Goal: Transaction & Acquisition: Purchase product/service

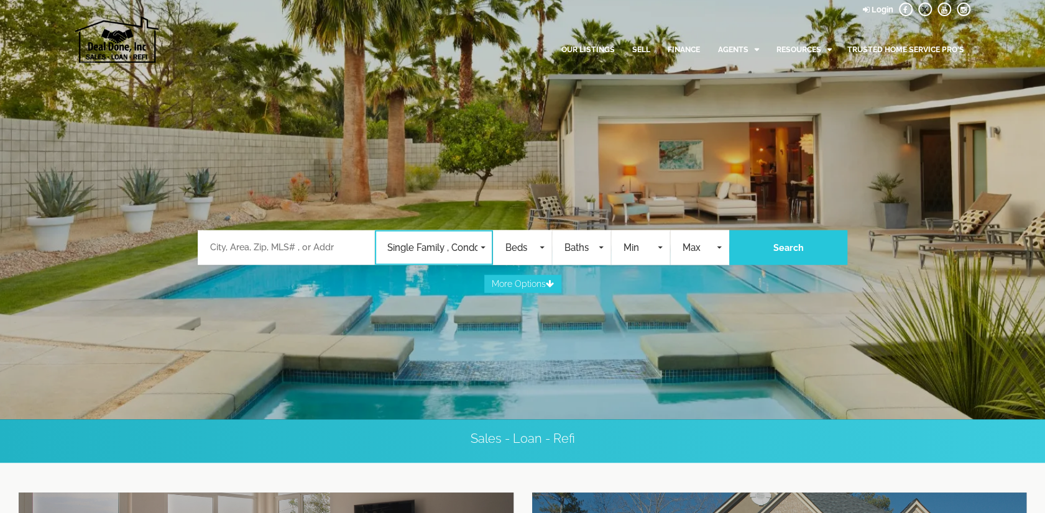
click at [436, 252] on span "Single Family , Condos , Commercial , Land , Rentals , Mobile Home , Business O…" at bounding box center [432, 248] width 90 height 14
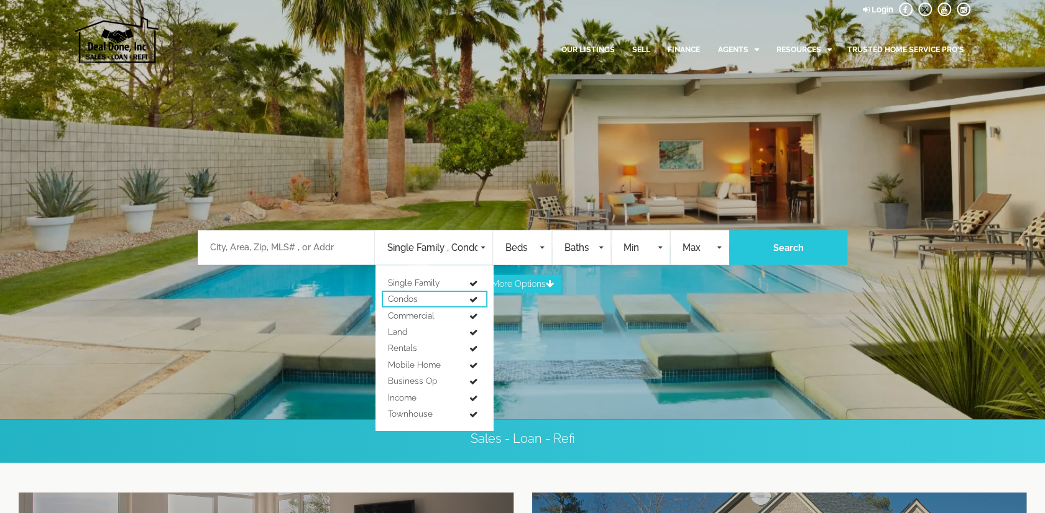
click at [472, 299] on span at bounding box center [473, 300] width 9 height 9
click at [473, 317] on span at bounding box center [473, 317] width 9 height 9
click at [472, 338] on link "Land" at bounding box center [435, 332] width 106 height 16
click at [473, 351] on span at bounding box center [473, 349] width 9 height 9
click at [474, 351] on link "Rentals" at bounding box center [435, 348] width 106 height 16
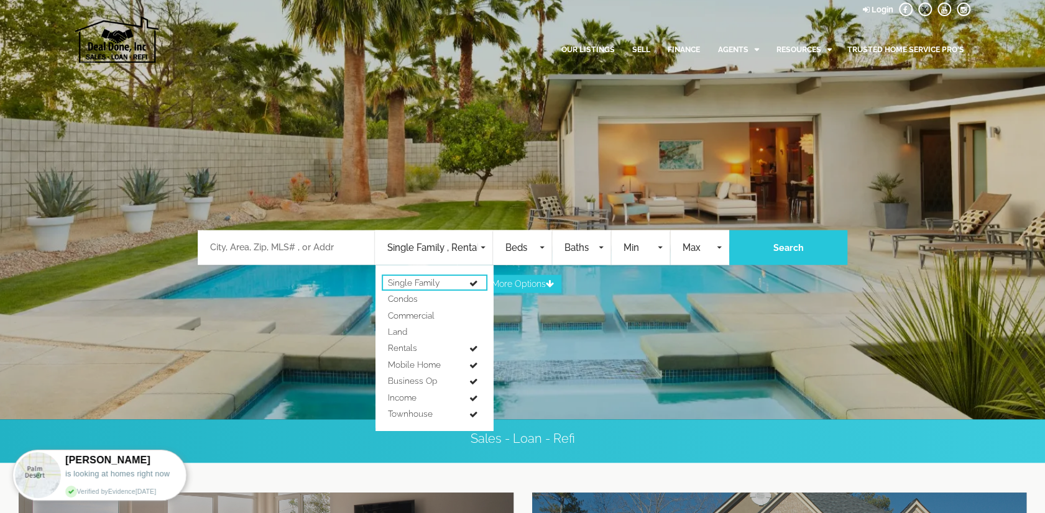
click at [479, 280] on link "Single Family" at bounding box center [435, 283] width 106 height 16
click at [472, 365] on span at bounding box center [473, 366] width 9 height 9
click at [473, 380] on span at bounding box center [473, 382] width 9 height 9
click at [477, 401] on span at bounding box center [473, 399] width 9 height 9
click at [478, 419] on link "Townhouse" at bounding box center [435, 414] width 106 height 16
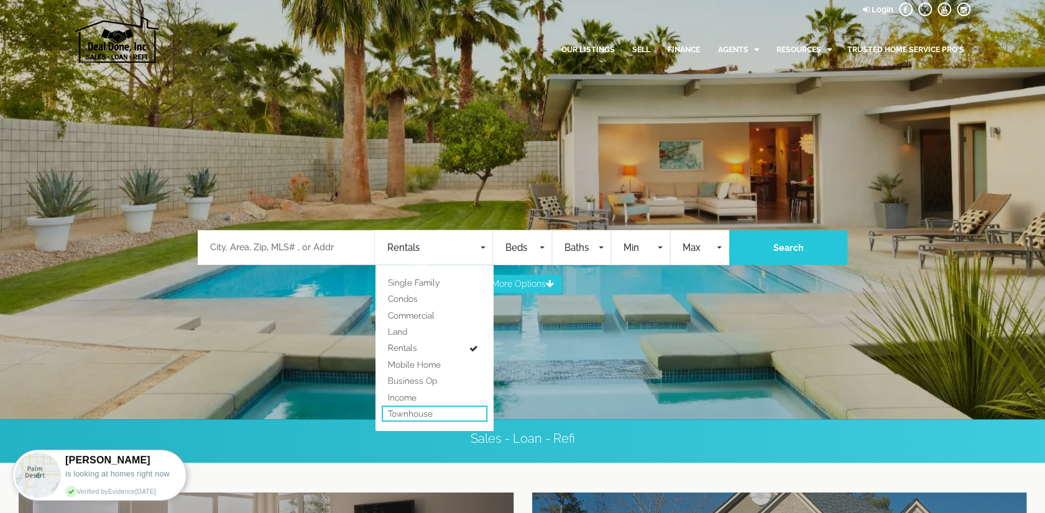
click at [477, 412] on link "Townhouse" at bounding box center [435, 414] width 106 height 16
click at [471, 286] on link "Single Family" at bounding box center [435, 283] width 106 height 16
select select "1"
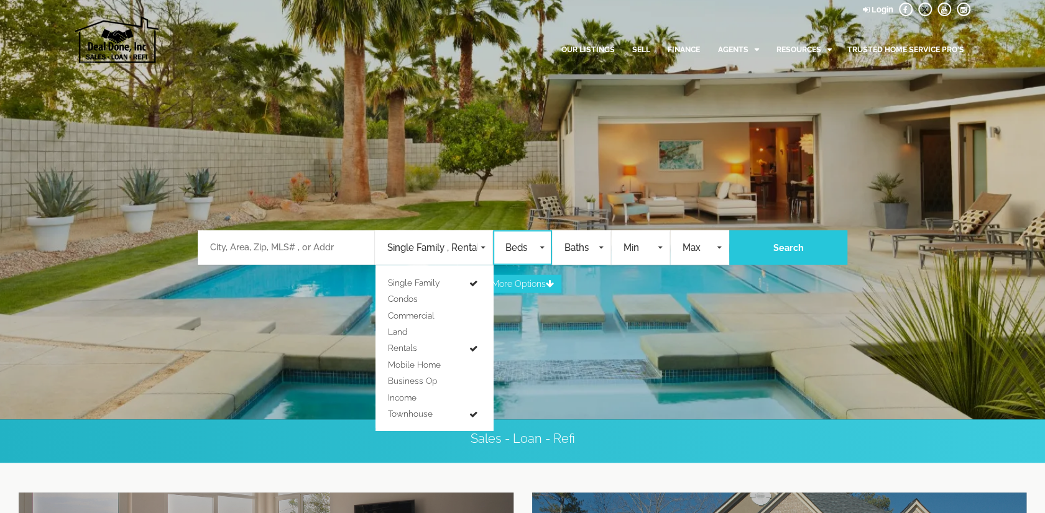
click at [526, 254] on button "Beds" at bounding box center [522, 248] width 59 height 35
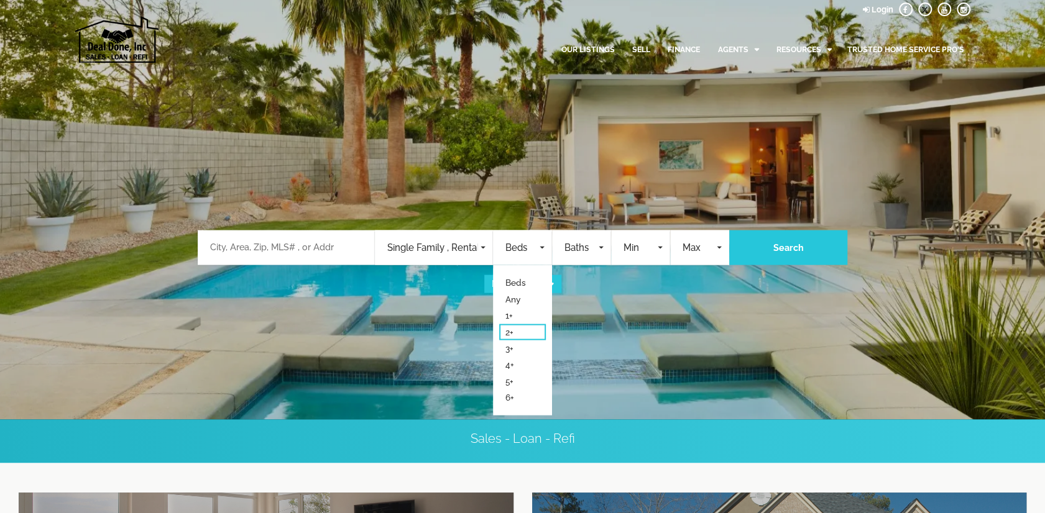
click at [517, 333] on link "2+" at bounding box center [522, 332] width 47 height 16
select select "2"
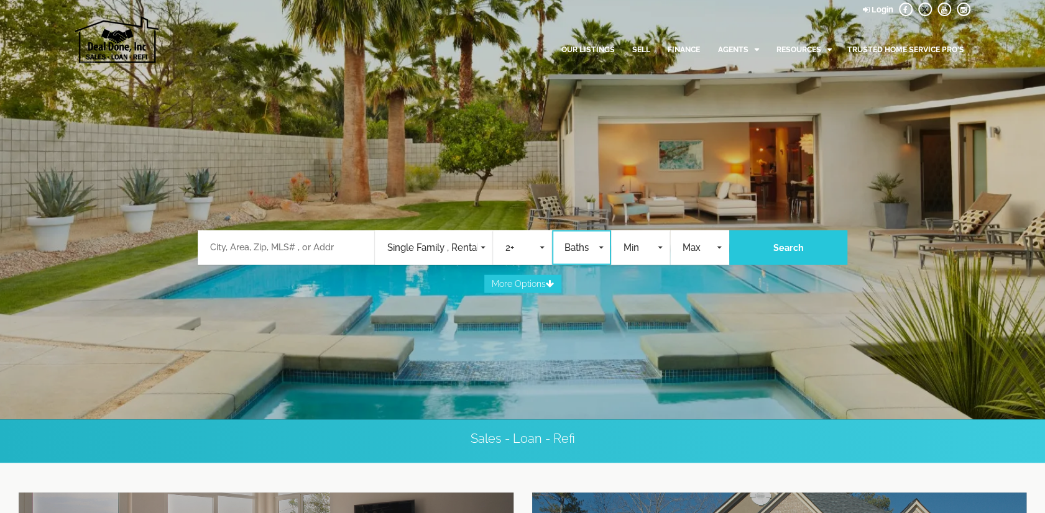
click at [580, 248] on span "Baths" at bounding box center [579, 248] width 31 height 14
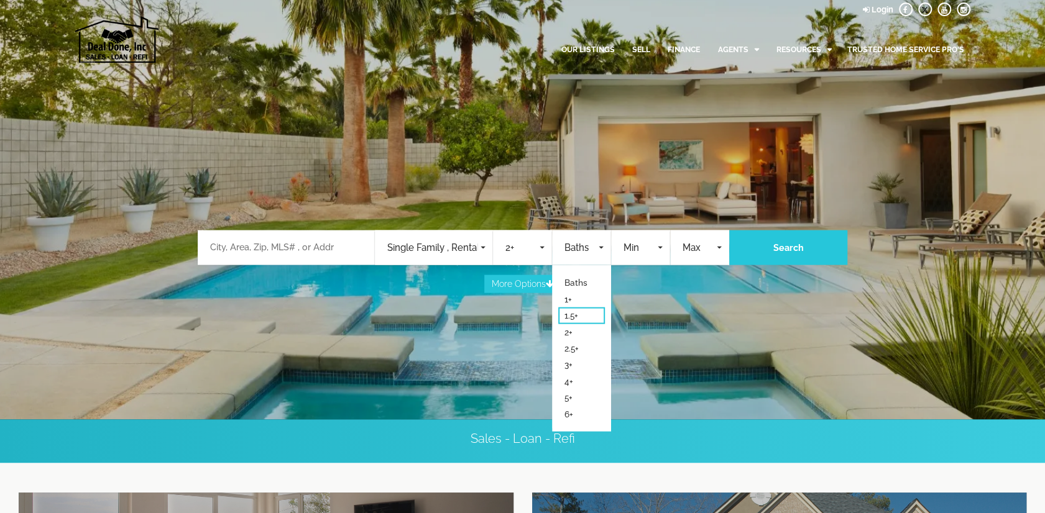
click at [577, 314] on span "1.5+" at bounding box center [571, 315] width 14 height 12
select select "1.5"
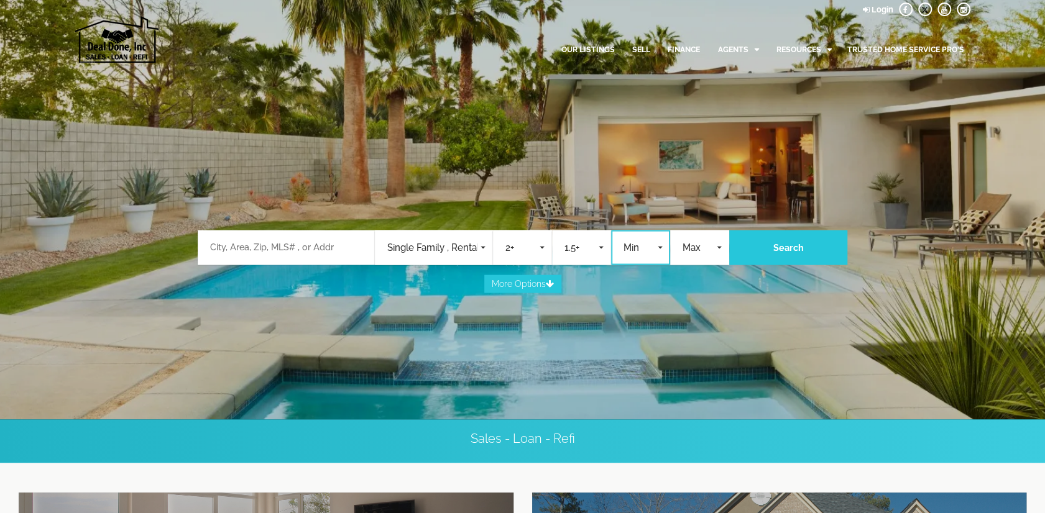
click at [646, 254] on span "Min" at bounding box center [638, 248] width 31 height 14
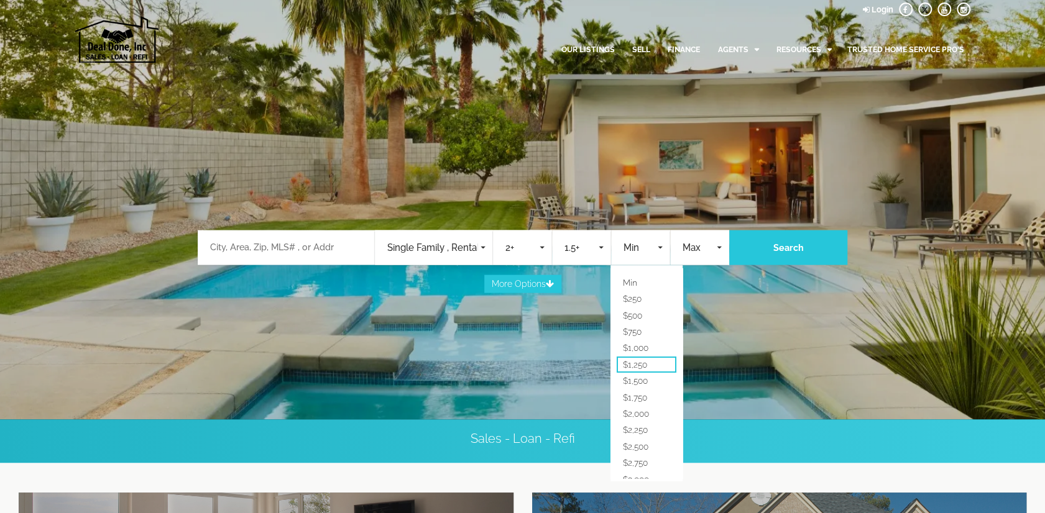
click at [634, 370] on span "$1,250" at bounding box center [635, 365] width 24 height 12
select select "1250"
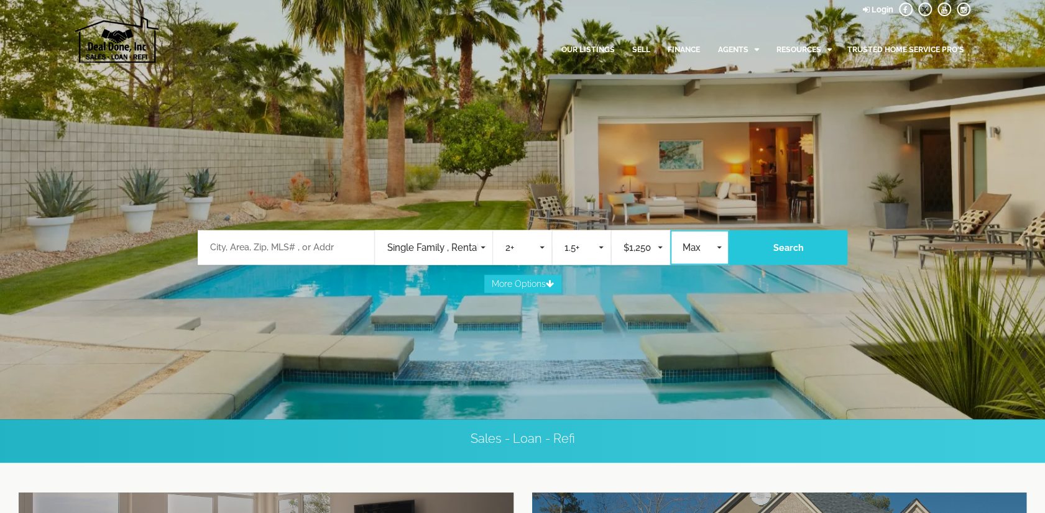
click at [687, 252] on span "Max" at bounding box center [697, 248] width 31 height 14
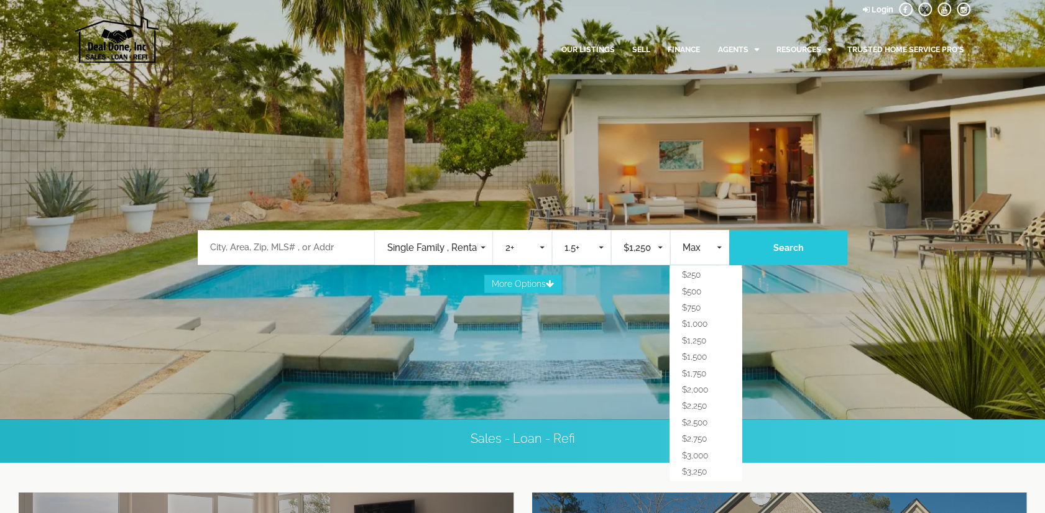
scroll to position [124, 0]
click at [707, 381] on link "$3,500" at bounding box center [705, 388] width 60 height 16
select select "3500"
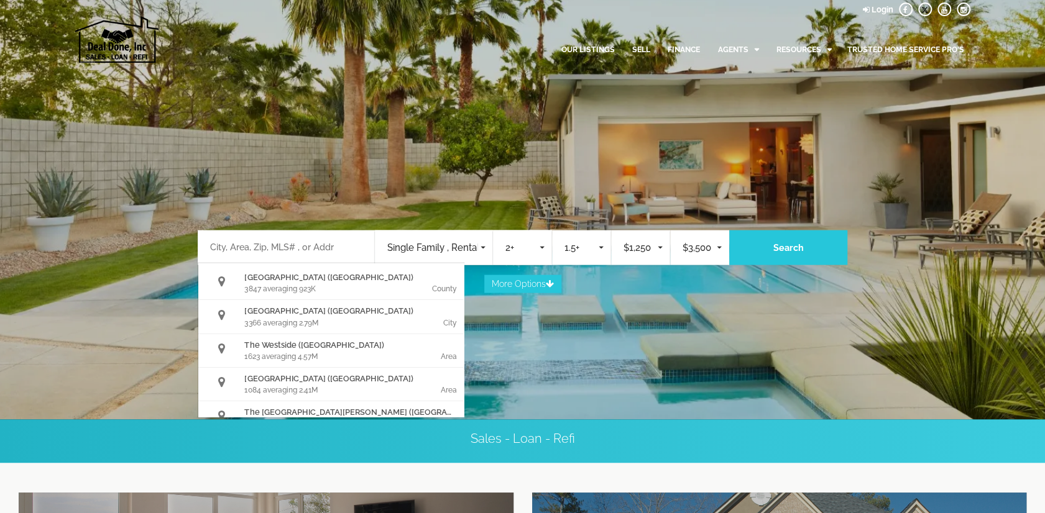
click at [296, 255] on div "Riverside (CA) 3847 averaging 923K County Los Angeles (CA) 3366 averaging 2.79M…" at bounding box center [286, 248] width 177 height 35
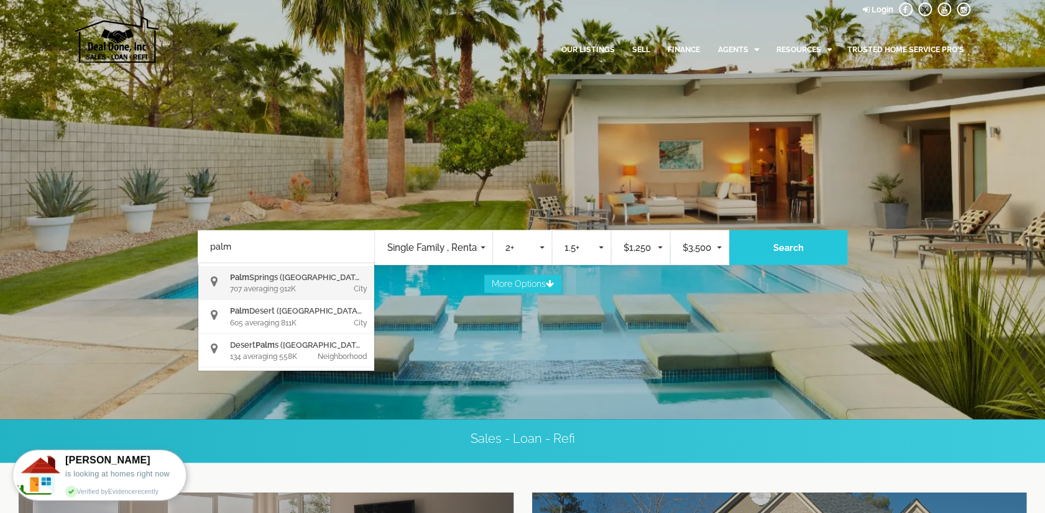
click at [276, 281] on div "Palm Springs (CA)" at bounding box center [301, 278] width 142 height 12
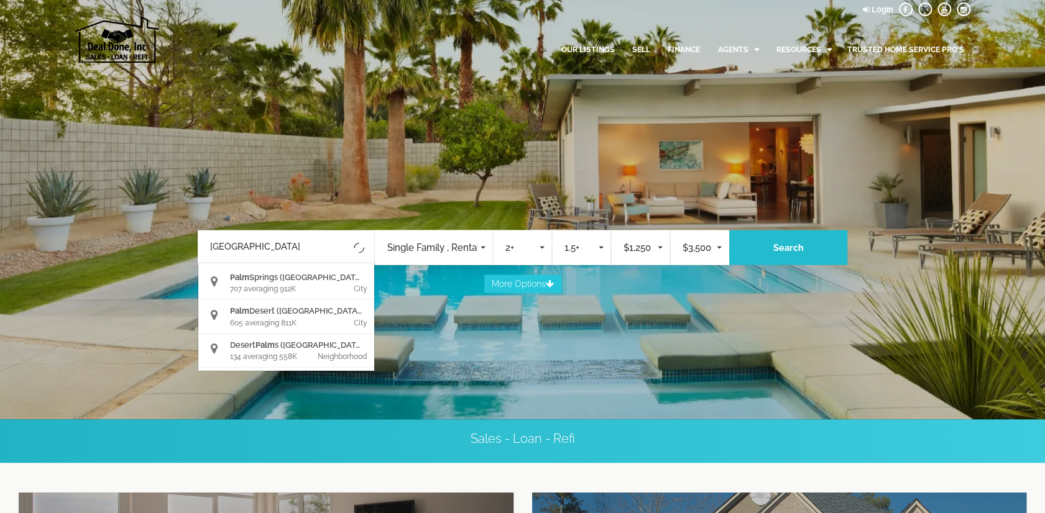
type input "[GEOGRAPHIC_DATA]"
click at [801, 254] on button "Search" at bounding box center [788, 248] width 118 height 35
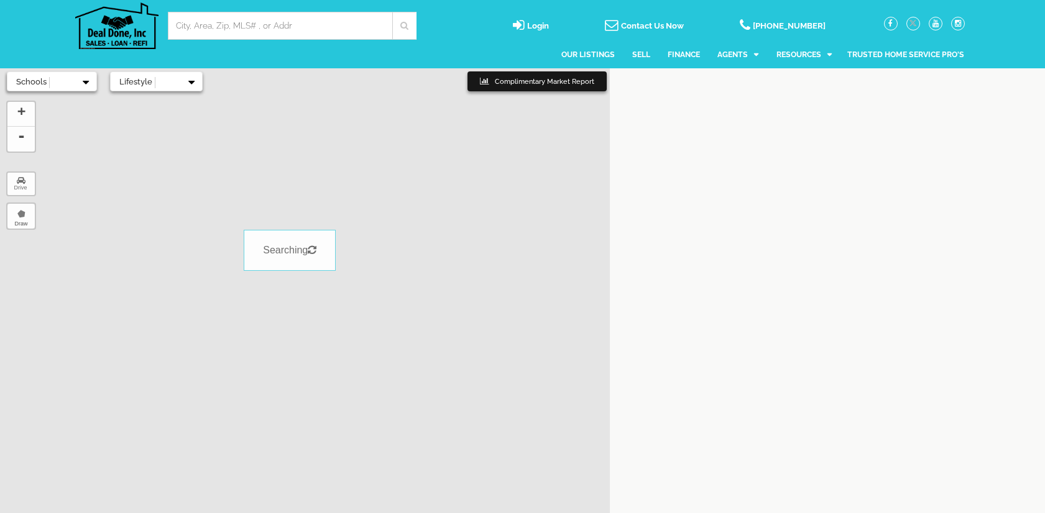
select select
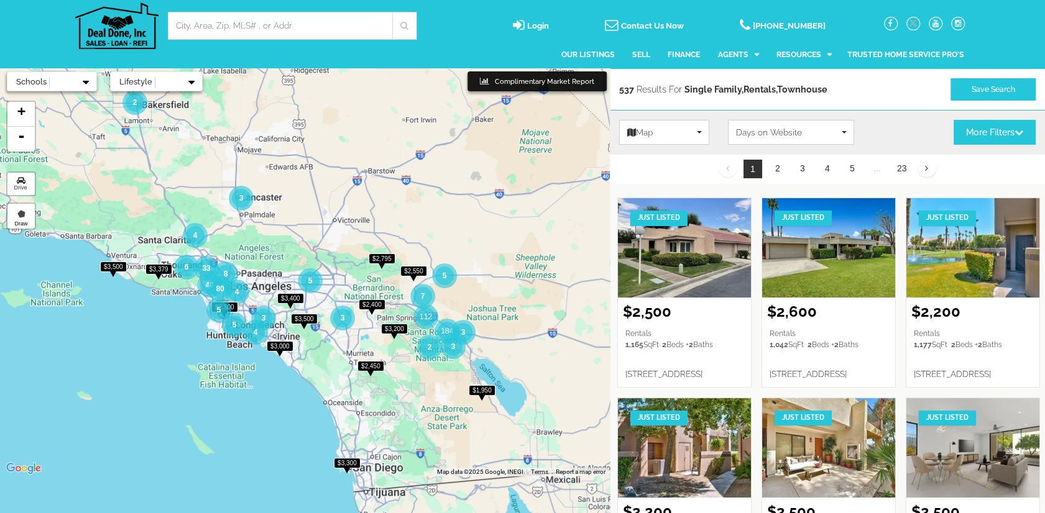
click at [384, 336] on img at bounding box center [319, 331] width 159 height 159
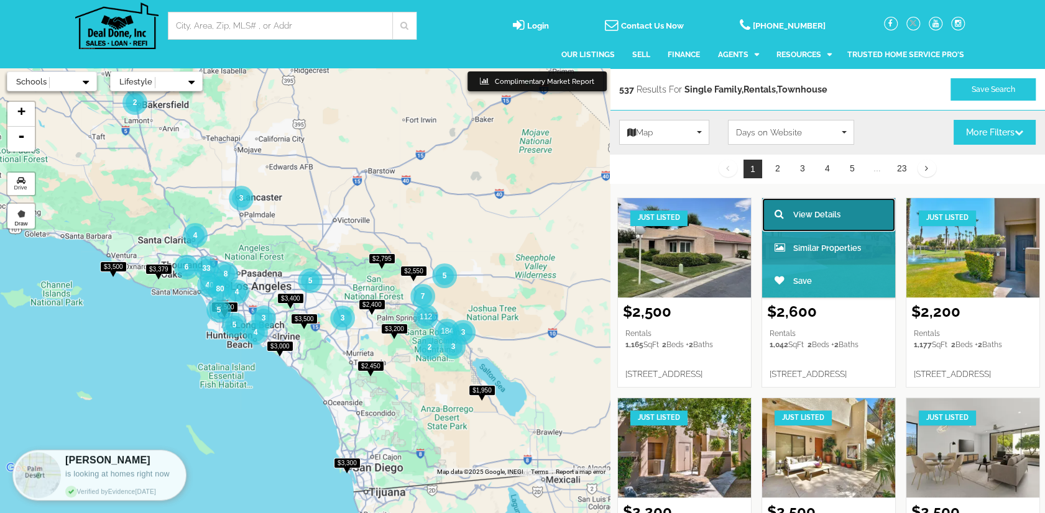
click at [840, 212] on span "View Details" at bounding box center [816, 215] width 47 height 12
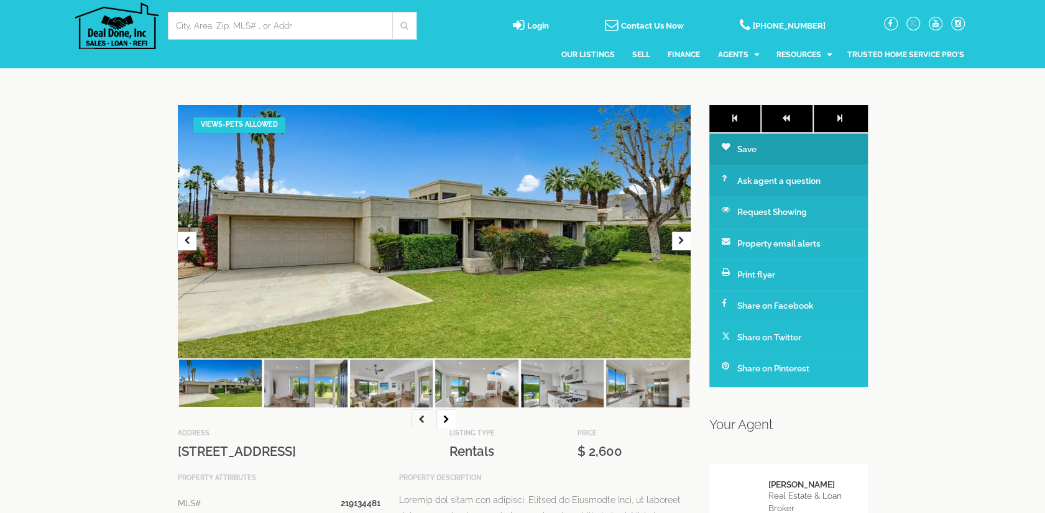
click at [306, 396] on img at bounding box center [305, 387] width 83 height 55
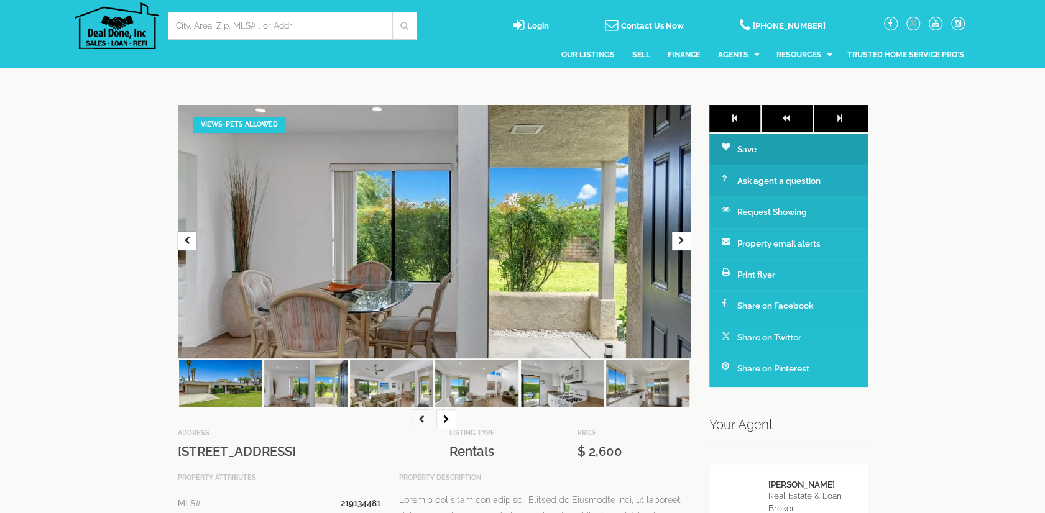
click at [385, 391] on img at bounding box center [391, 387] width 83 height 55
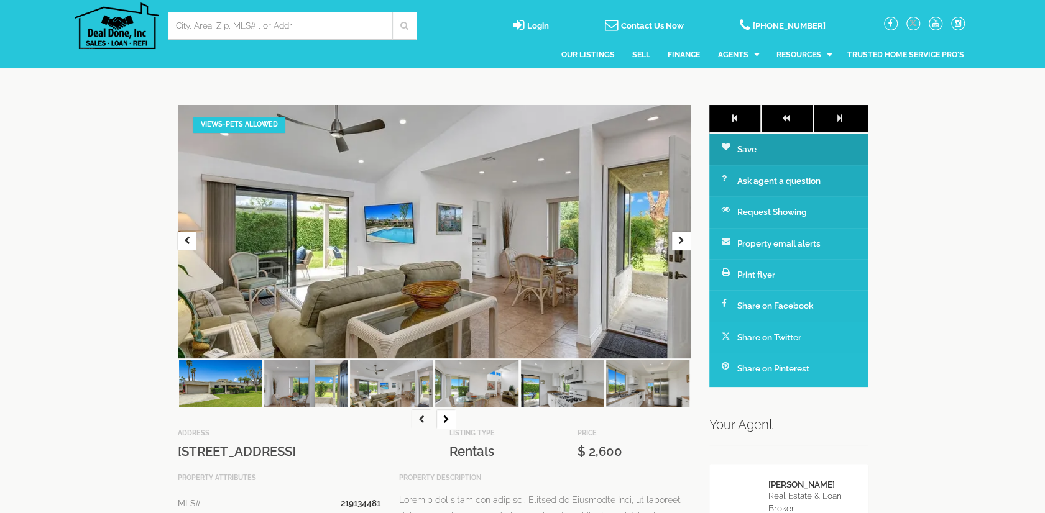
click at [444, 396] on img at bounding box center [476, 387] width 83 height 55
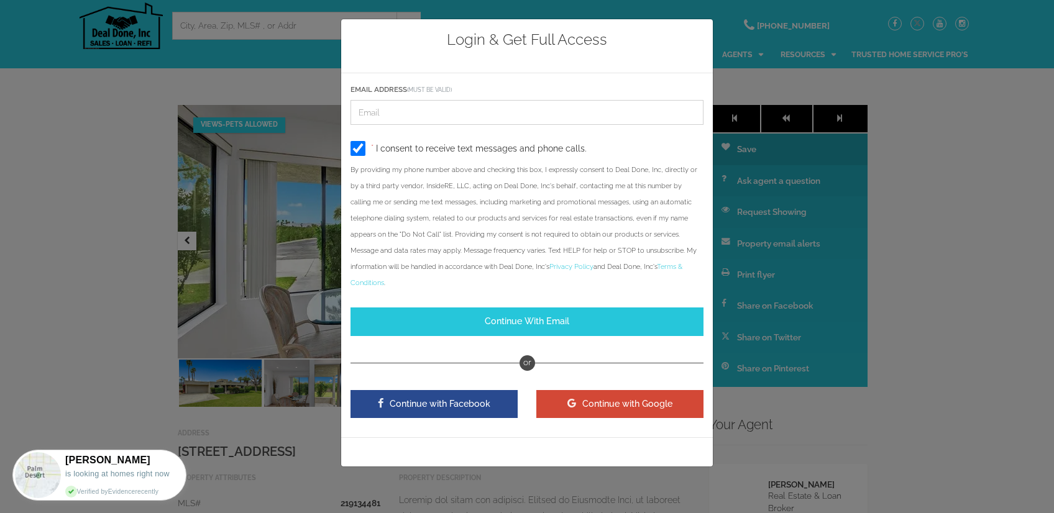
click at [258, 228] on div "Login & Get Full Access Email address (Must be valid) Phone * I consent to rece…" at bounding box center [527, 256] width 1054 height 513
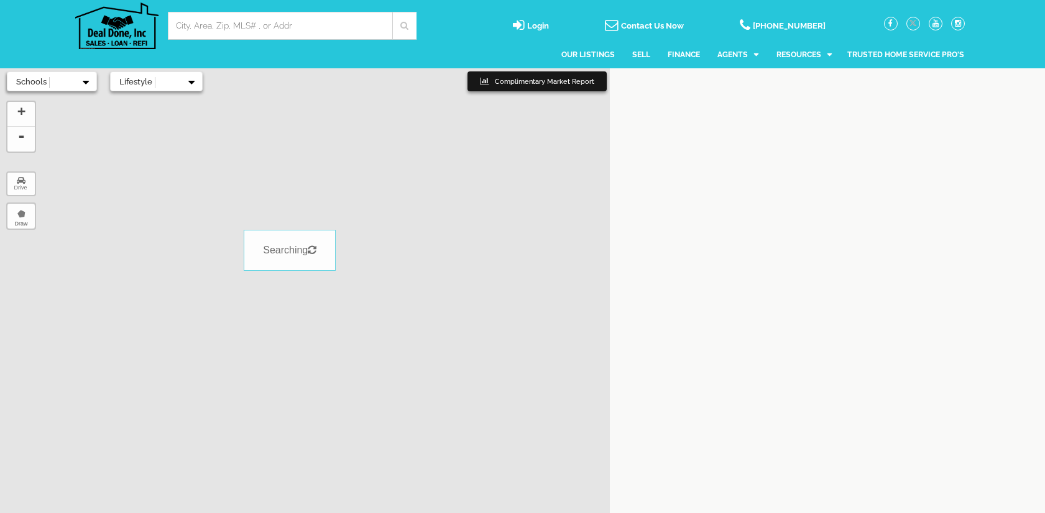
select select
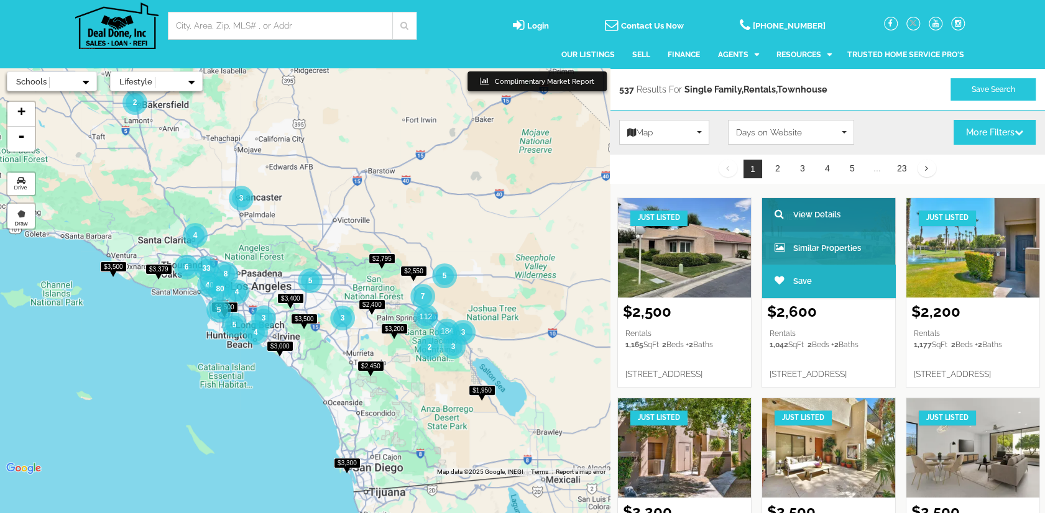
click at [895, 265] on link "Save" at bounding box center [828, 281] width 133 height 33
click at [840, 214] on span "View Details" at bounding box center [816, 215] width 47 height 12
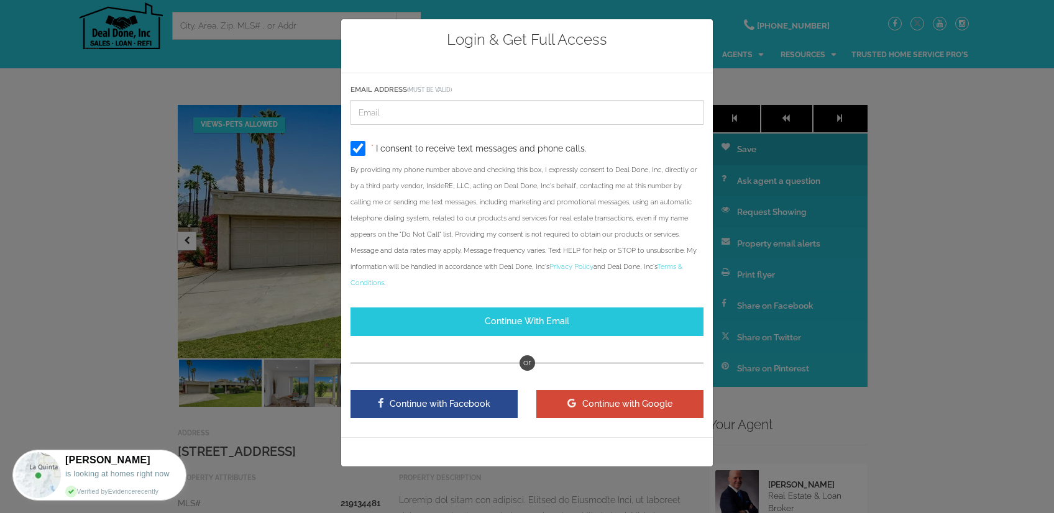
click at [838, 88] on div "Login & Get Full Access Email address (Must be valid) Phone * I consent to rece…" at bounding box center [527, 256] width 1054 height 513
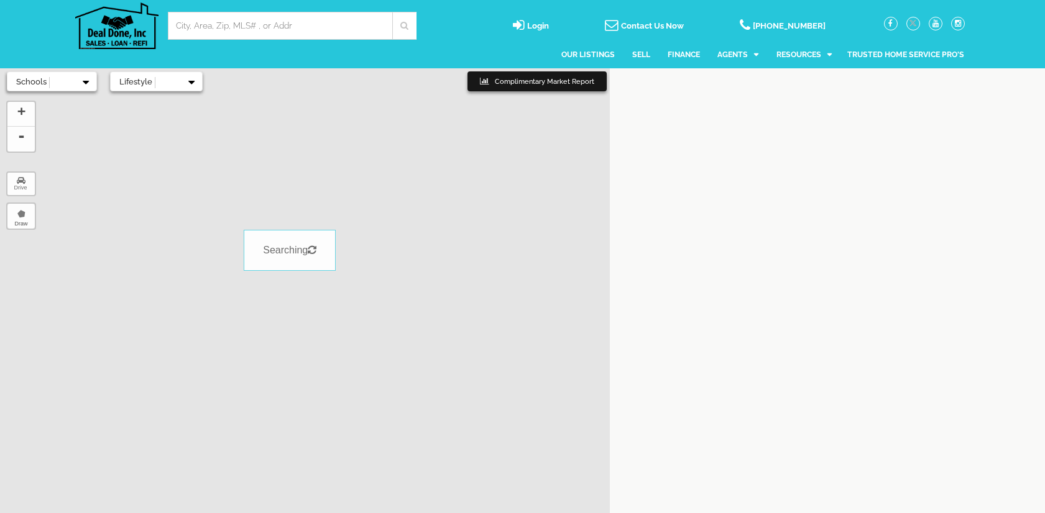
select select
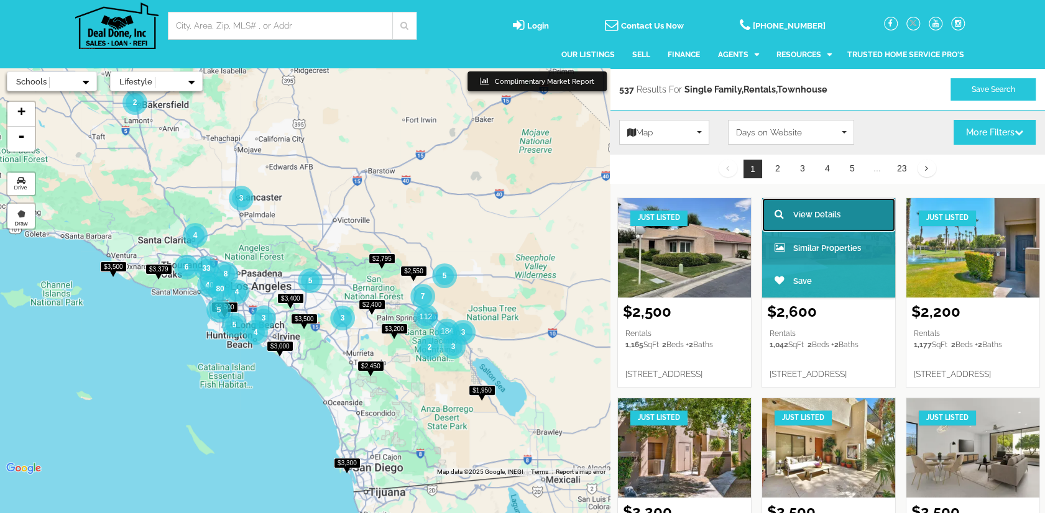
click at [895, 213] on link "View Details" at bounding box center [828, 214] width 133 height 33
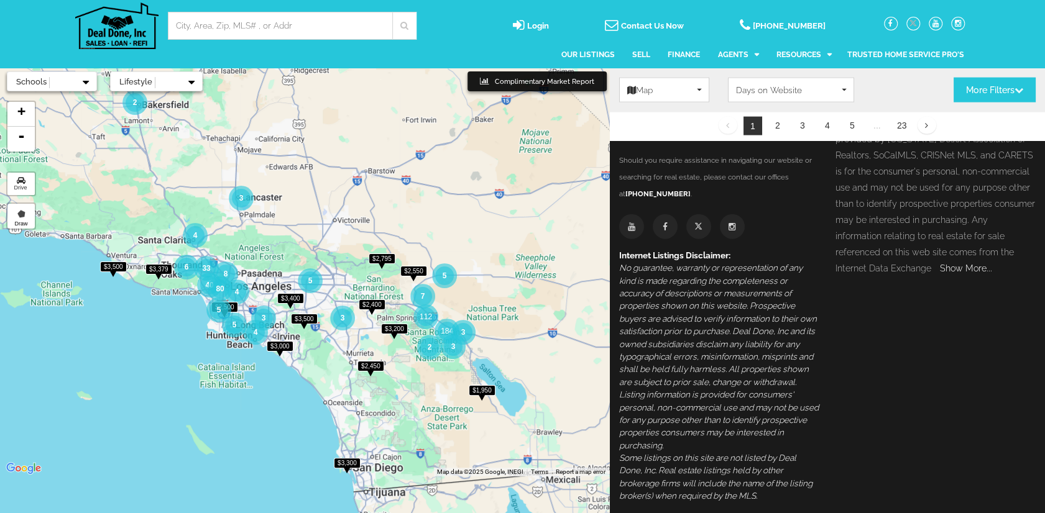
scroll to position [1926, 0]
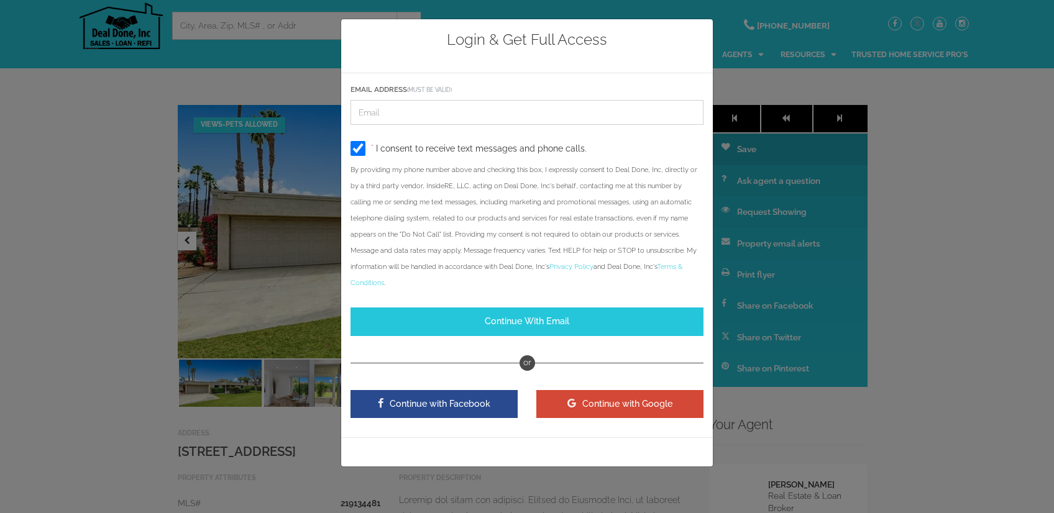
click at [605, 391] on button "Continue with Google" at bounding box center [619, 404] width 167 height 28
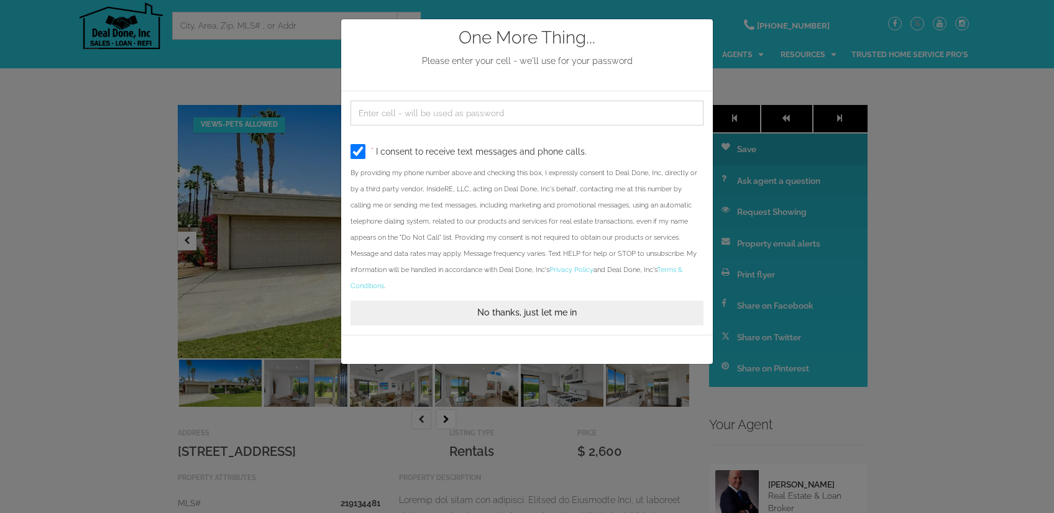
click at [354, 152] on input "checkbox" at bounding box center [357, 151] width 15 height 15
checkbox input "false"
click at [508, 301] on button "No thanks, just let me in" at bounding box center [526, 313] width 353 height 24
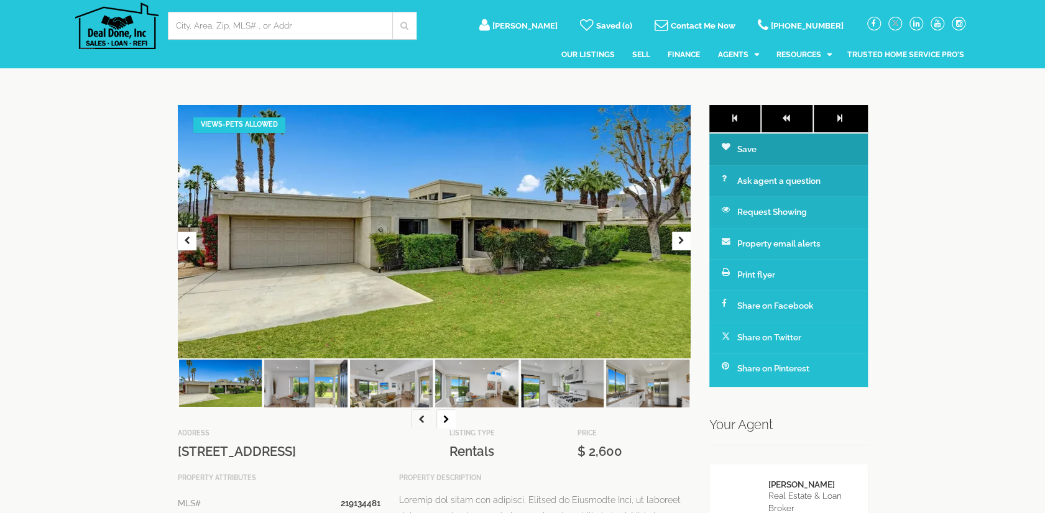
click at [301, 391] on img at bounding box center [305, 387] width 83 height 55
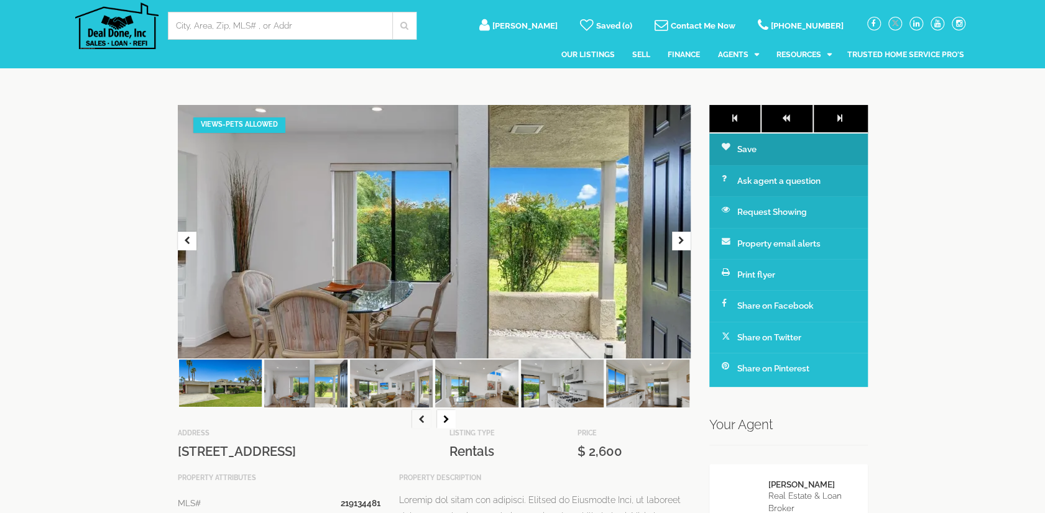
click at [301, 386] on img at bounding box center [305, 387] width 83 height 55
click at [382, 391] on img at bounding box center [391, 387] width 83 height 55
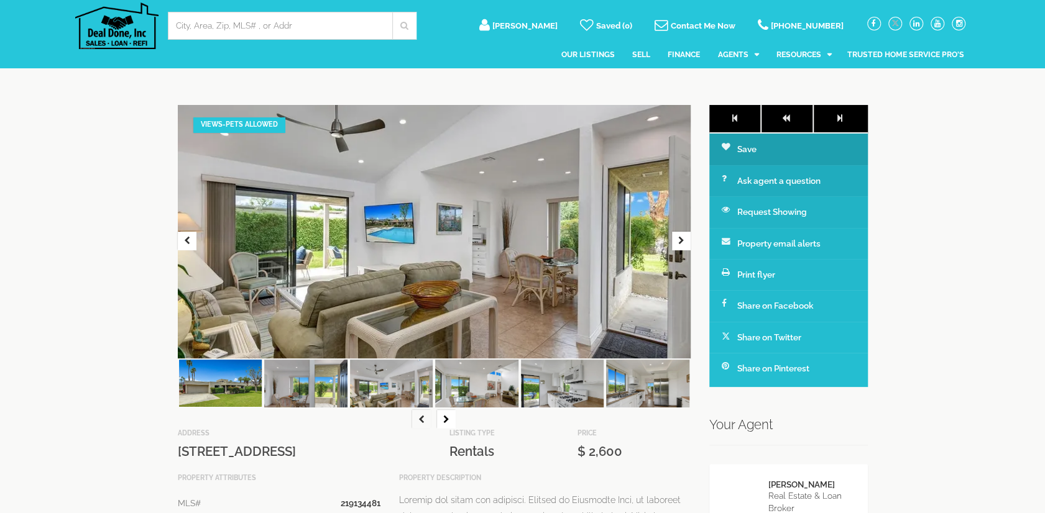
click at [478, 393] on img at bounding box center [476, 387] width 83 height 55
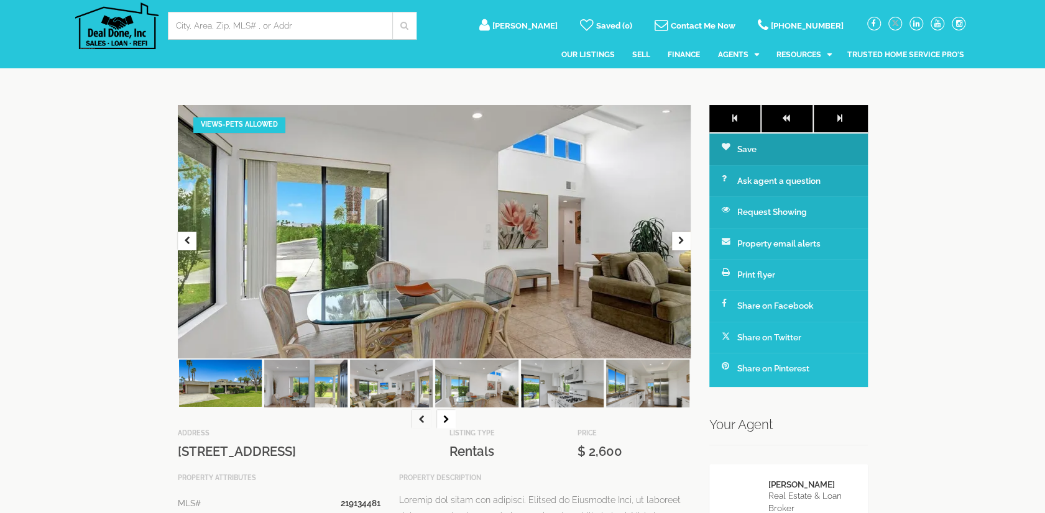
click at [552, 383] on img at bounding box center [562, 387] width 83 height 55
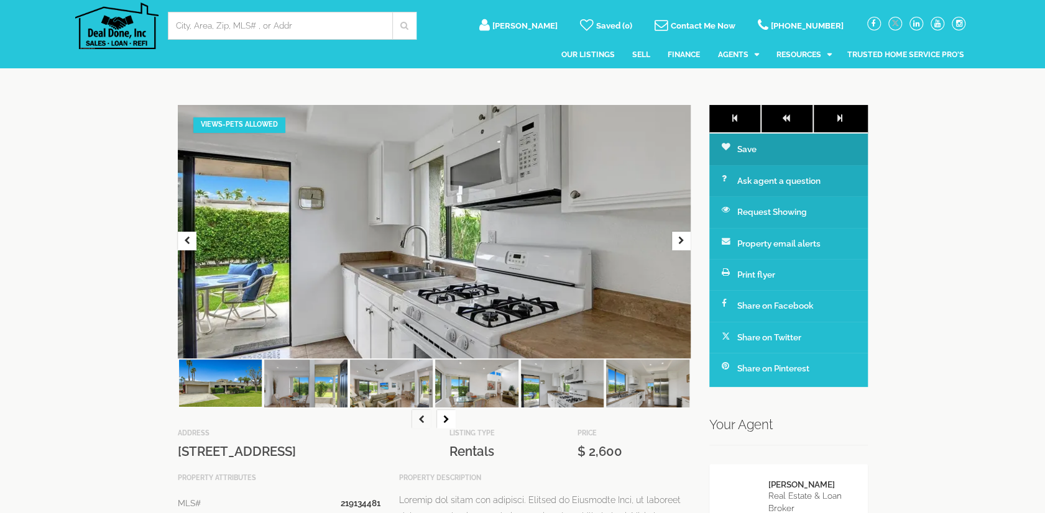
click at [626, 386] on img at bounding box center [647, 387] width 83 height 55
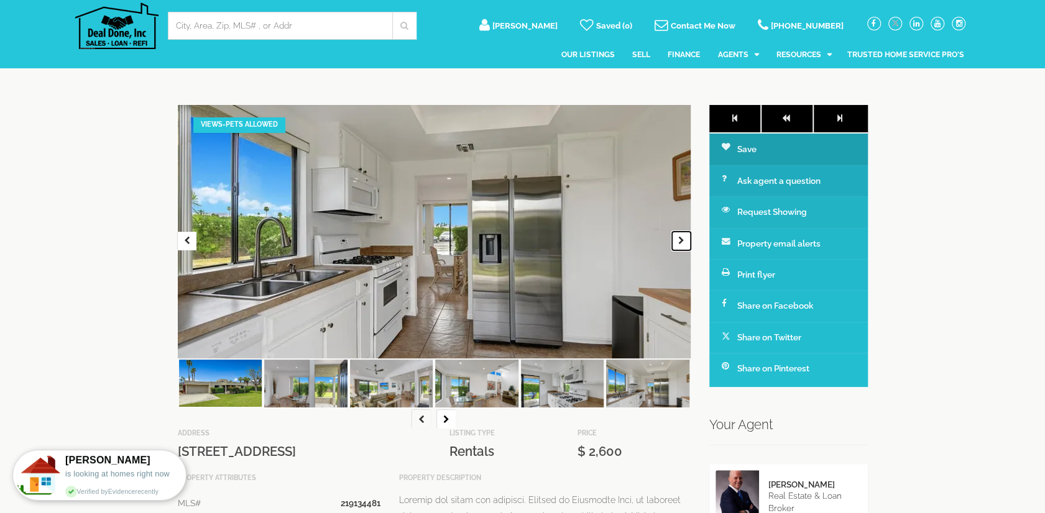
click at [682, 244] on icon "button" at bounding box center [681, 241] width 6 height 9
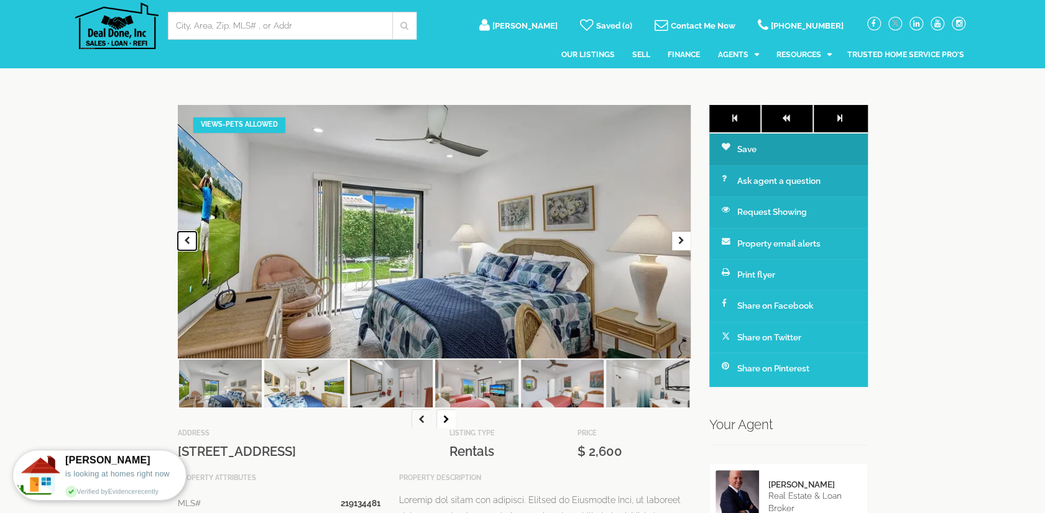
click at [188, 240] on icon "button" at bounding box center [187, 241] width 6 height 9
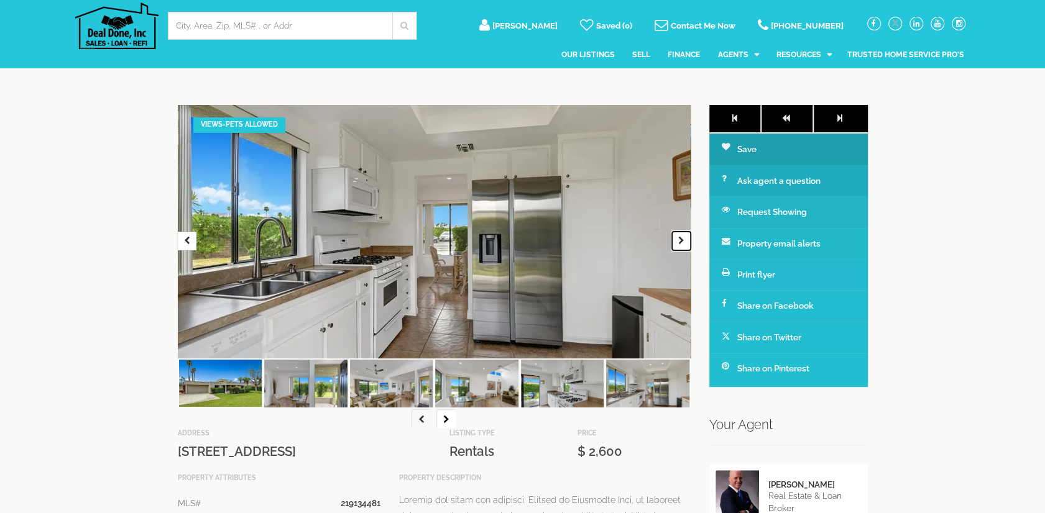
click at [680, 244] on icon "button" at bounding box center [681, 241] width 6 height 9
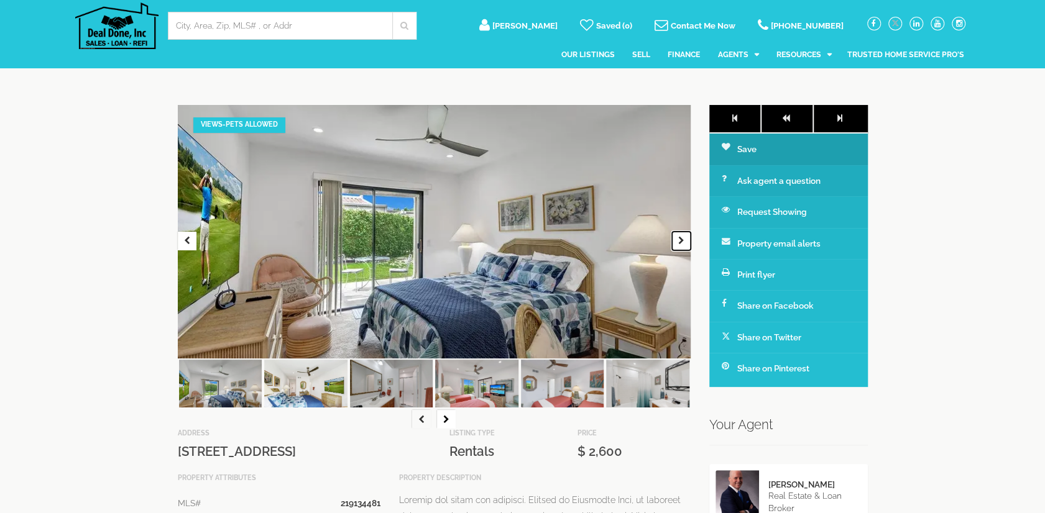
click at [680, 244] on icon "button" at bounding box center [681, 241] width 6 height 9
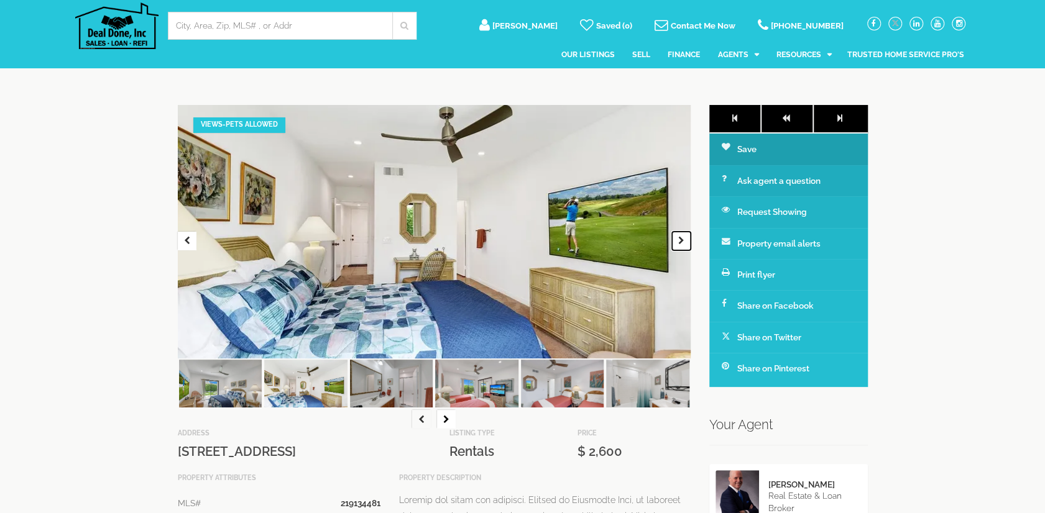
click at [680, 244] on icon "button" at bounding box center [681, 241] width 6 height 9
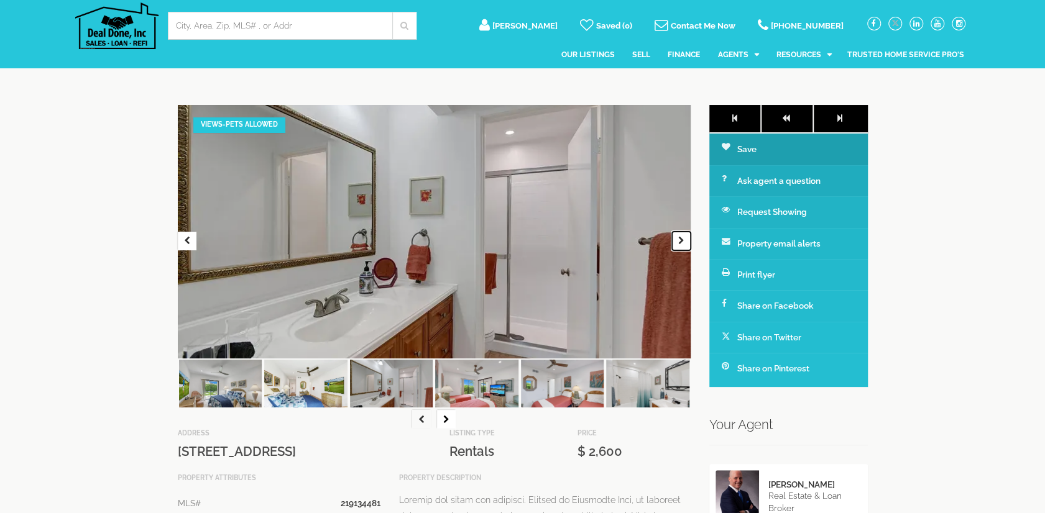
click at [680, 244] on icon "button" at bounding box center [681, 241] width 6 height 9
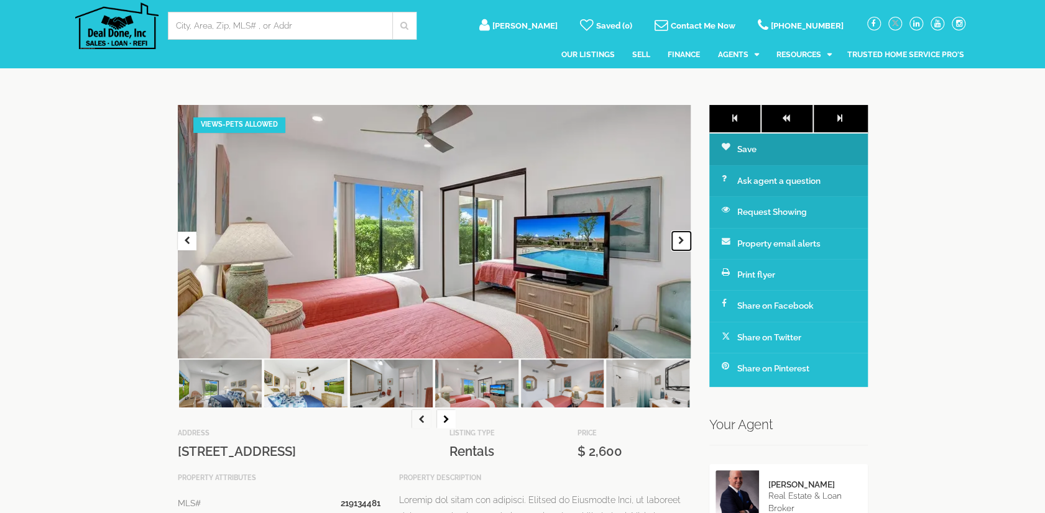
click at [680, 244] on icon "button" at bounding box center [681, 241] width 6 height 9
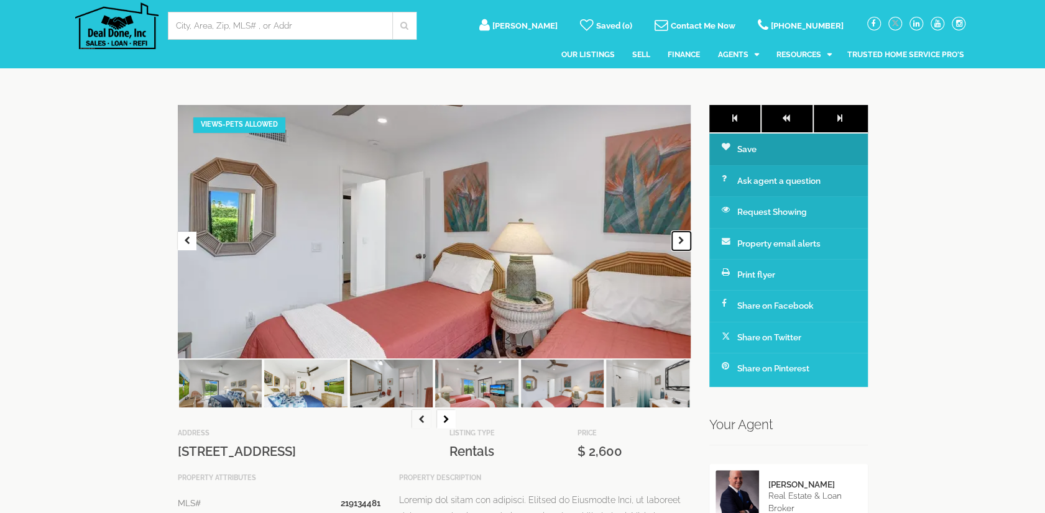
click at [680, 244] on icon "button" at bounding box center [681, 241] width 6 height 9
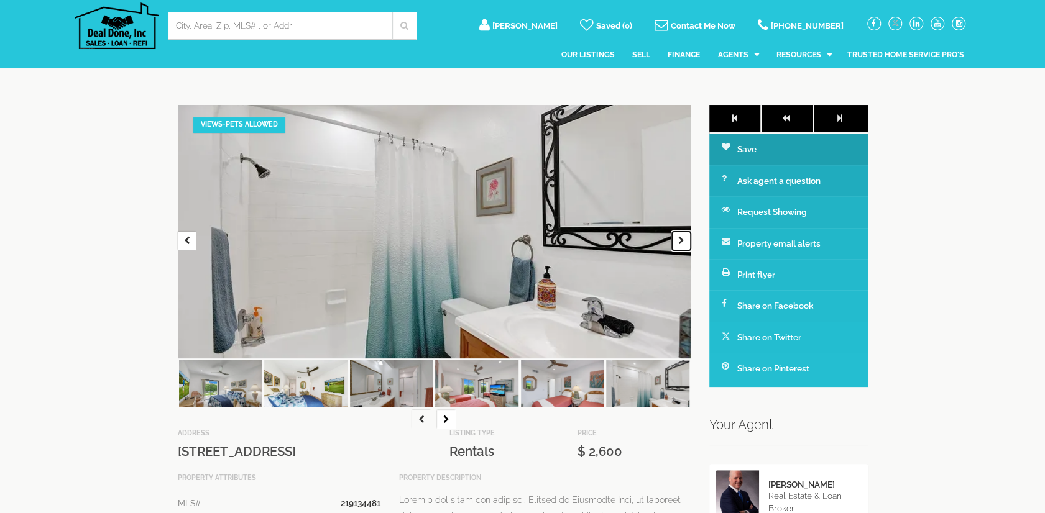
click at [680, 244] on icon "button" at bounding box center [681, 241] width 6 height 9
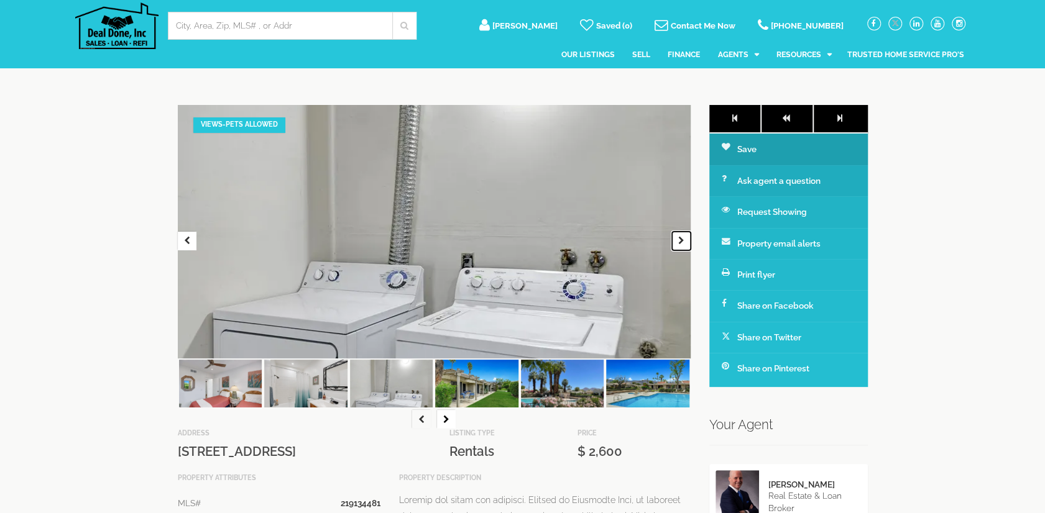
click at [680, 244] on icon "button" at bounding box center [681, 241] width 6 height 9
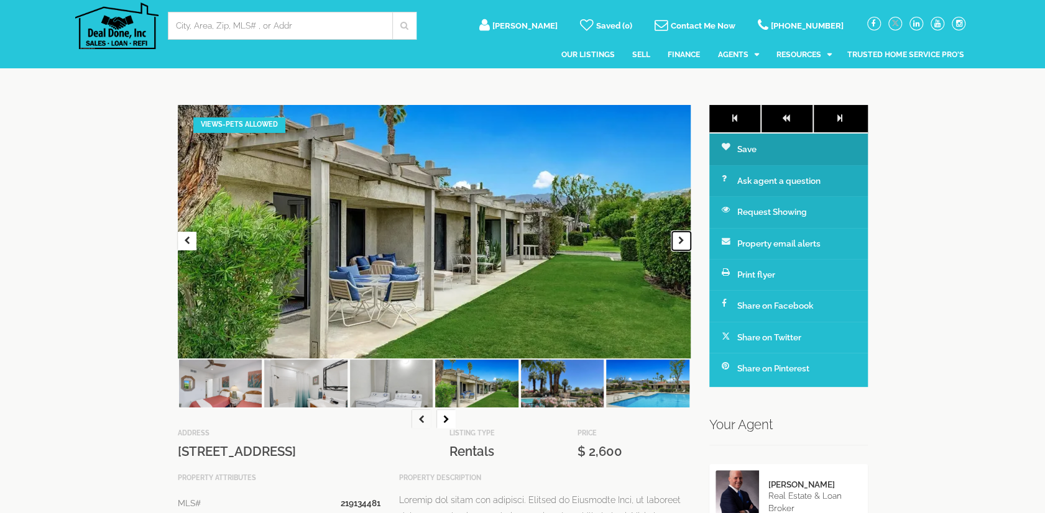
click at [680, 244] on icon "button" at bounding box center [681, 241] width 6 height 9
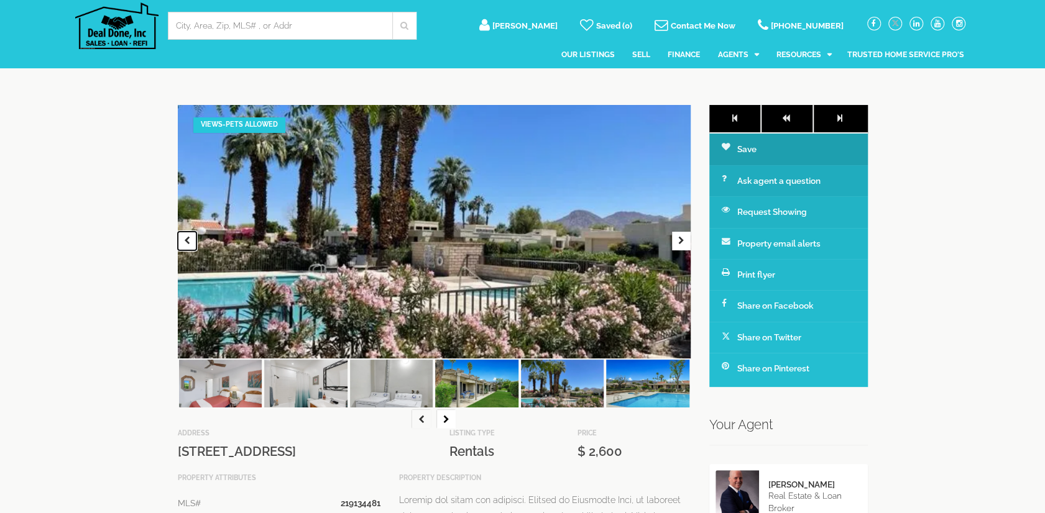
click at [185, 250] on button "button" at bounding box center [187, 241] width 19 height 19
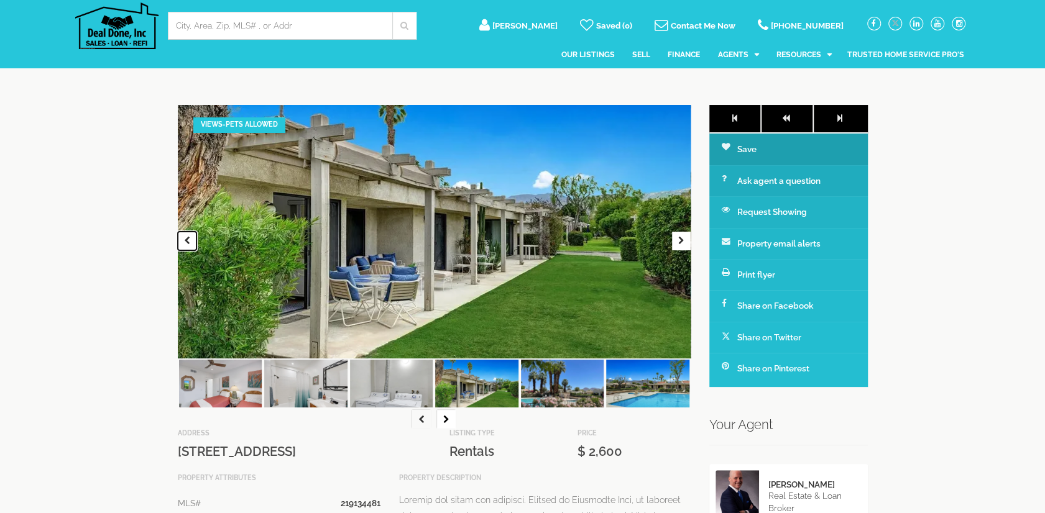
click at [185, 239] on icon "button" at bounding box center [187, 241] width 6 height 9
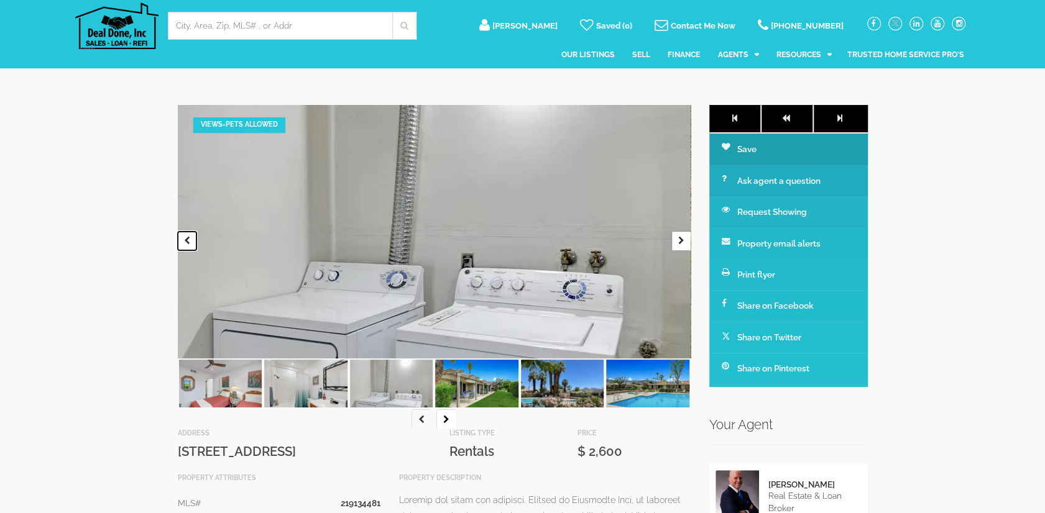
click at [180, 239] on button "button" at bounding box center [187, 241] width 19 height 19
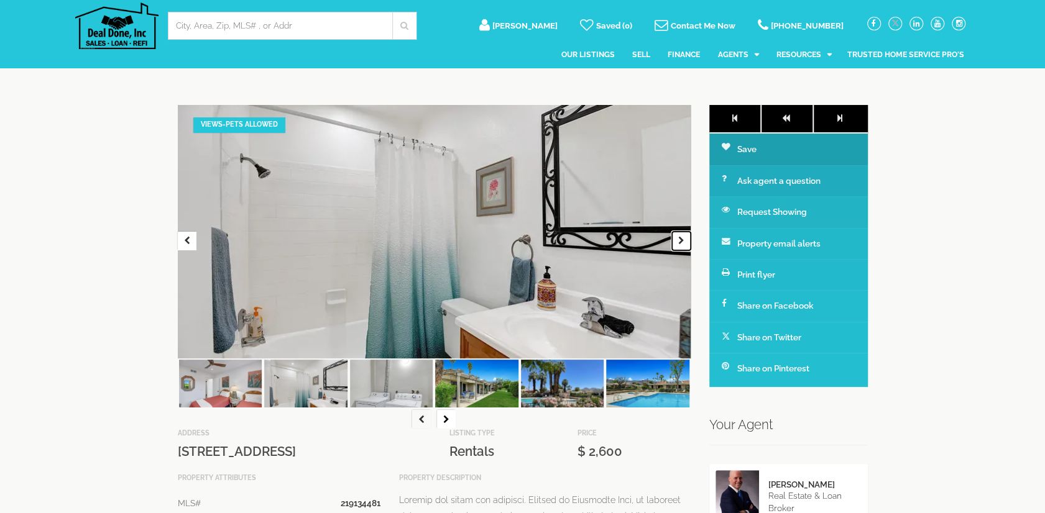
click at [680, 240] on icon "button" at bounding box center [681, 241] width 6 height 9
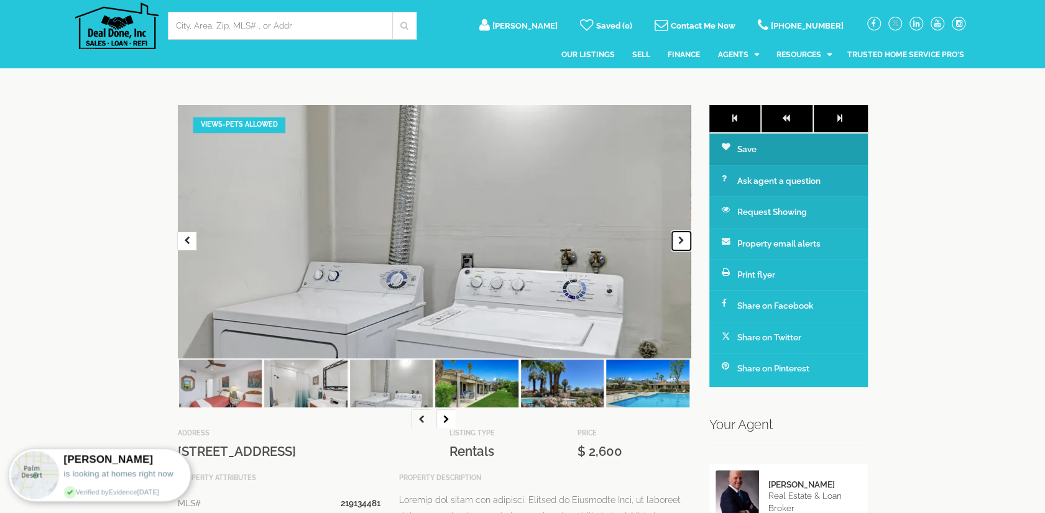
click at [680, 240] on icon "button" at bounding box center [681, 241] width 6 height 9
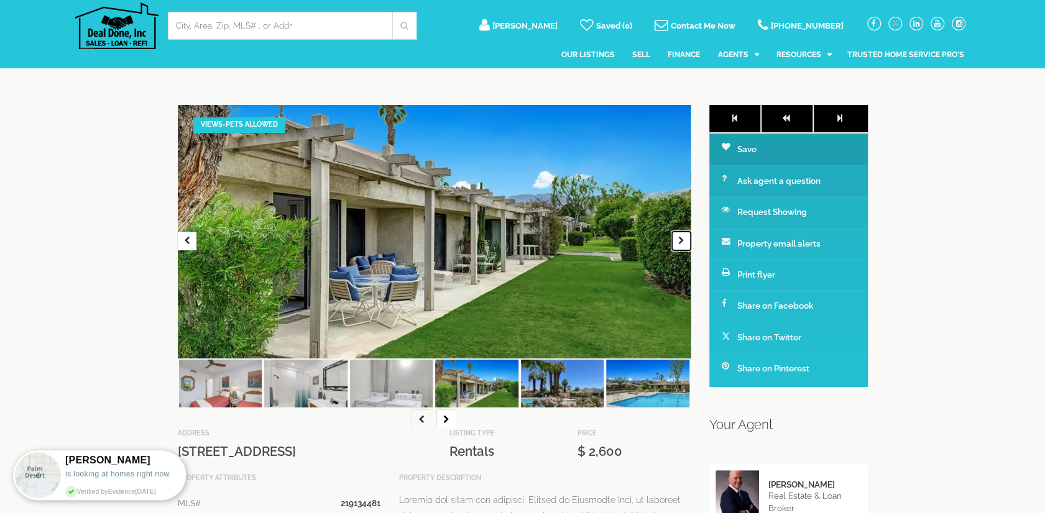
click at [680, 240] on icon "button" at bounding box center [681, 241] width 6 height 9
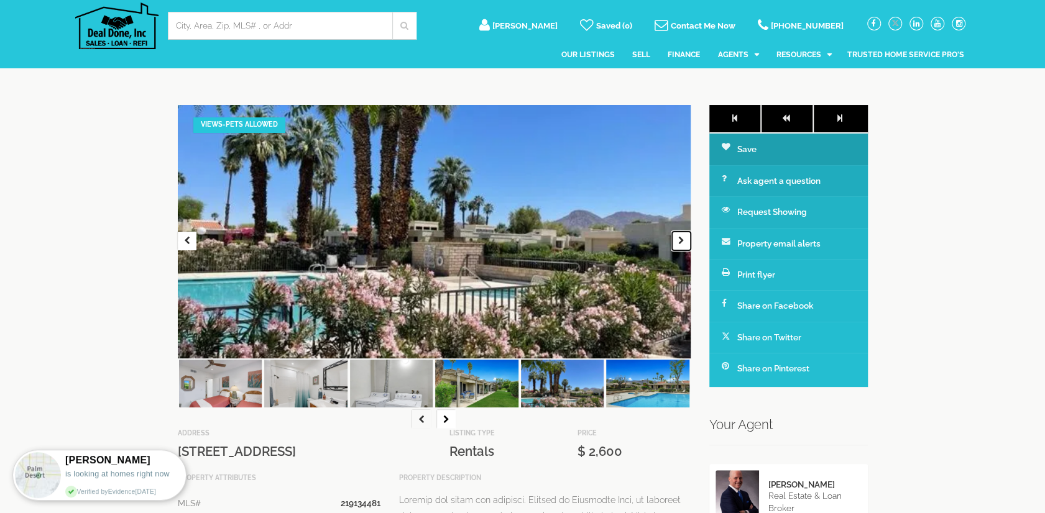
click at [680, 240] on icon "button" at bounding box center [681, 241] width 6 height 9
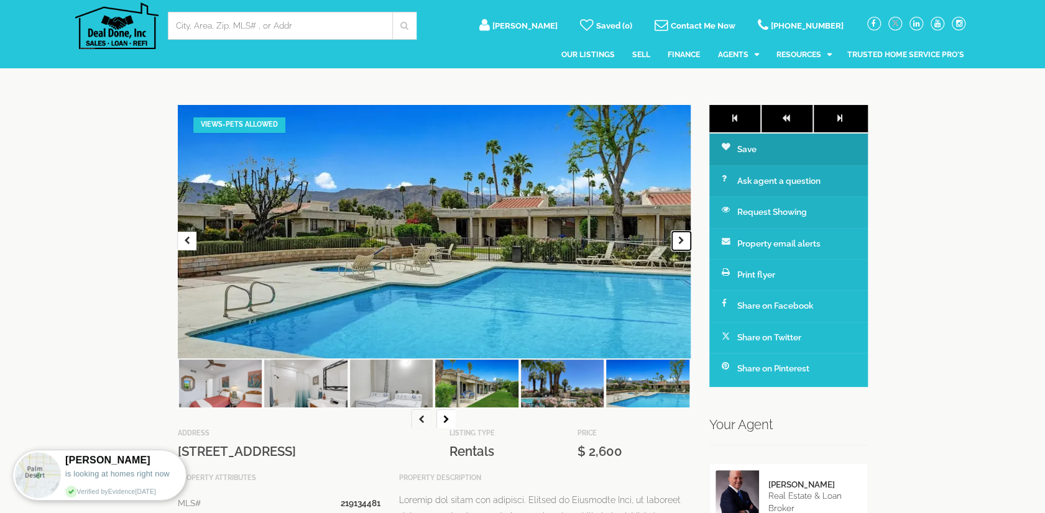
click at [680, 240] on icon "button" at bounding box center [681, 241] width 6 height 9
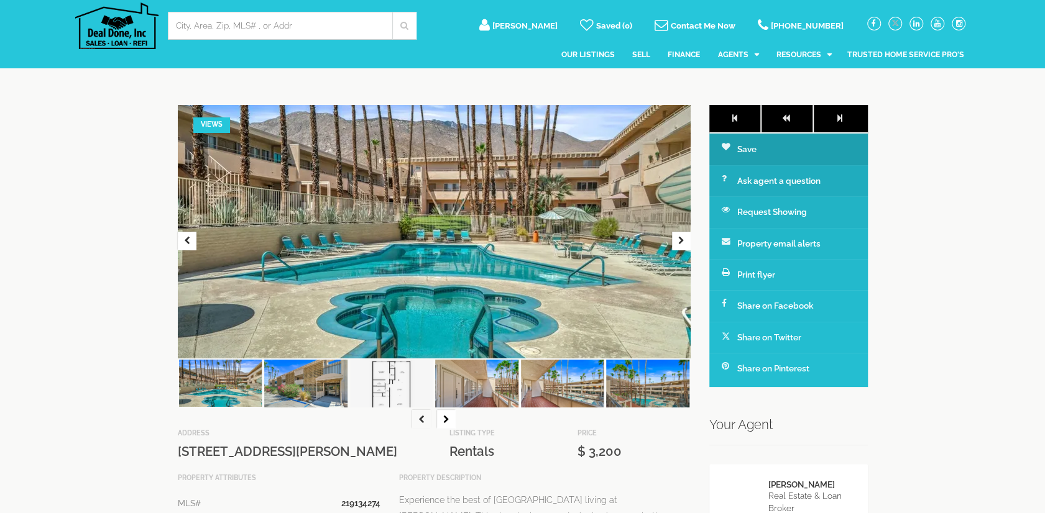
click at [431, 390] on img at bounding box center [391, 391] width 83 height 62
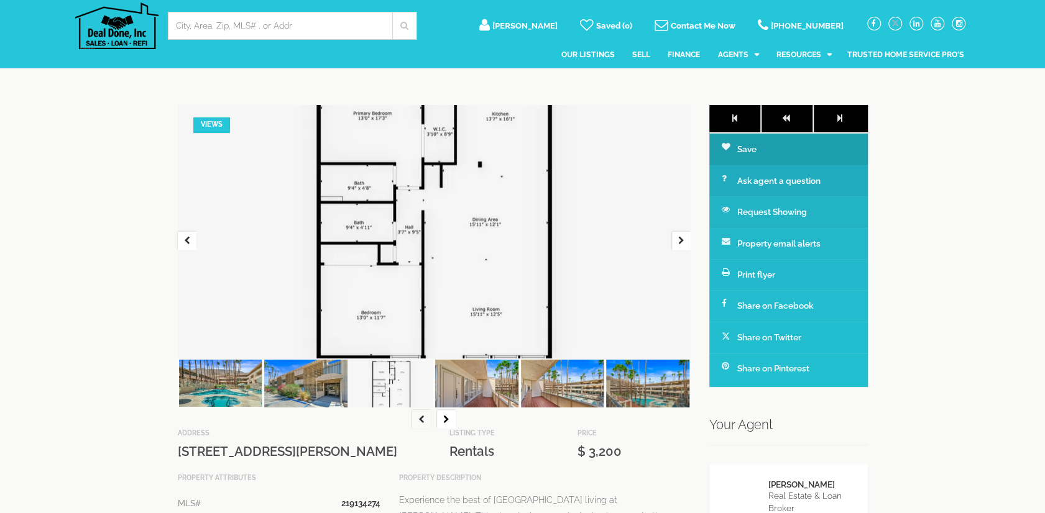
click at [321, 390] on img at bounding box center [305, 387] width 83 height 55
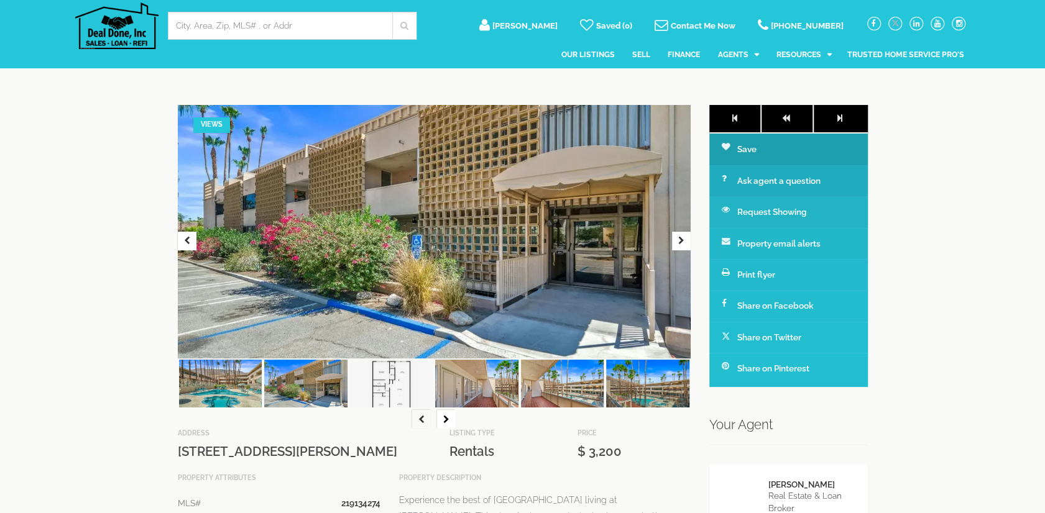
click at [217, 382] on img at bounding box center [220, 387] width 83 height 55
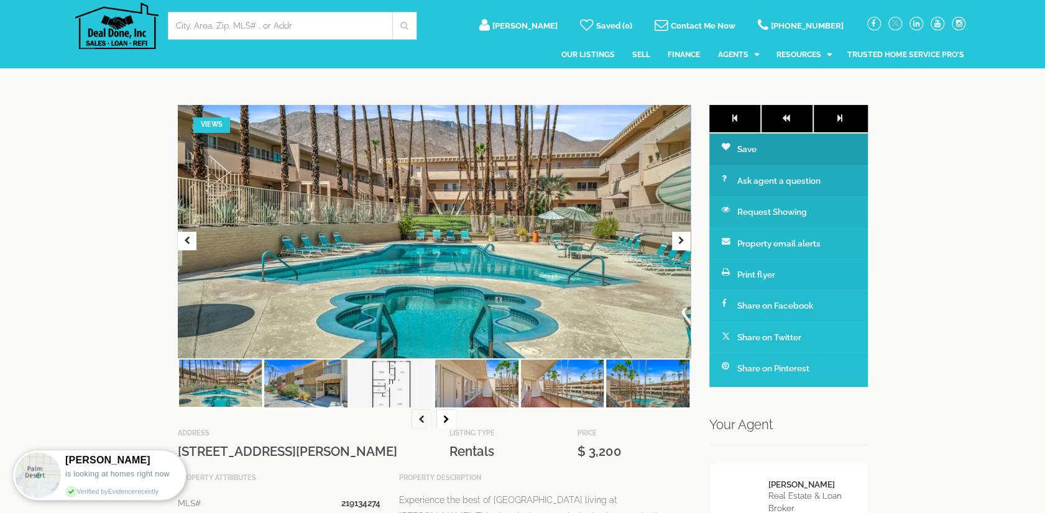
click at [258, 24] on input "Location" at bounding box center [280, 25] width 209 height 12
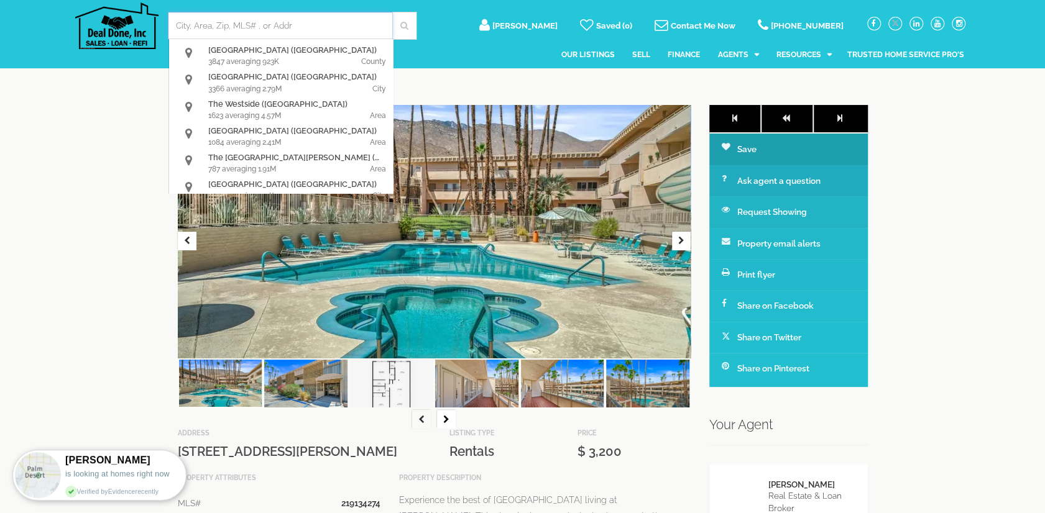
drag, startPoint x: 456, startPoint y: 59, endPoint x: 519, endPoint y: 51, distance: 63.3
click at [456, 59] on div "Our Listings Sell Finance Agents Agent Profile Blog Resources Our Resources Con…" at bounding box center [522, 59] width 895 height 21
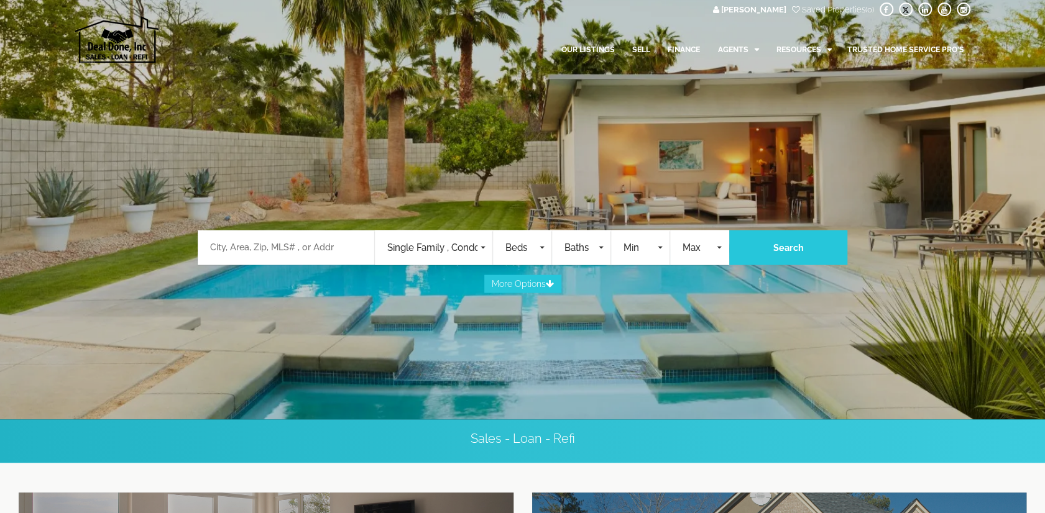
click at [306, 243] on input "Location" at bounding box center [286, 247] width 152 height 12
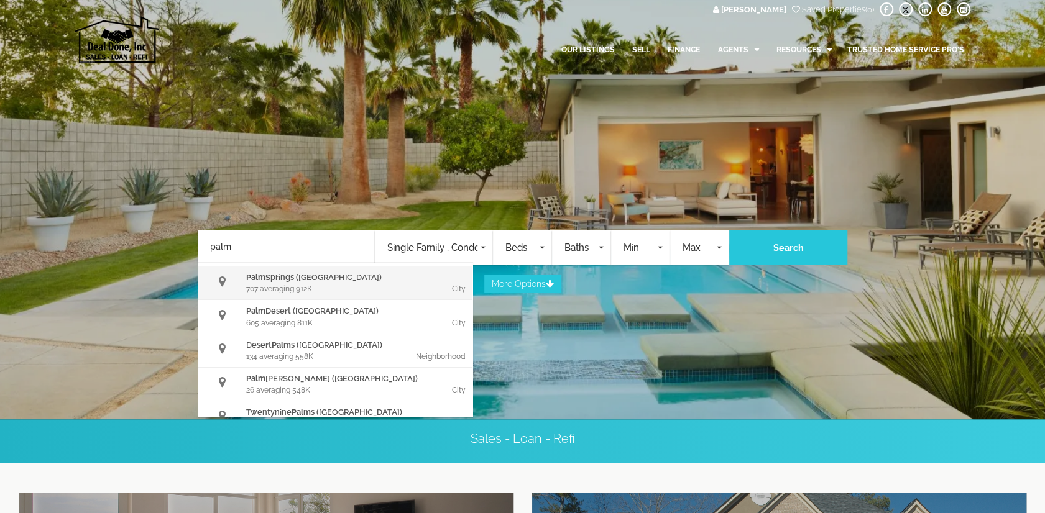
click at [300, 281] on div "Palm Springs (CA)" at bounding box center [357, 278] width 223 height 12
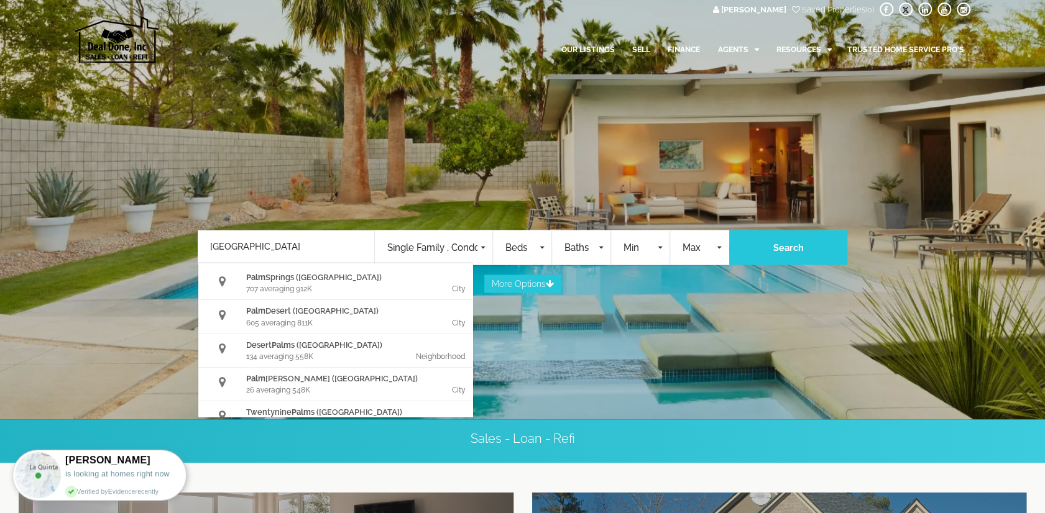
type input "[GEOGRAPHIC_DATA]"
click at [437, 240] on button "Single Family , Condos , Commercial , Land , Rentals , Mobile Home , Business O…" at bounding box center [434, 248] width 118 height 35
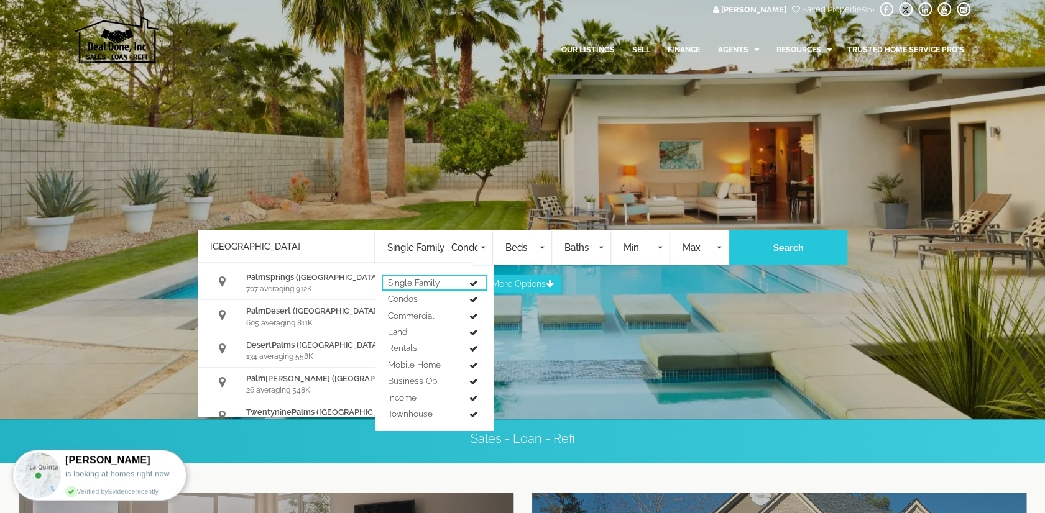
click at [473, 288] on span at bounding box center [473, 284] width 9 height 9
click at [469, 315] on link "Commercial" at bounding box center [435, 316] width 106 height 16
click at [472, 303] on span at bounding box center [473, 300] width 9 height 9
click at [472, 328] on link "Land" at bounding box center [435, 332] width 106 height 16
click at [471, 355] on link "Rentals" at bounding box center [435, 348] width 106 height 16
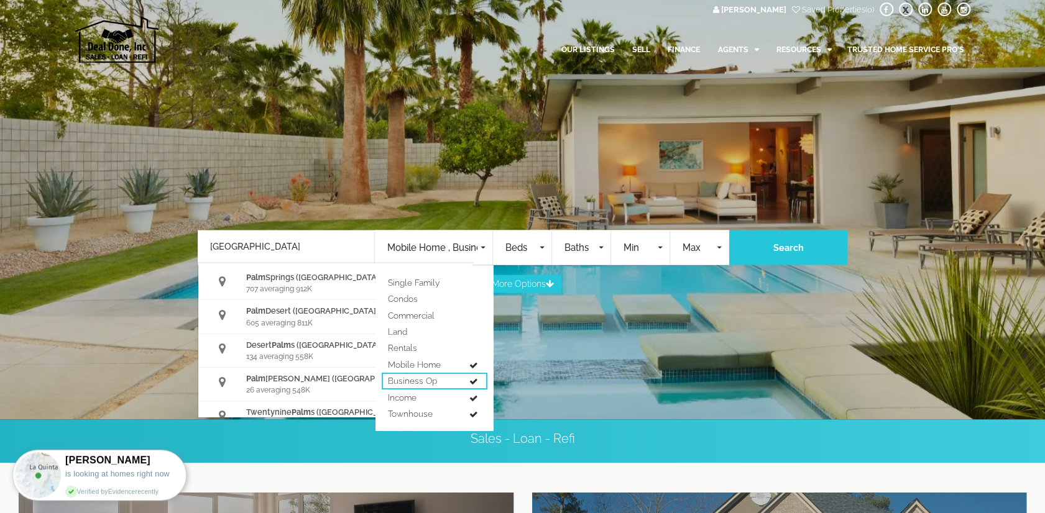
click at [473, 381] on span at bounding box center [473, 382] width 9 height 9
click at [473, 409] on link "Townhouse" at bounding box center [435, 414] width 106 height 16
click at [480, 388] on ul "Single Family Condos Commercial Land Rentals Mobile Home Business Op Income Tow…" at bounding box center [434, 348] width 118 height 160
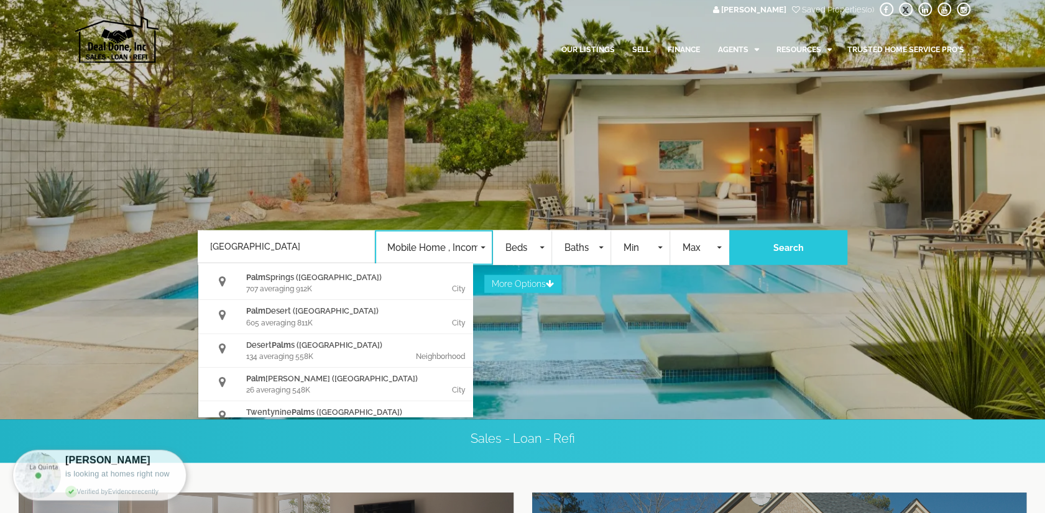
click at [473, 260] on button "Mobile Home , Income" at bounding box center [434, 248] width 118 height 35
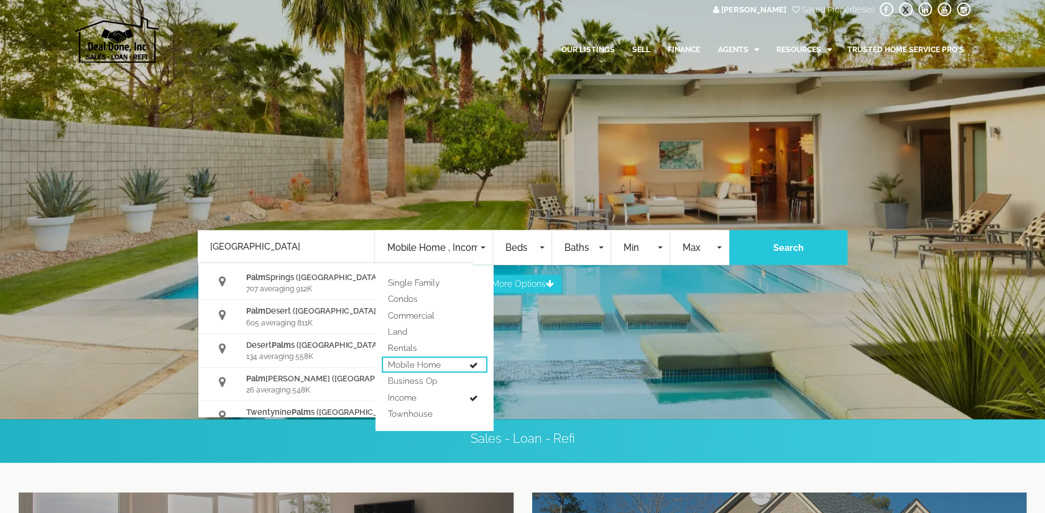
click at [482, 365] on link "Mobile Home" at bounding box center [435, 365] width 106 height 16
select select "15"
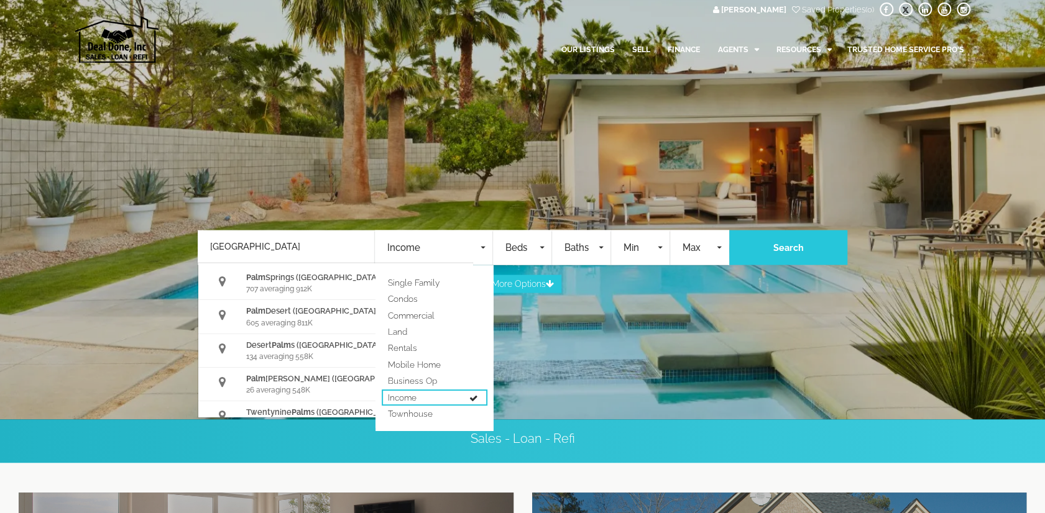
click at [475, 402] on span at bounding box center [473, 399] width 9 height 9
click at [455, 352] on link "Rentals" at bounding box center [435, 348] width 106 height 16
select select "6"
click at [521, 250] on span "Beds" at bounding box center [520, 248] width 31 height 14
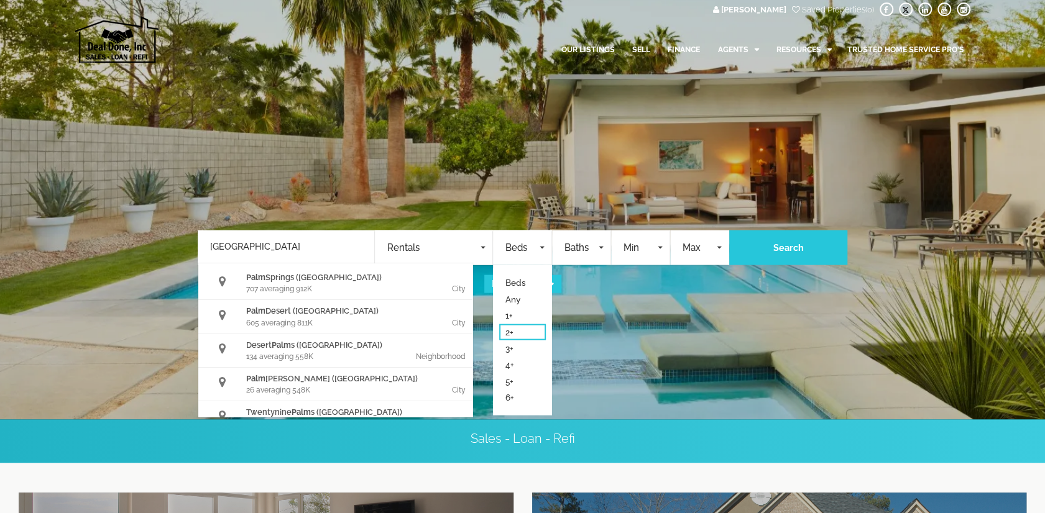
click at [514, 330] on link "2+" at bounding box center [522, 332] width 47 height 16
select select "2"
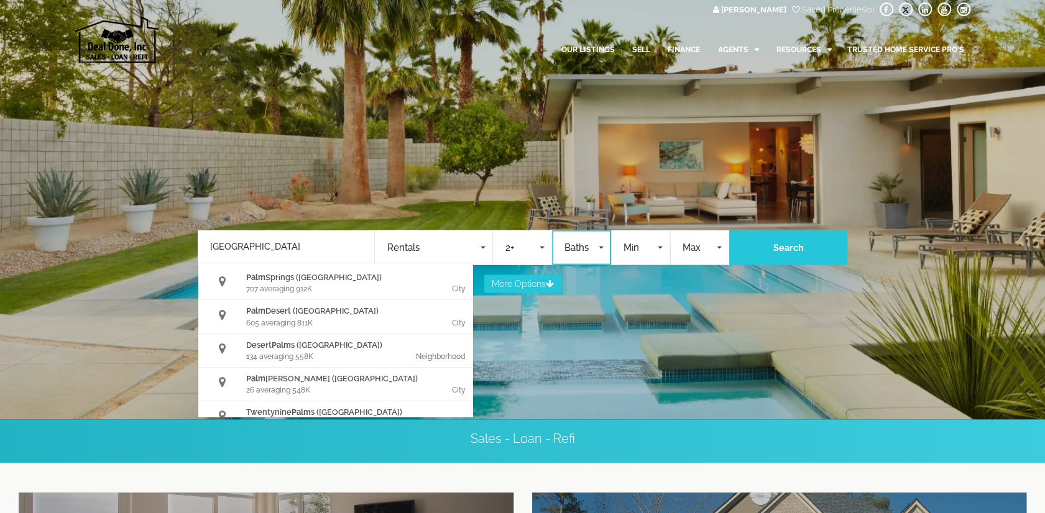
click at [572, 250] on span "Baths" at bounding box center [579, 248] width 31 height 14
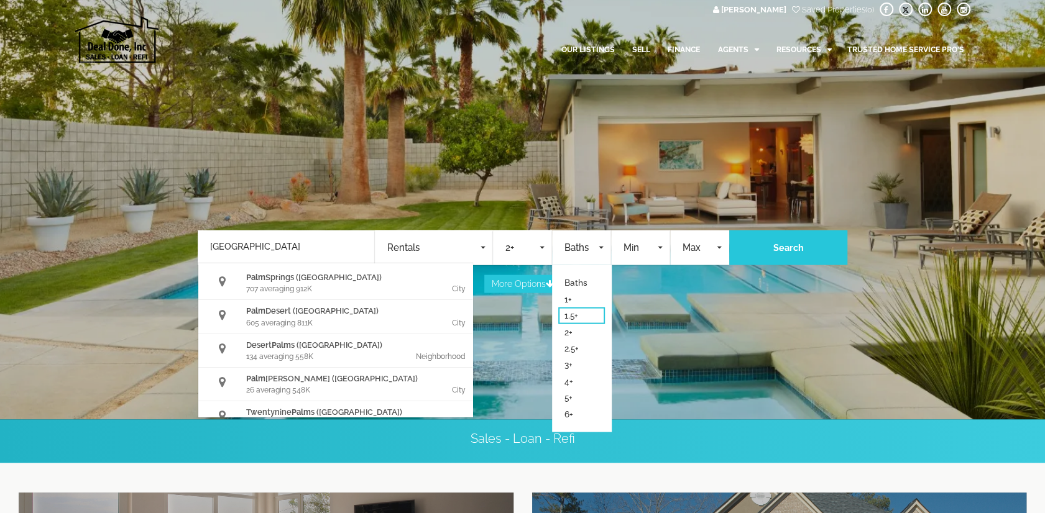
click at [570, 317] on span "1.5+" at bounding box center [571, 315] width 14 height 12
select select "1.5"
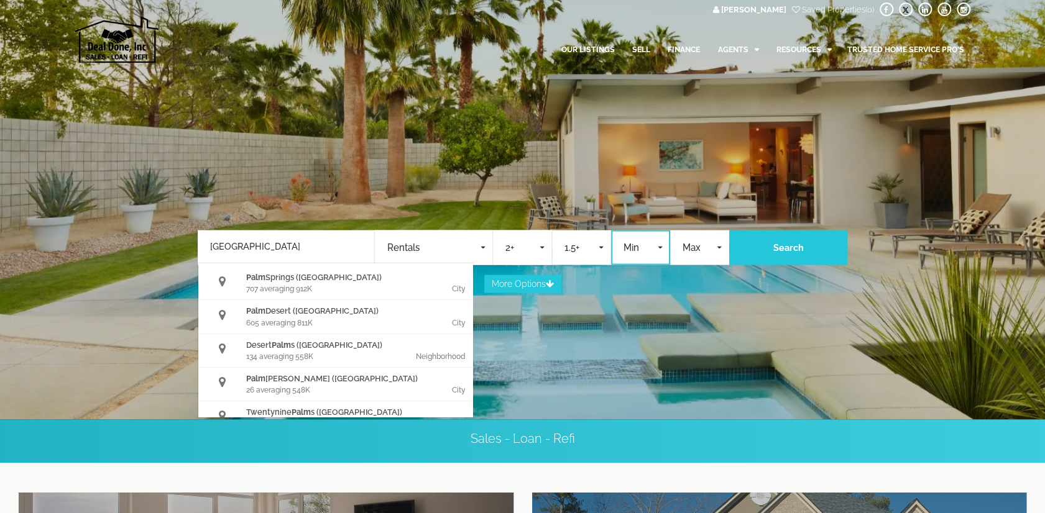
click at [641, 250] on span "Min" at bounding box center [638, 248] width 31 height 14
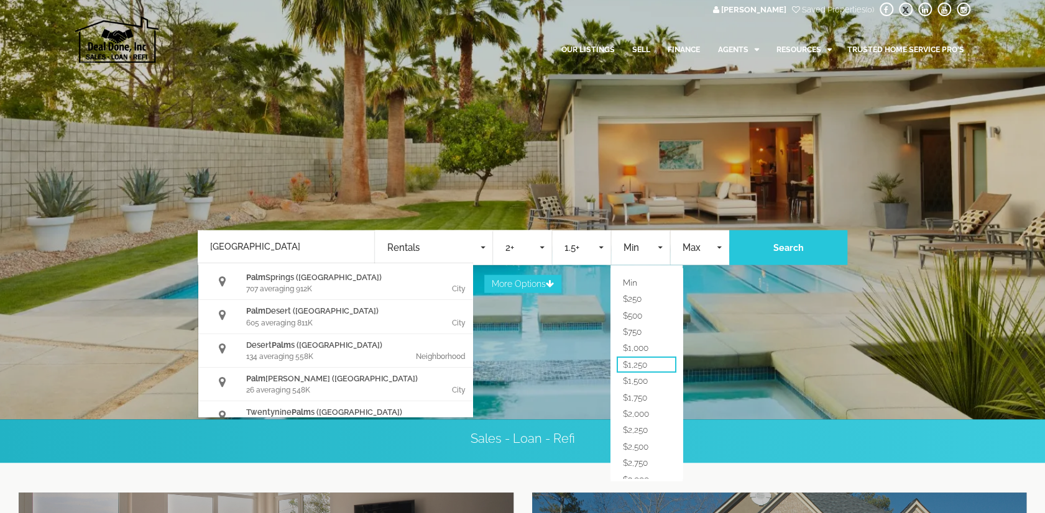
click at [643, 366] on span "$1,250" at bounding box center [635, 365] width 24 height 12
select select "1250"
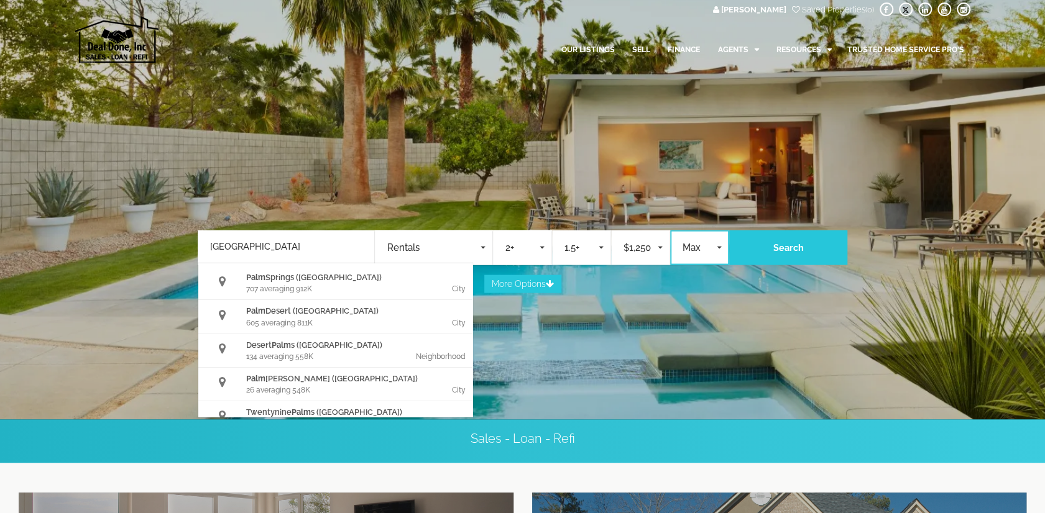
click at [696, 255] on button "Max" at bounding box center [699, 248] width 59 height 35
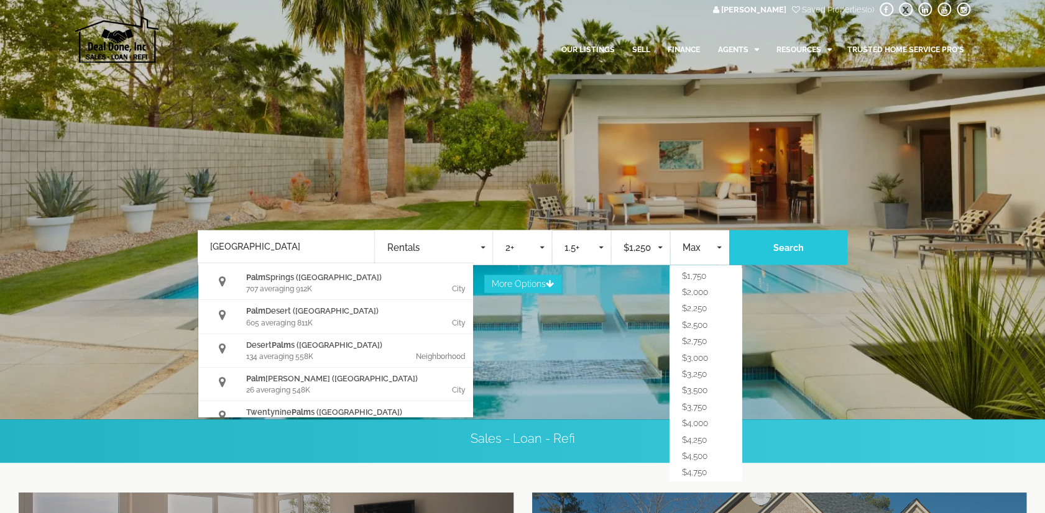
scroll to position [124, 0]
click at [712, 388] on link "$3,500" at bounding box center [705, 388] width 60 height 16
select select "3500"
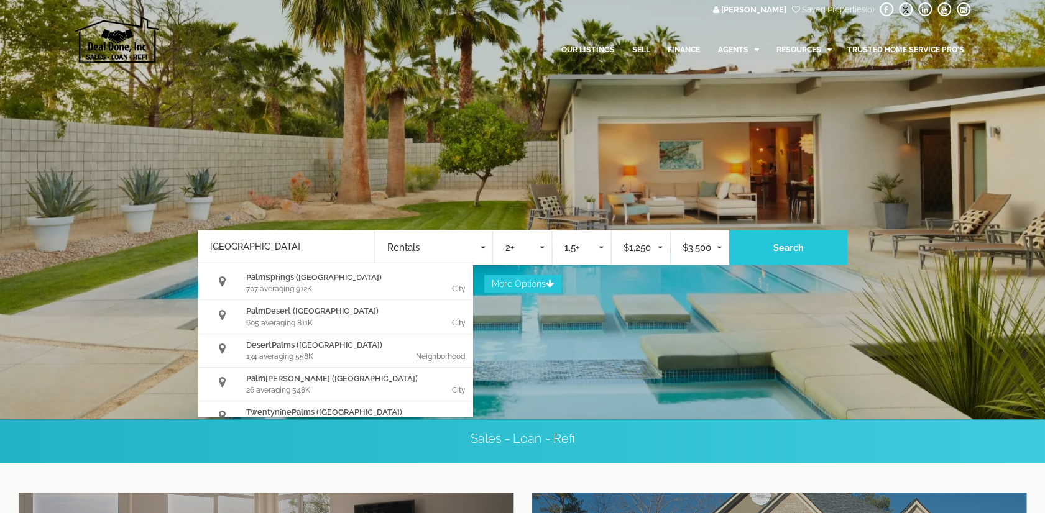
click at [771, 266] on div "More Options" at bounding box center [522, 279] width 708 height 28
click at [514, 293] on button "More Options" at bounding box center [522, 284] width 77 height 18
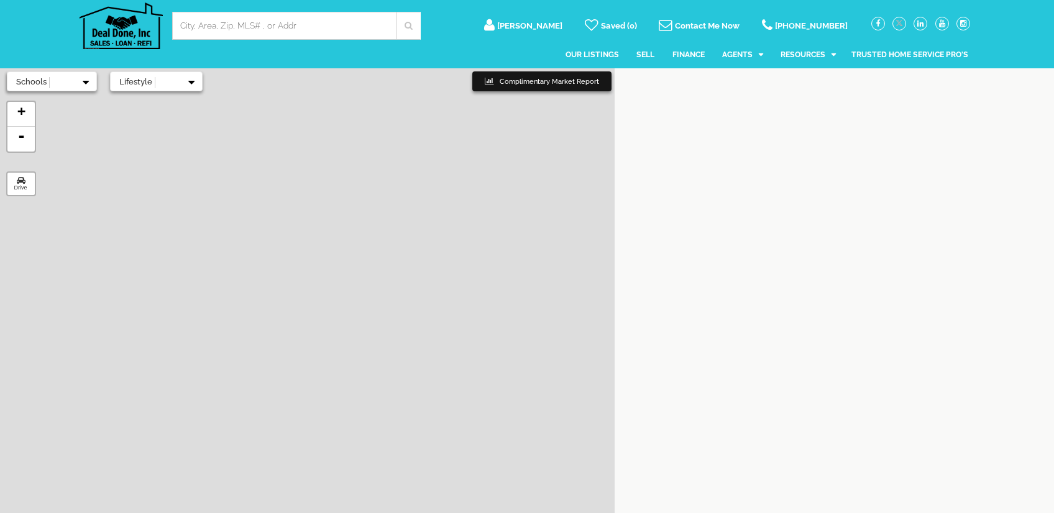
select select
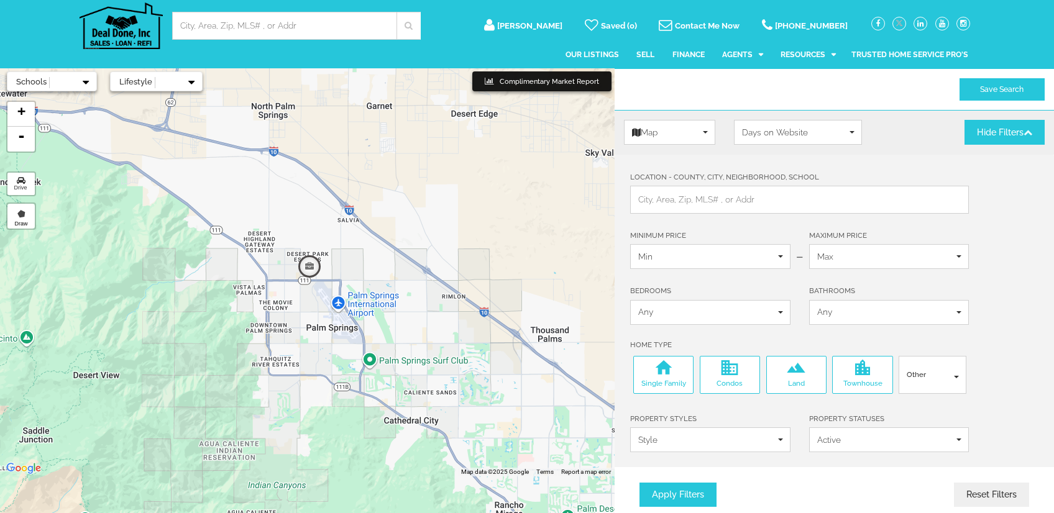
click at [712, 200] on input "Location - County, City, Neighborhood, School" at bounding box center [799, 200] width 322 height 12
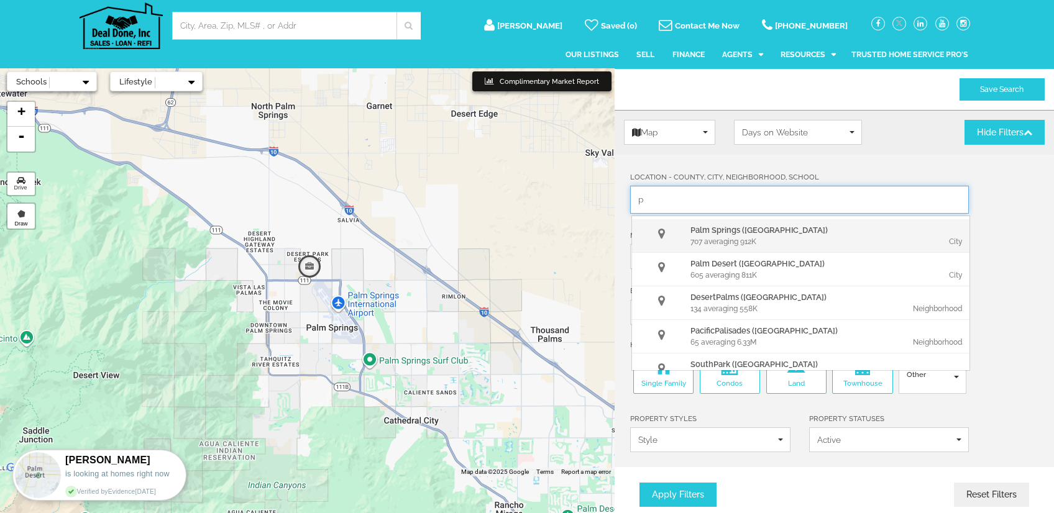
click at [739, 236] on div "707 averaging 912K" at bounding box center [759, 241] width 138 height 11
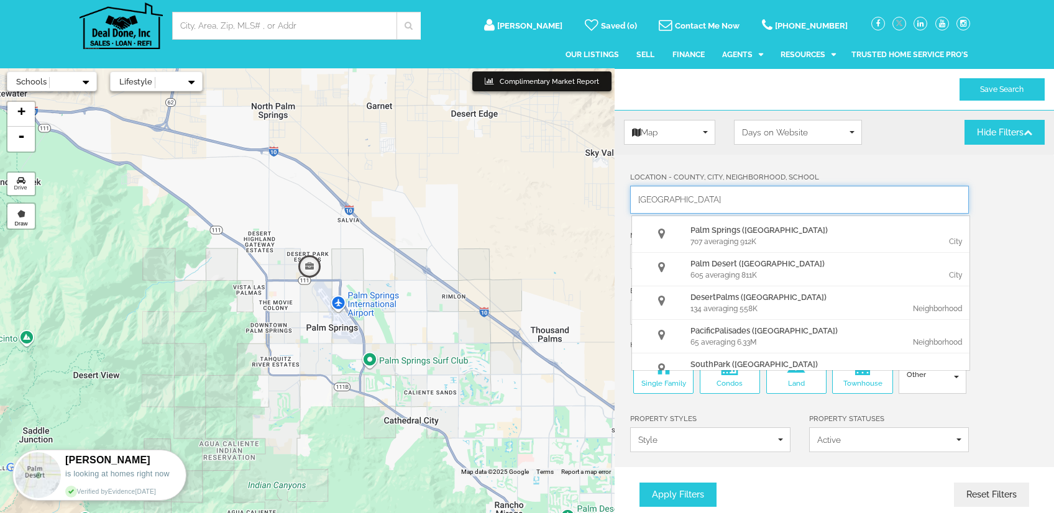
type input "[GEOGRAPHIC_DATA]"
click at [1020, 340] on span "Home Type" at bounding box center [834, 345] width 408 height 11
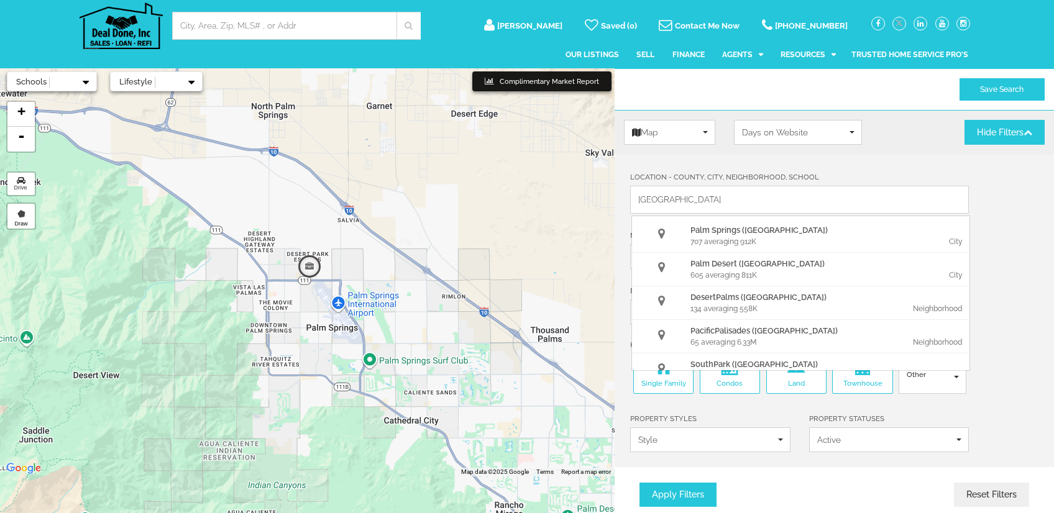
click at [921, 412] on div "Property Statuses Active × Select One Or More Active Pending Contingent Active …" at bounding box center [889, 432] width 179 height 40
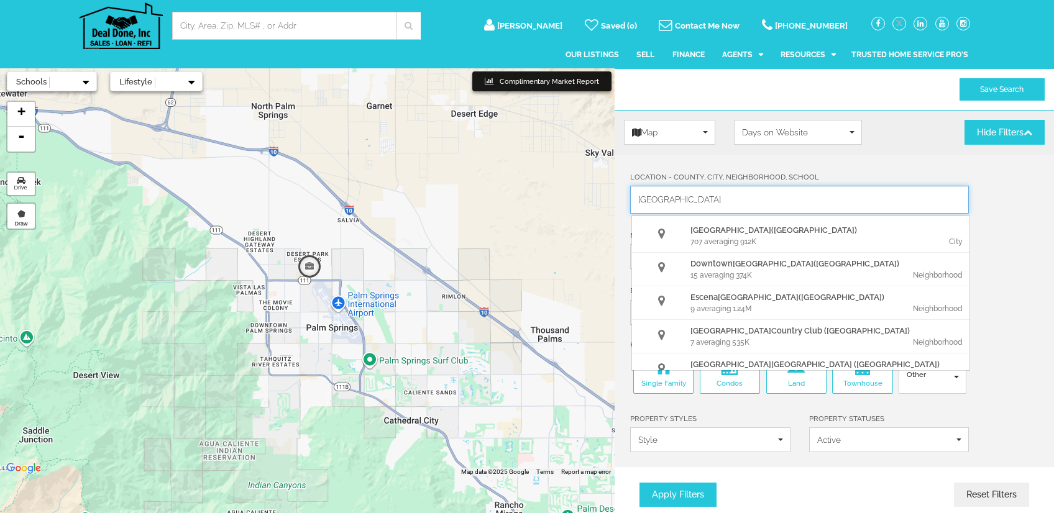
click at [902, 192] on div "Palm Springs Palm Springs Palm Springs (CA) 707 averaging 912K City Downtown Pa…" at bounding box center [799, 200] width 339 height 28
click at [812, 140] on button "Days on Website" at bounding box center [798, 132] width 128 height 25
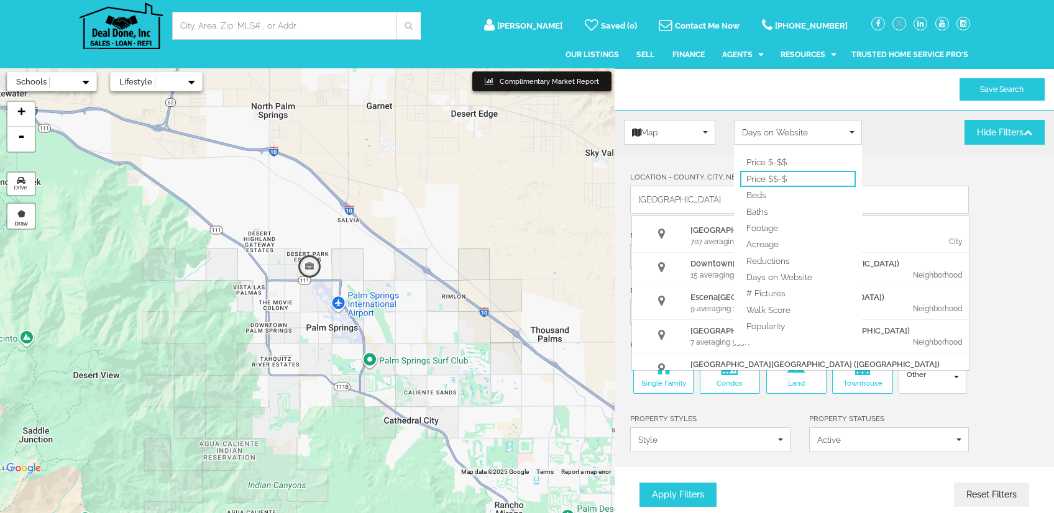
click at [782, 177] on span "Price $$-$" at bounding box center [766, 179] width 40 height 12
select select "listings.price DESC"
click at [783, 177] on label "Location - County, City, Neighborhood, School" at bounding box center [724, 177] width 189 height 11
click at [783, 194] on input "[GEOGRAPHIC_DATA]" at bounding box center [799, 200] width 322 height 12
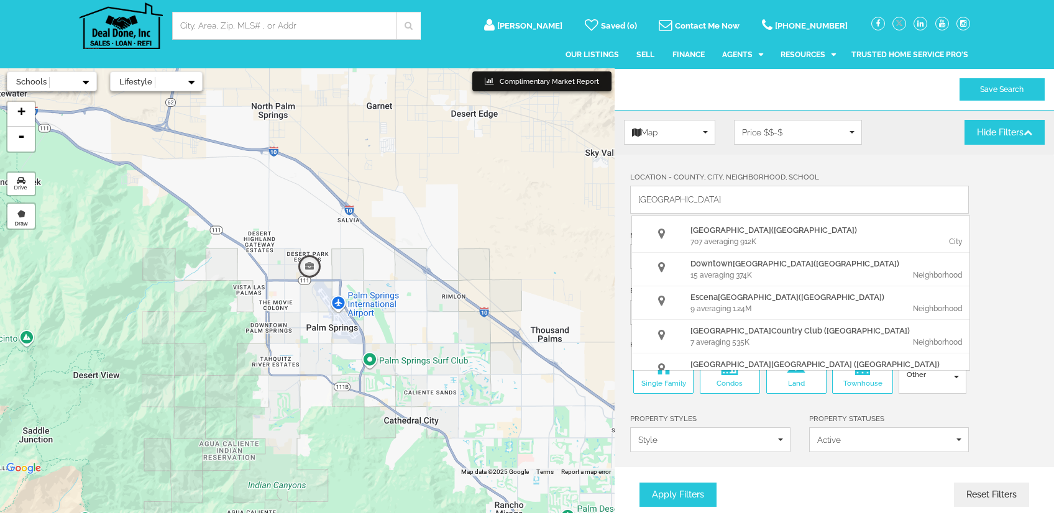
drag, startPoint x: 783, startPoint y: 177, endPoint x: 947, endPoint y: 151, distance: 166.1
click at [947, 149] on div "Select View Map Grid List Map Grid List Map Sort By Price $$-$ Price $-$$ Price…" at bounding box center [834, 137] width 439 height 35
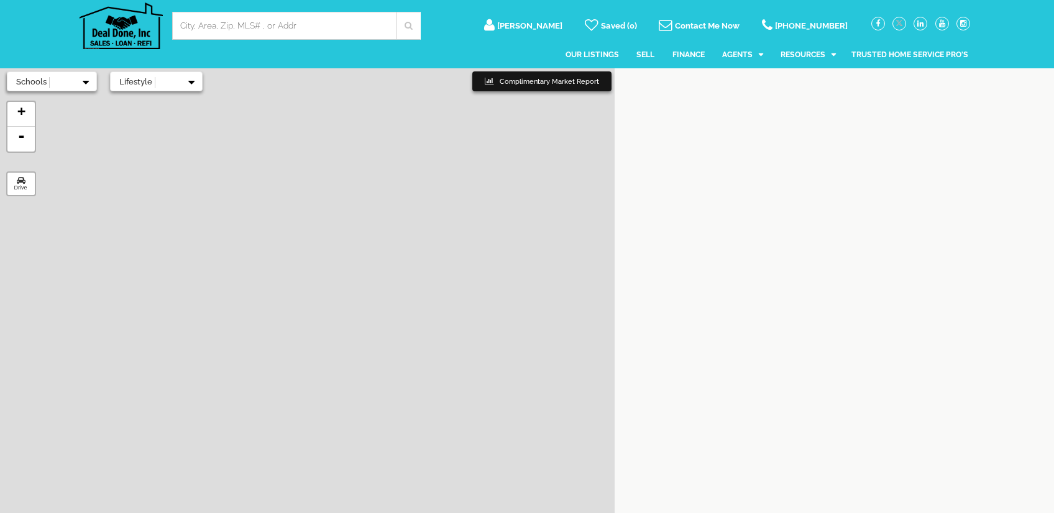
select select
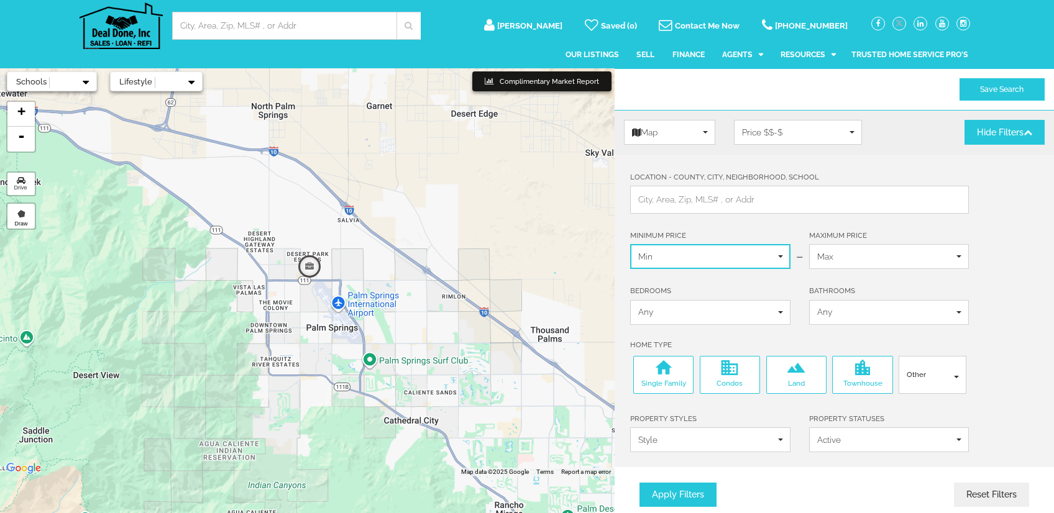
click at [732, 254] on span "Min" at bounding box center [706, 256] width 136 height 12
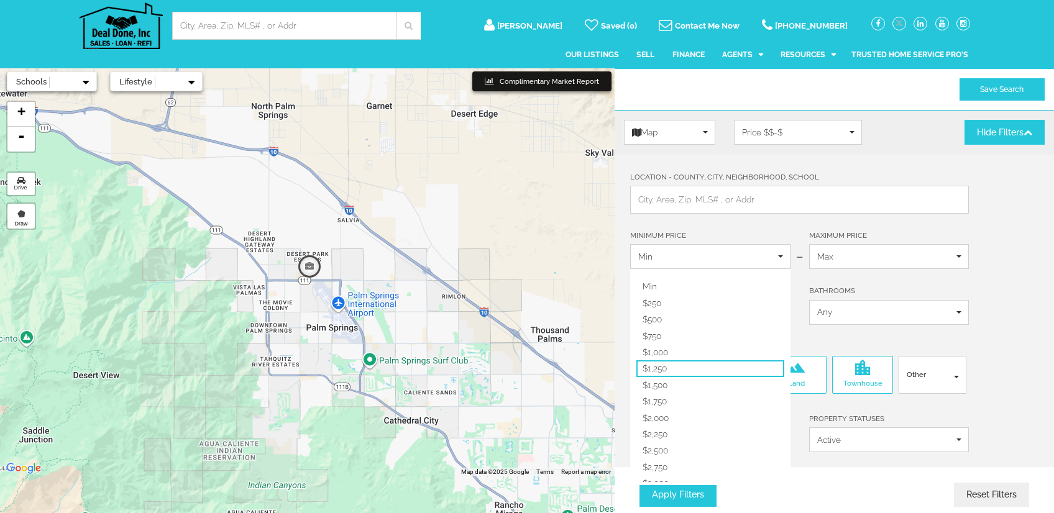
click at [687, 361] on link "$1,250" at bounding box center [710, 368] width 148 height 16
select select "1250"
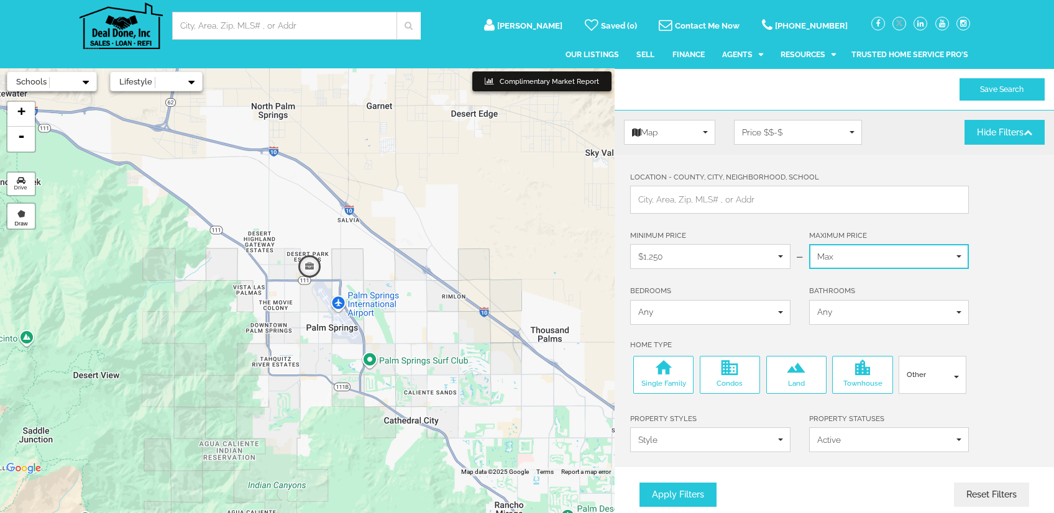
click at [880, 254] on span "Max" at bounding box center [885, 256] width 136 height 12
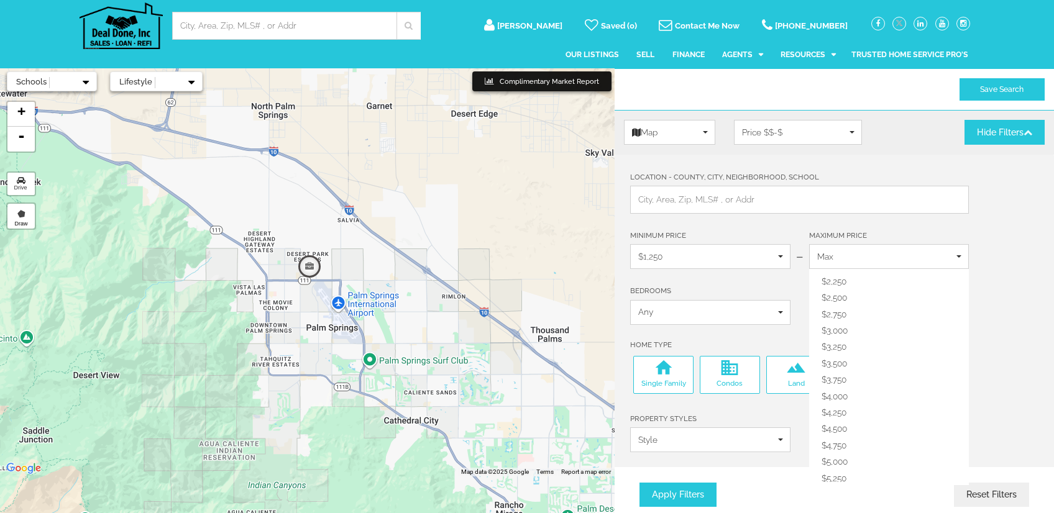
scroll to position [186, 0]
click at [848, 327] on link "$3,500" at bounding box center [889, 330] width 148 height 16
select select "3500"
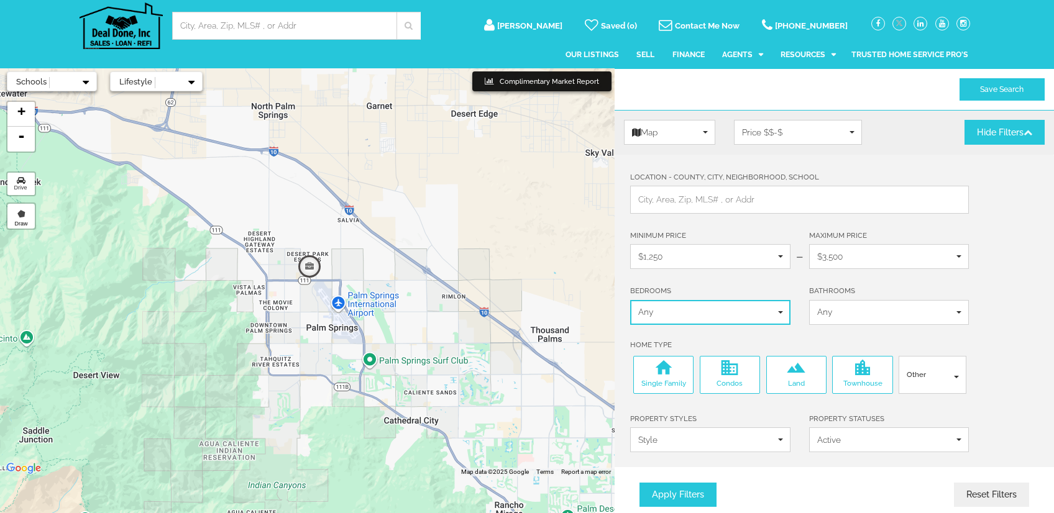
click at [759, 314] on span "Any" at bounding box center [706, 312] width 136 height 12
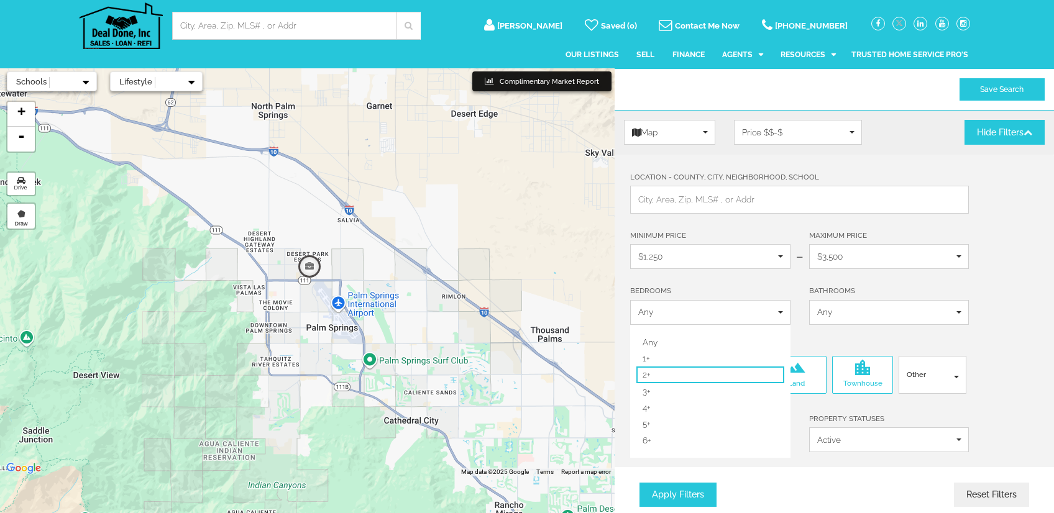
click at [708, 370] on link "2+" at bounding box center [710, 375] width 148 height 16
select select "2"
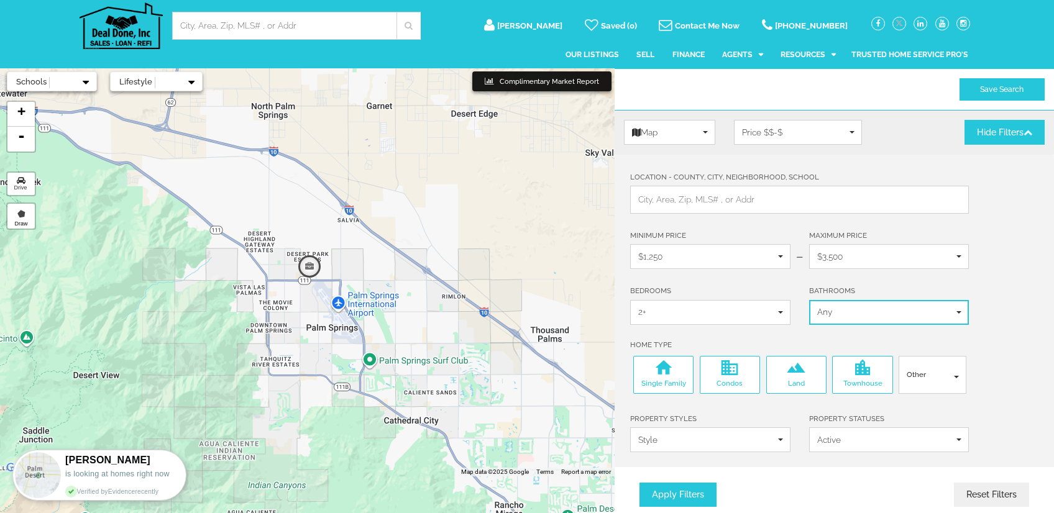
click at [862, 310] on span "Any" at bounding box center [885, 312] width 136 height 12
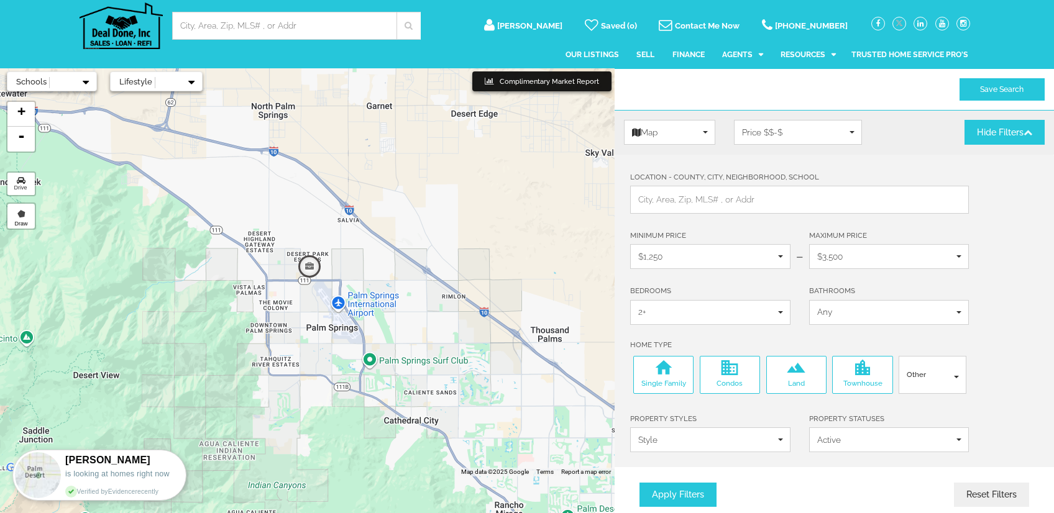
click at [667, 373] on label "Single Family" at bounding box center [663, 375] width 54 height 34
click at [644, 366] on input "Single Family" at bounding box center [640, 362] width 8 height 8
checkbox input "false"
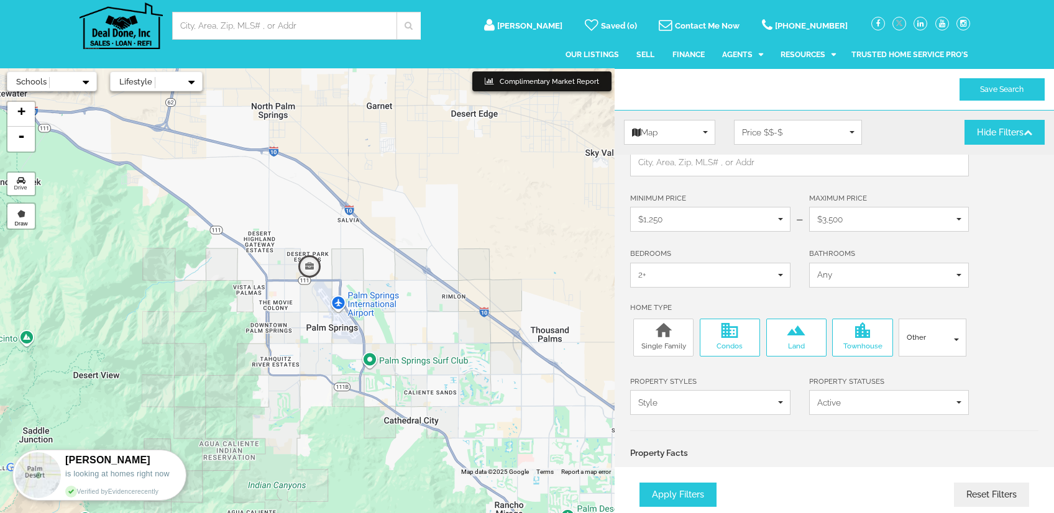
scroll to position [124, 0]
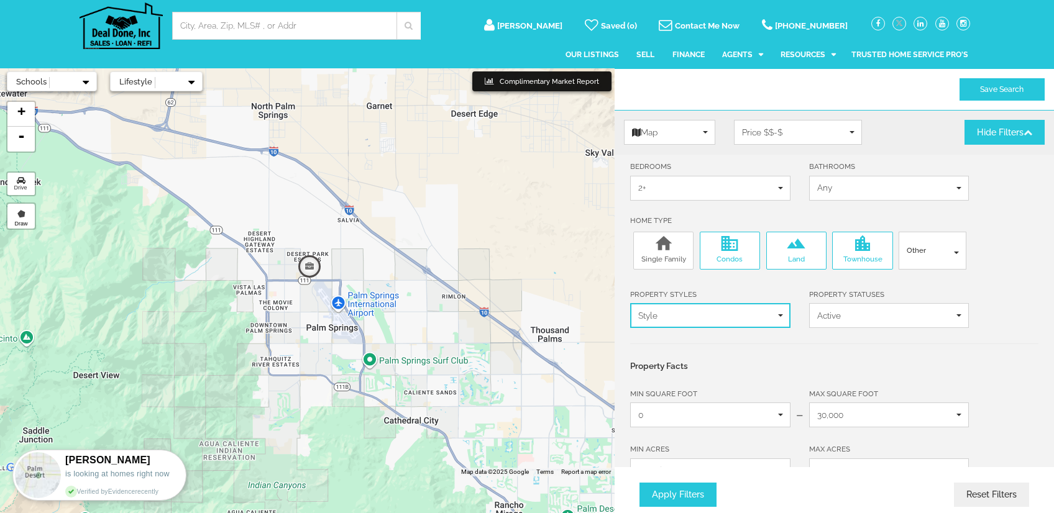
click at [752, 310] on span "Style" at bounding box center [706, 315] width 136 height 12
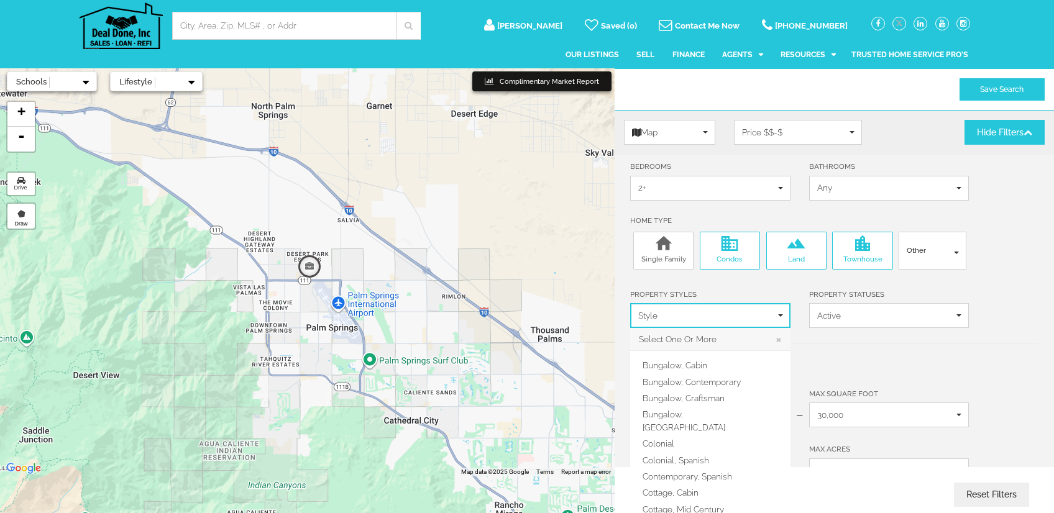
click at [752, 310] on span "Style" at bounding box center [706, 315] width 136 height 12
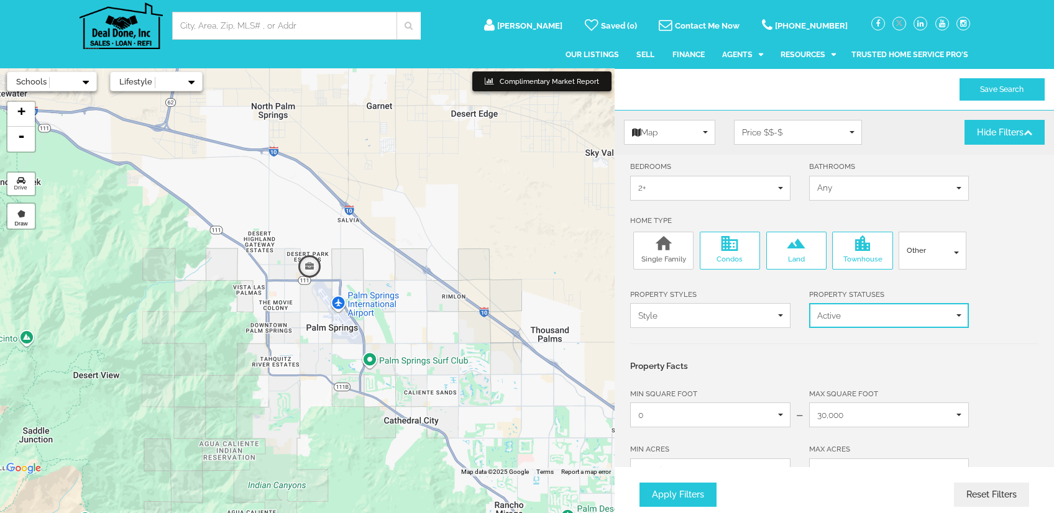
click at [835, 311] on span "Active" at bounding box center [885, 315] width 136 height 12
click at [846, 309] on span "Active" at bounding box center [885, 315] width 136 height 12
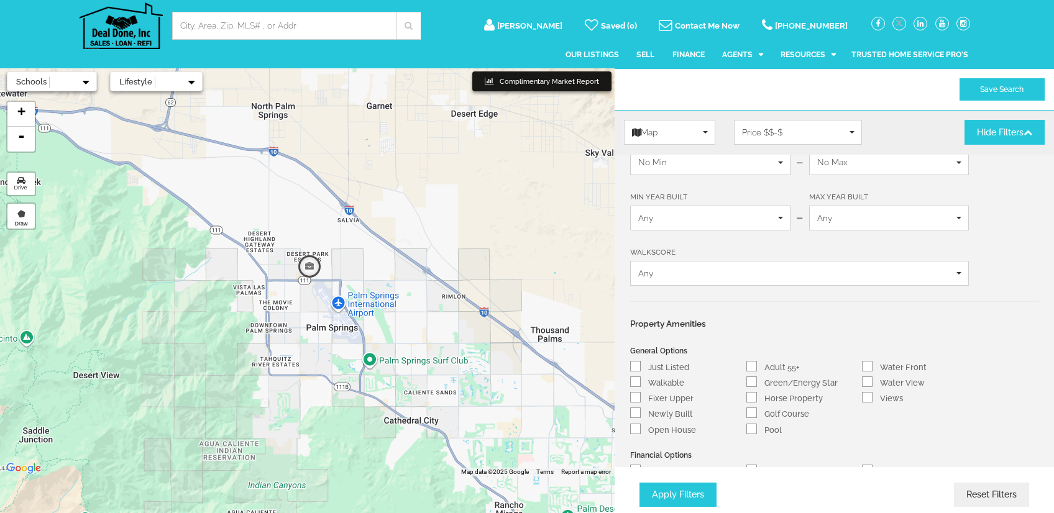
scroll to position [435, 0]
click at [833, 265] on span "Any" at bounding box center [795, 271] width 314 height 12
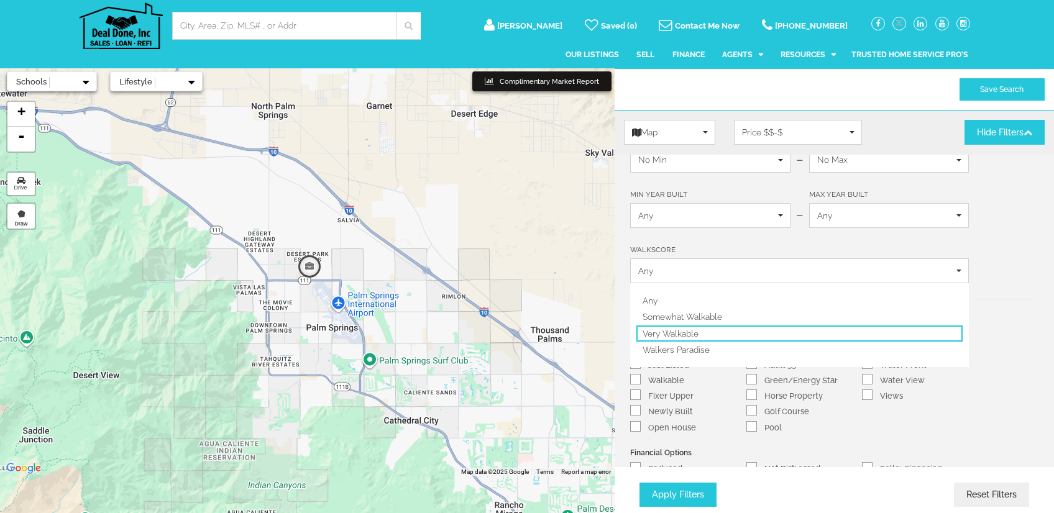
click at [682, 329] on span "Very Walkable" at bounding box center [671, 333] width 56 height 12
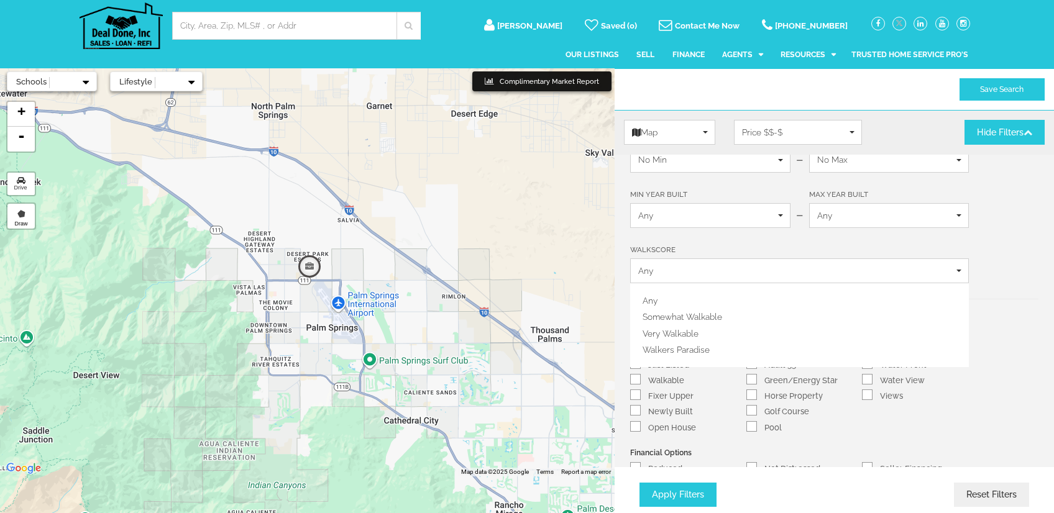
select select "70"
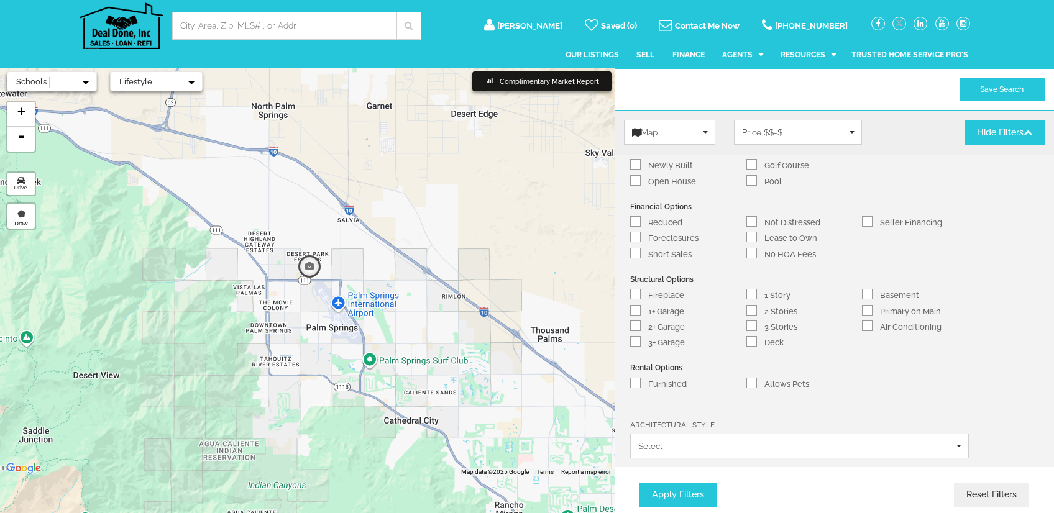
scroll to position [684, 0]
click at [644, 375] on li "Furnished" at bounding box center [682, 383] width 104 height 16
click at [633, 377] on input "Furnished" at bounding box center [635, 381] width 8 height 8
checkbox input "true"
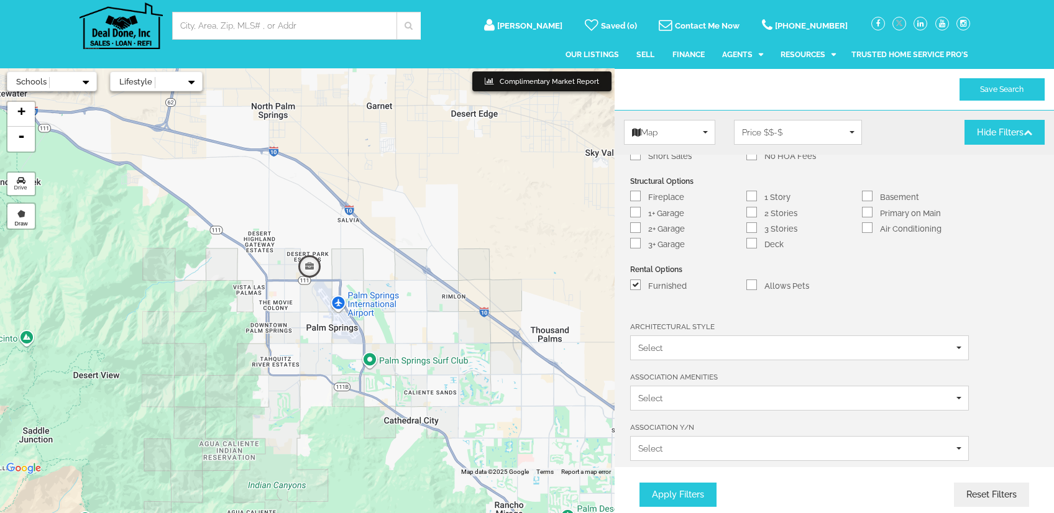
scroll to position [808, 0]
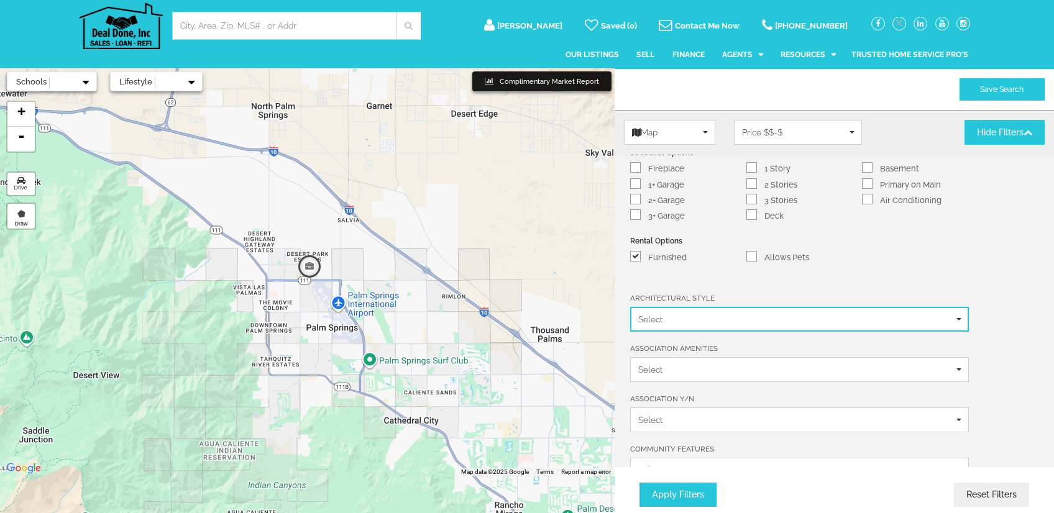
click at [767, 314] on span "Select" at bounding box center [795, 319] width 314 height 12
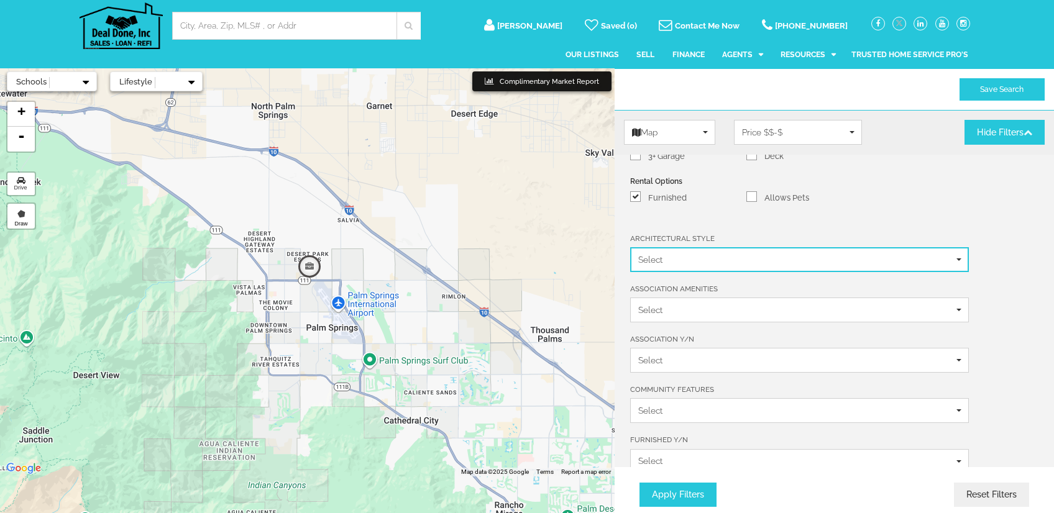
scroll to position [870, 0]
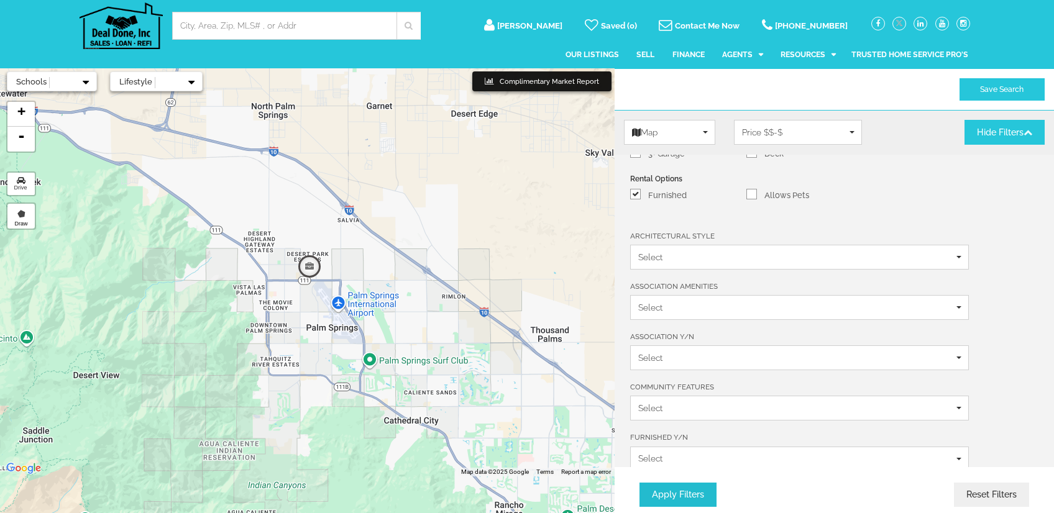
click at [675, 488] on button "Apply Filters" at bounding box center [677, 495] width 77 height 24
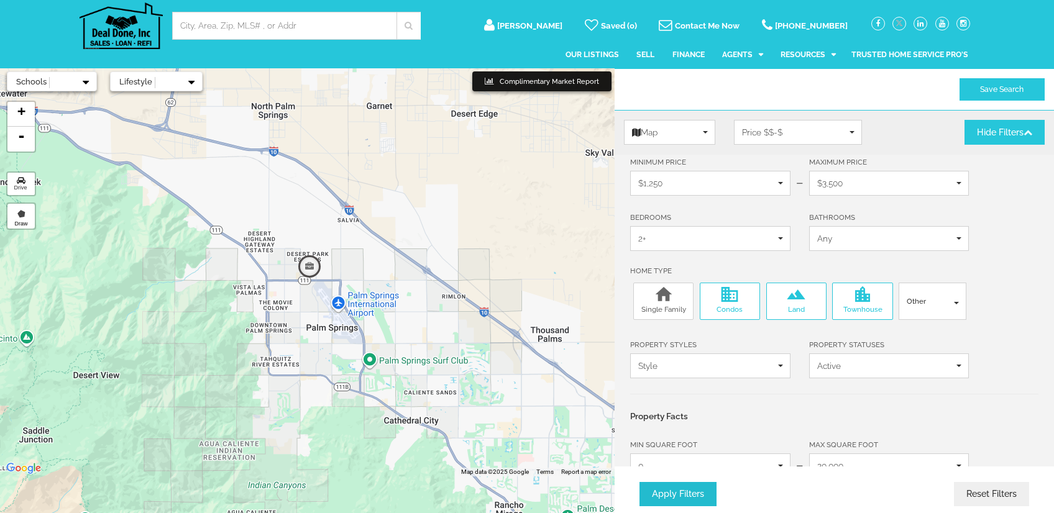
scroll to position [16, 0]
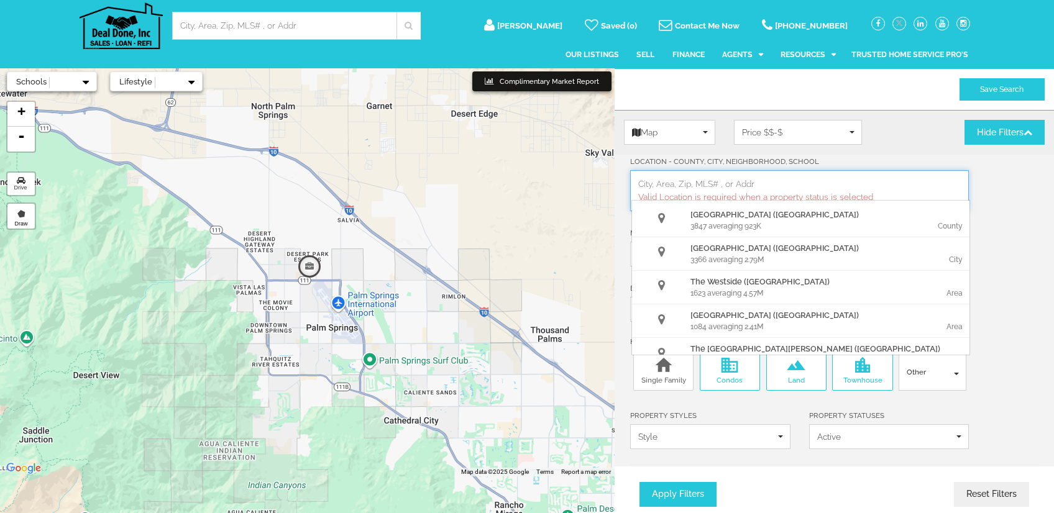
click at [726, 192] on span "Valid Location is required when a property status is selected" at bounding box center [755, 197] width 235 height 10
click at [718, 221] on div "707 averaging 912K" at bounding box center [759, 226] width 138 height 11
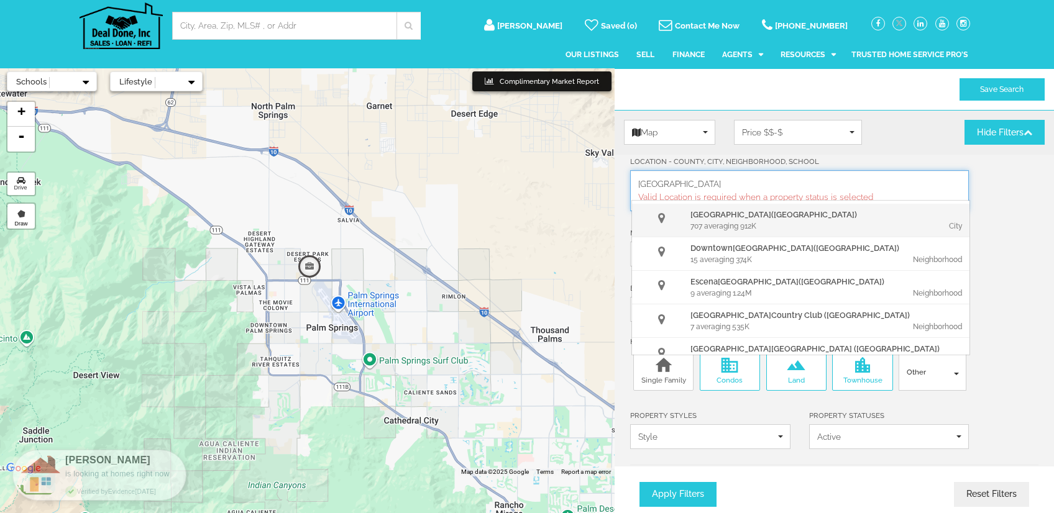
click at [939, 229] on div "City" at bounding box center [897, 226] width 138 height 11
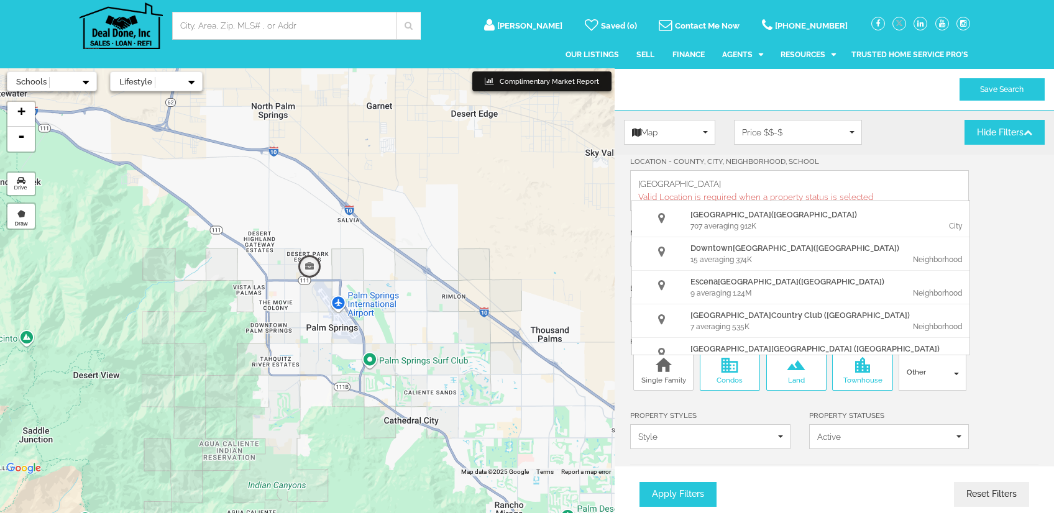
click at [829, 188] on input "Palm Springs" at bounding box center [799, 184] width 322 height 12
click at [879, 152] on div "Select View Map Grid List Map Grid List Map Sort By Price $$-$ Price $-$$ Price…" at bounding box center [834, 137] width 439 height 35
drag, startPoint x: 879, startPoint y: 152, endPoint x: 981, endPoint y: 171, distance: 104.2
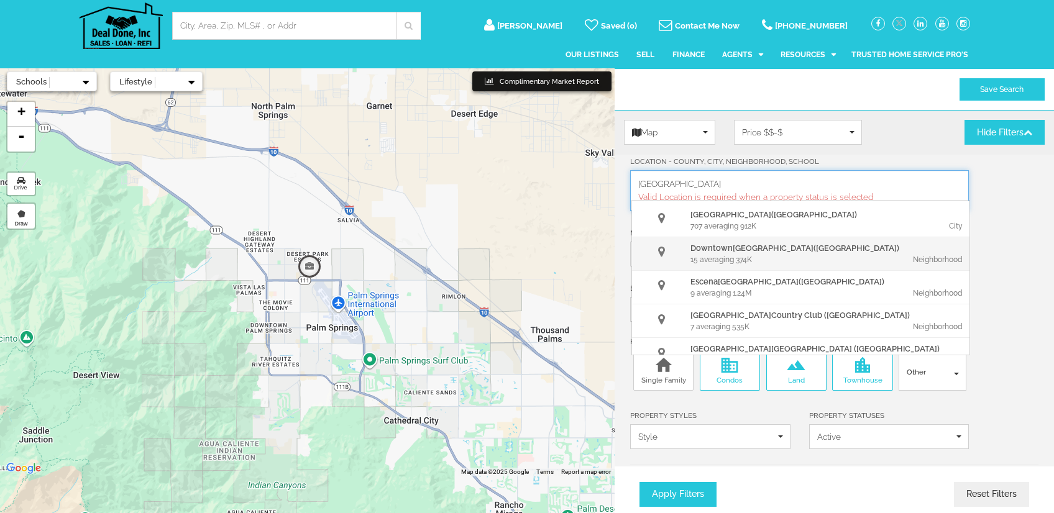
click at [788, 255] on div "15 averaging 374K" at bounding box center [759, 259] width 138 height 11
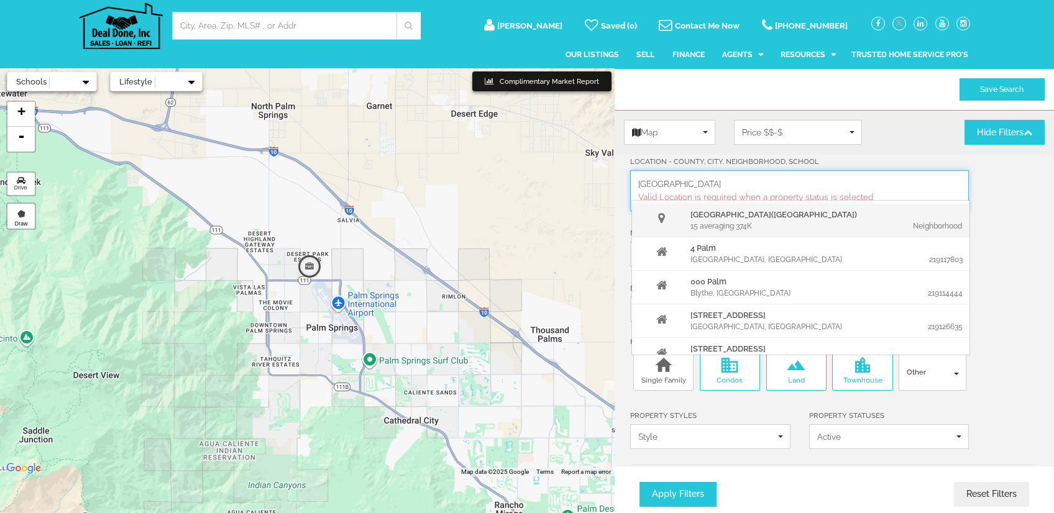
click at [895, 224] on div "Neighborhood" at bounding box center [897, 226] width 138 height 11
click at [771, 217] on strong "Downtown Palm Springs" at bounding box center [730, 214] width 81 height 9
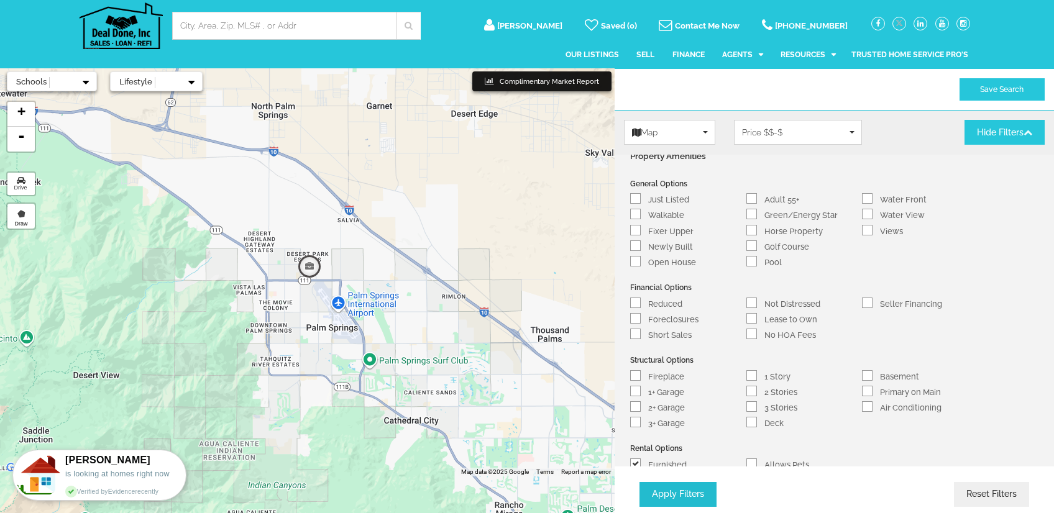
click at [707, 487] on button "Apply Filters" at bounding box center [677, 495] width 77 height 24
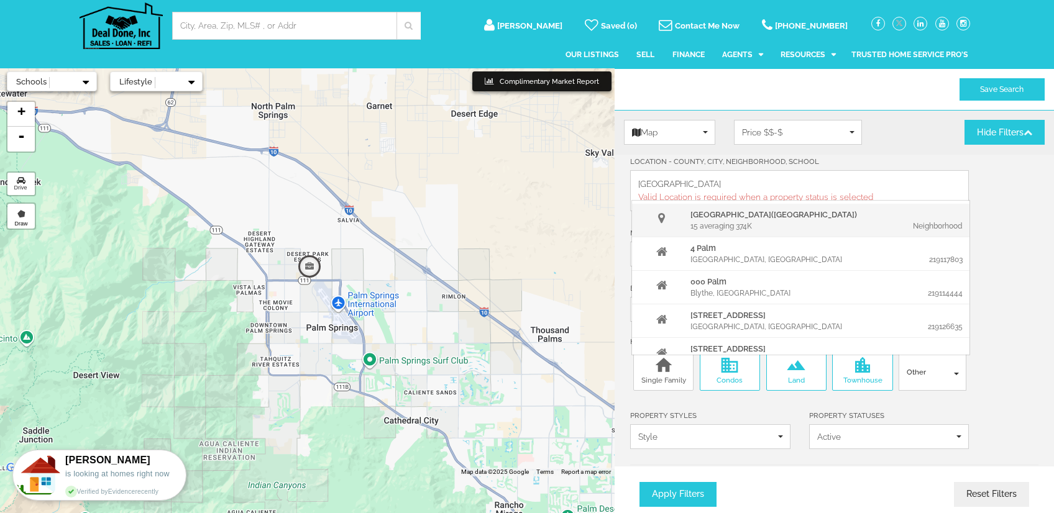
drag, startPoint x: 861, startPoint y: 231, endPoint x: 847, endPoint y: 231, distance: 14.3
click at [861, 231] on div "Downtown Palm Springs (CA) 15 averaging 374K Neighborhood" at bounding box center [800, 221] width 337 height 34
click at [725, 221] on div "15 averaging 374K" at bounding box center [759, 226] width 138 height 11
click at [906, 223] on div "Neighborhood" at bounding box center [897, 226] width 138 height 11
click at [937, 231] on div "Downtown Palm Springs (CA) 15 averaging 374K Neighborhood" at bounding box center [800, 221] width 337 height 34
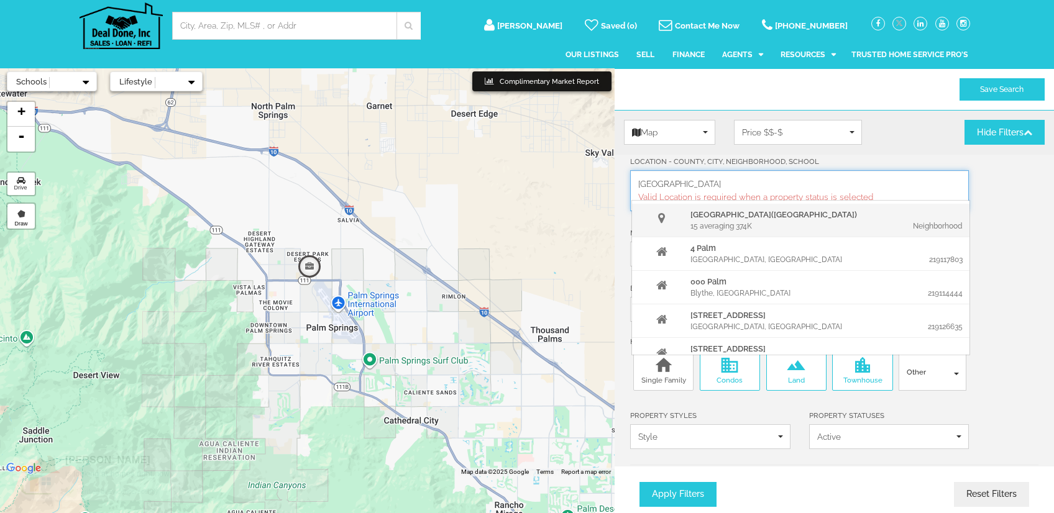
click at [651, 222] on div at bounding box center [662, 218] width 55 height 18
click at [661, 214] on icon at bounding box center [661, 219] width 7 height 12
click at [698, 210] on strong "Downtown Palm Springs" at bounding box center [730, 214] width 81 height 9
click at [700, 210] on strong "Downtown Palm Springs" at bounding box center [730, 214] width 81 height 9
click at [729, 183] on input "Downtown Palm Springs" at bounding box center [799, 184] width 322 height 12
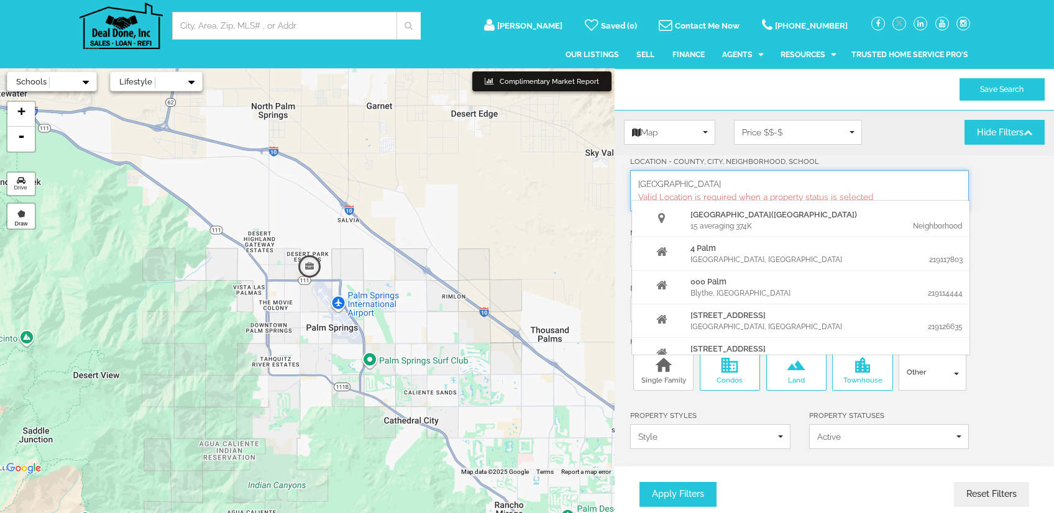
click at [738, 186] on input "Downtown Palm Springs" at bounding box center [799, 184] width 322 height 12
click at [639, 483] on button "Apply Filters" at bounding box center [677, 495] width 77 height 24
drag, startPoint x: 681, startPoint y: 186, endPoint x: 610, endPoint y: 180, distance: 71.1
click at [610, 180] on div "Lifestyle Schools Complimentary Market Report Redo Search in Map Apply Cancel A…" at bounding box center [527, 324] width 1054 height 513
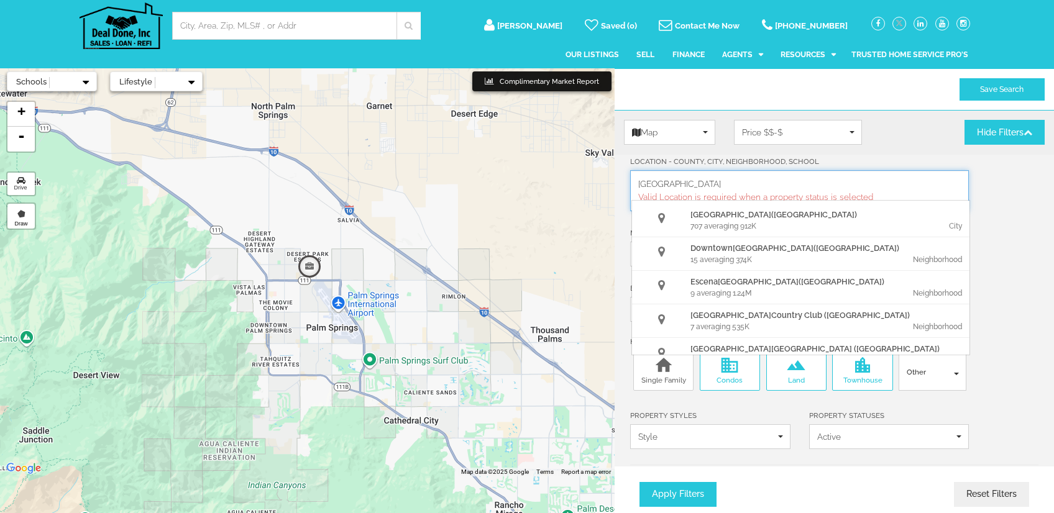
click at [639, 483] on button "Apply Filters" at bounding box center [677, 495] width 77 height 24
click at [719, 218] on div "Palm Springs (CA)" at bounding box center [828, 215] width 276 height 12
click at [937, 226] on div "City" at bounding box center [897, 226] width 138 height 11
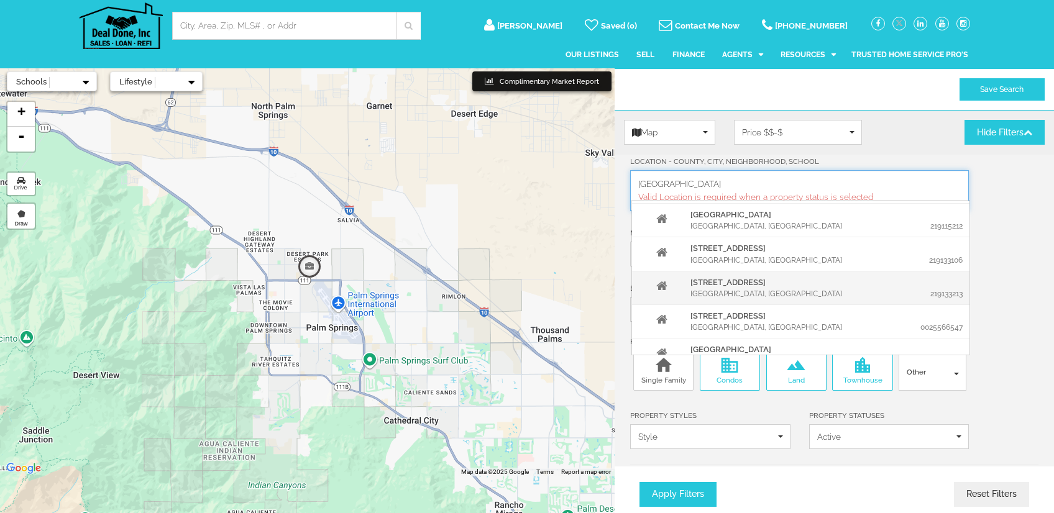
scroll to position [1056, 0]
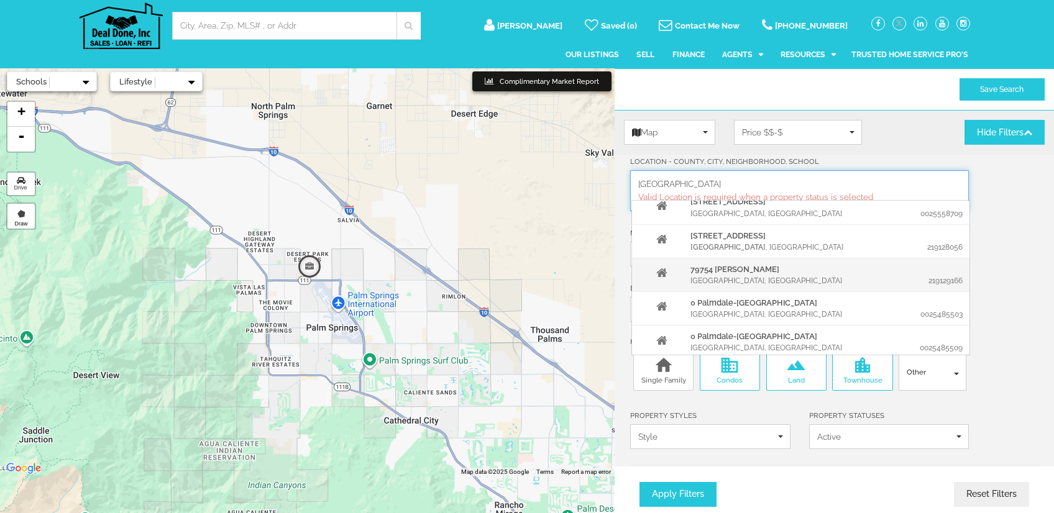
click at [817, 263] on div "79754 Arnold Palmer" at bounding box center [828, 269] width 276 height 12
type input "79754 Arnold Palmer"
drag, startPoint x: 753, startPoint y: 181, endPoint x: 592, endPoint y: 180, distance: 161.6
click at [592, 180] on div "Lifestyle Schools Complimentary Market Report Redo Search in Map Apply Cancel A…" at bounding box center [527, 324] width 1054 height 513
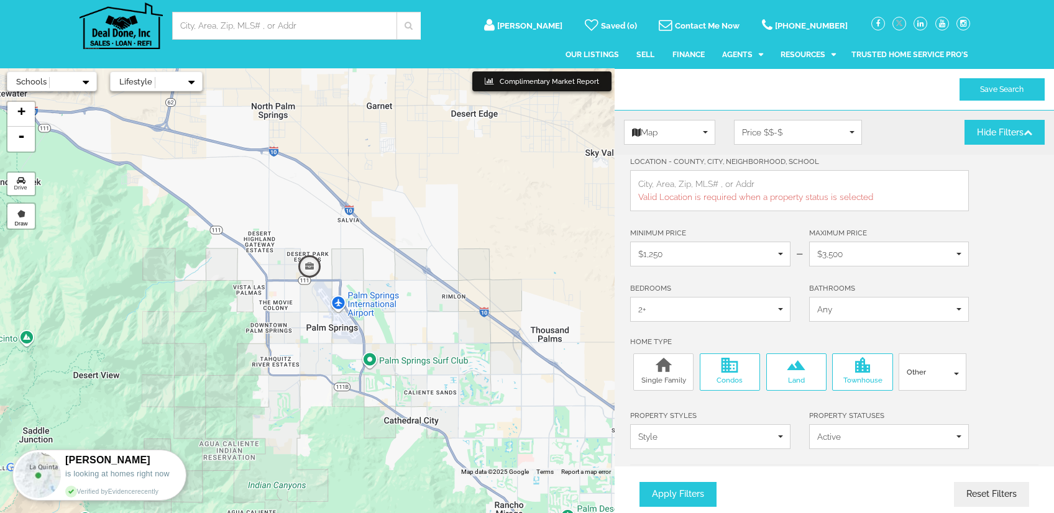
click at [768, 181] on input "Location - County, City, Neighborhood, School" at bounding box center [799, 184] width 322 height 12
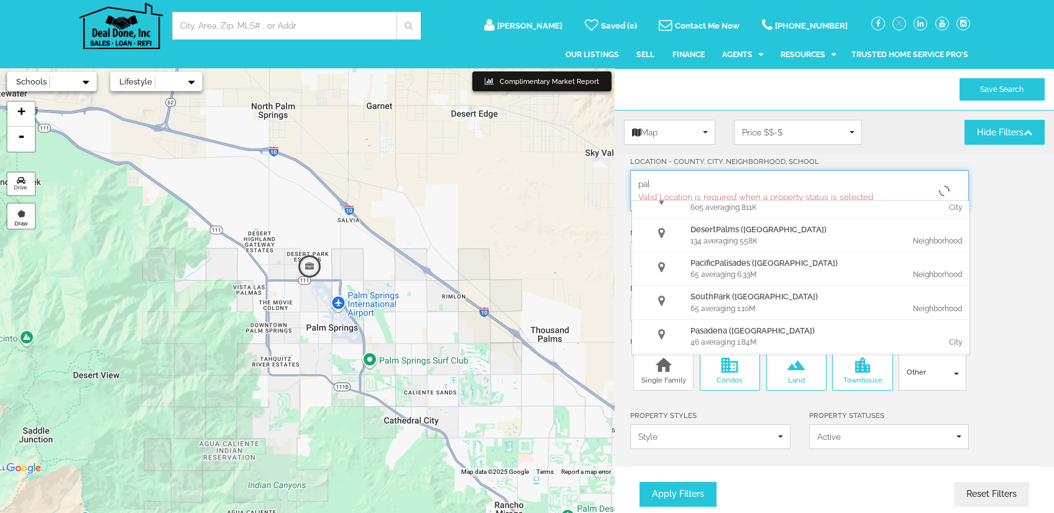
scroll to position [0, 0]
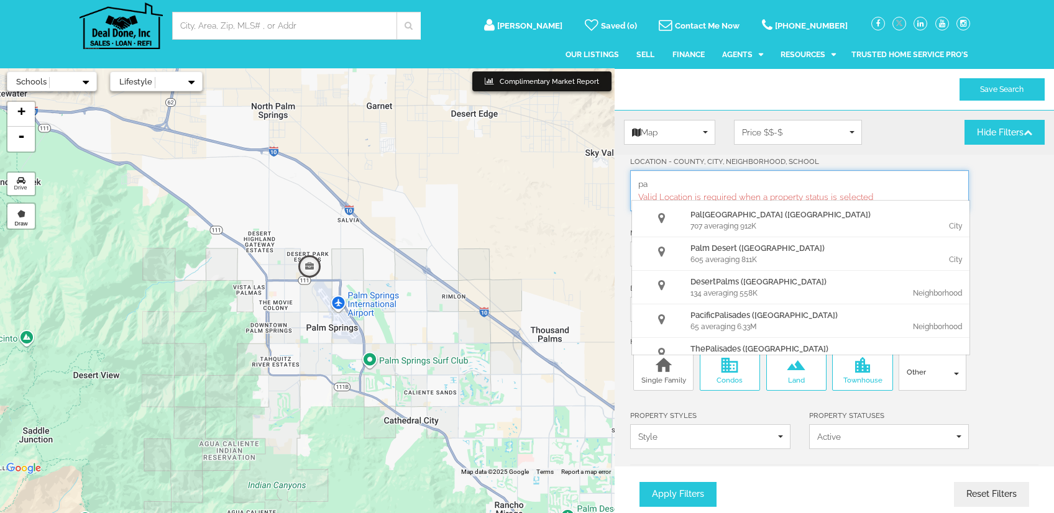
type input "p"
type input "O"
type input "P"
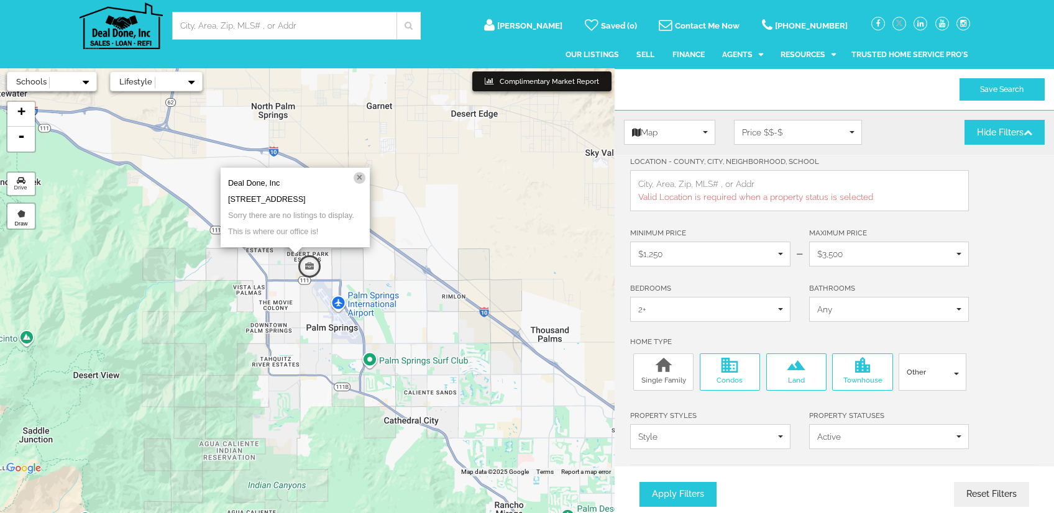
click at [367, 362] on img at bounding box center [352, 304] width 159 height 159
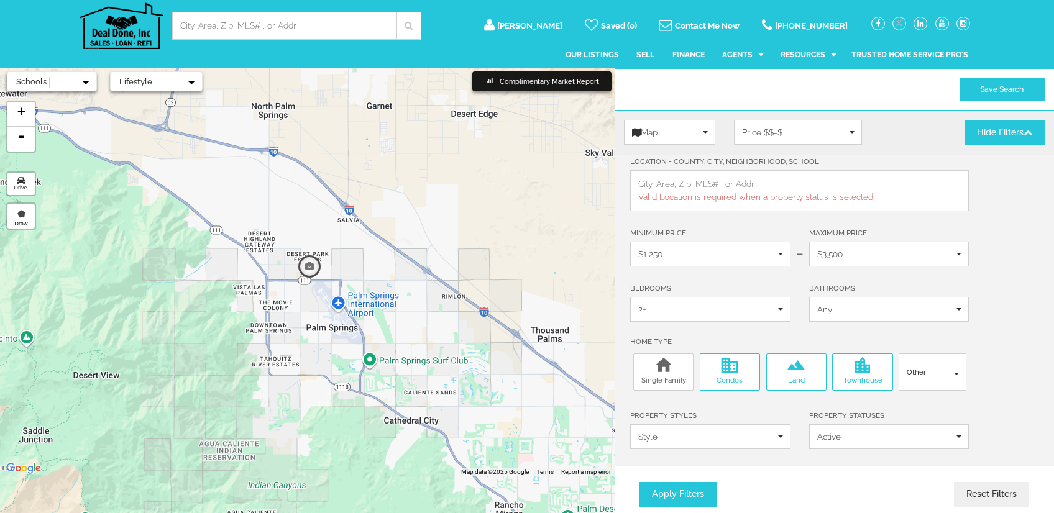
click at [371, 362] on img at bounding box center [352, 304] width 159 height 159
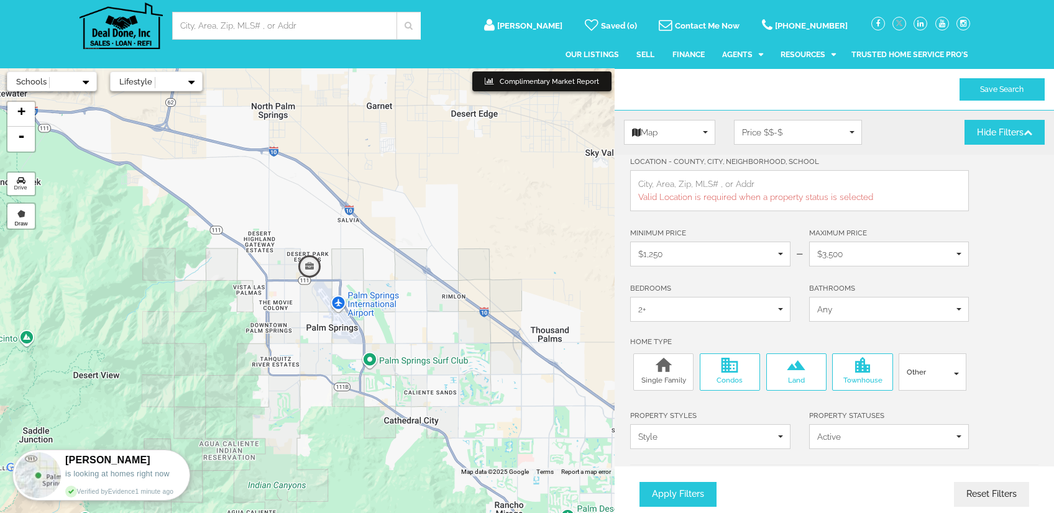
click at [309, 324] on img at bounding box center [352, 304] width 159 height 159
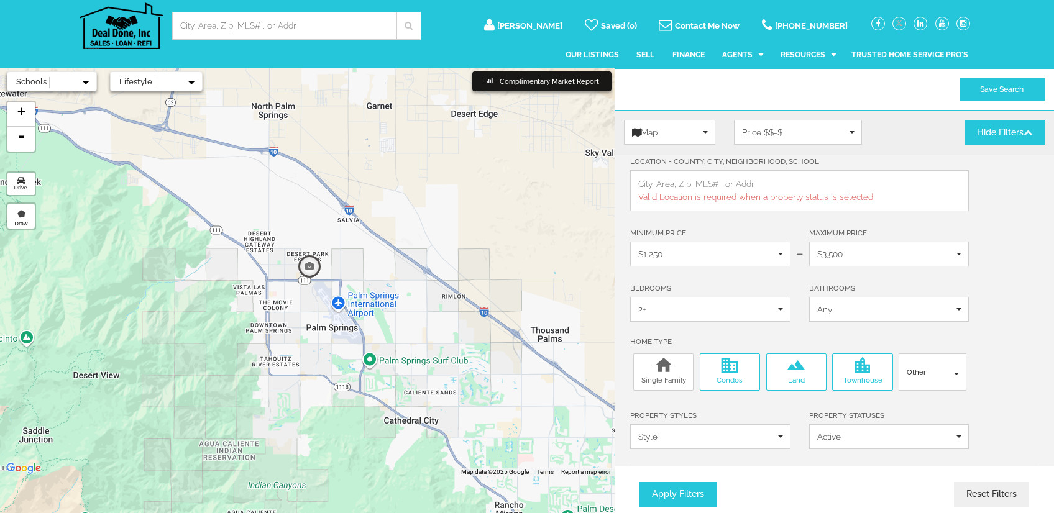
click at [276, 305] on img at bounding box center [352, 304] width 159 height 159
click at [277, 328] on img at bounding box center [352, 304] width 159 height 159
click at [777, 186] on input "Location - County, City, Neighborhood, School" at bounding box center [799, 184] width 322 height 12
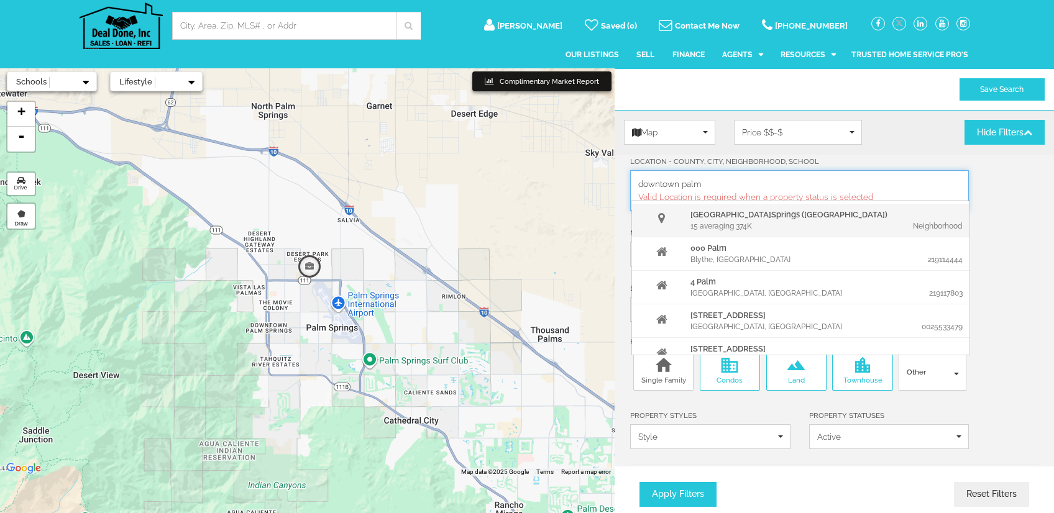
click at [758, 209] on div "Downtown Palm Springs (CA)" at bounding box center [828, 215] width 276 height 12
click at [826, 158] on div "Location - County, City, Neighborhood, School Downtown Palm Springs downtown pa…" at bounding box center [799, 183] width 357 height 56
click at [757, 228] on div "15 averaging 374K" at bounding box center [759, 226] width 138 height 11
click at [747, 217] on strong "Downtown Palm Springs" at bounding box center [730, 214] width 81 height 9
drag, startPoint x: 661, startPoint y: 209, endPoint x: 661, endPoint y: 222, distance: 12.4
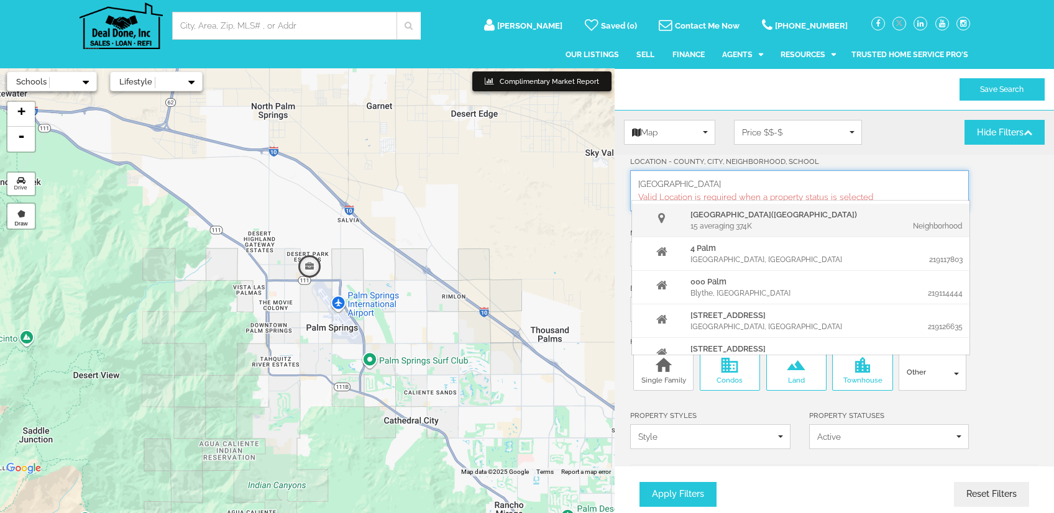
click at [661, 211] on div at bounding box center [662, 218] width 55 height 18
drag, startPoint x: 661, startPoint y: 224, endPoint x: 718, endPoint y: 221, distance: 57.3
click at [662, 224] on div at bounding box center [662, 218] width 55 height 18
click at [931, 226] on div "Neighborhood" at bounding box center [897, 226] width 138 height 11
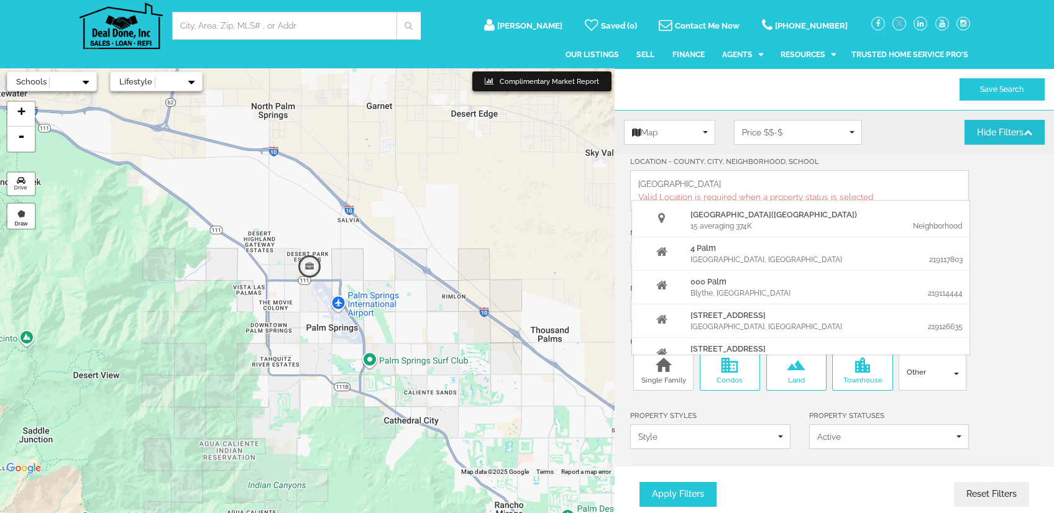
click at [1033, 132] on button "Hide Filters" at bounding box center [1004, 132] width 80 height 25
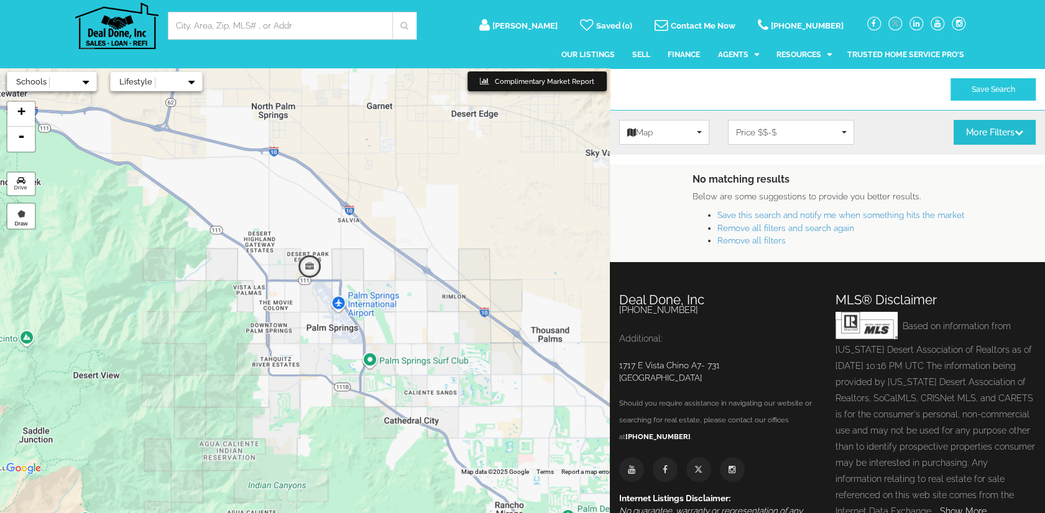
click at [974, 137] on button "More Filters" at bounding box center [994, 132] width 82 height 25
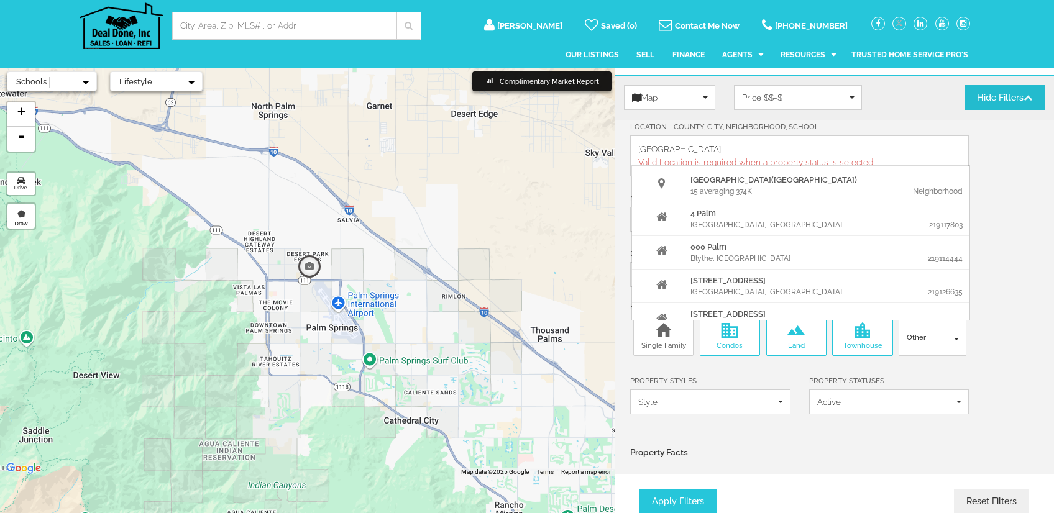
scroll to position [42, 0]
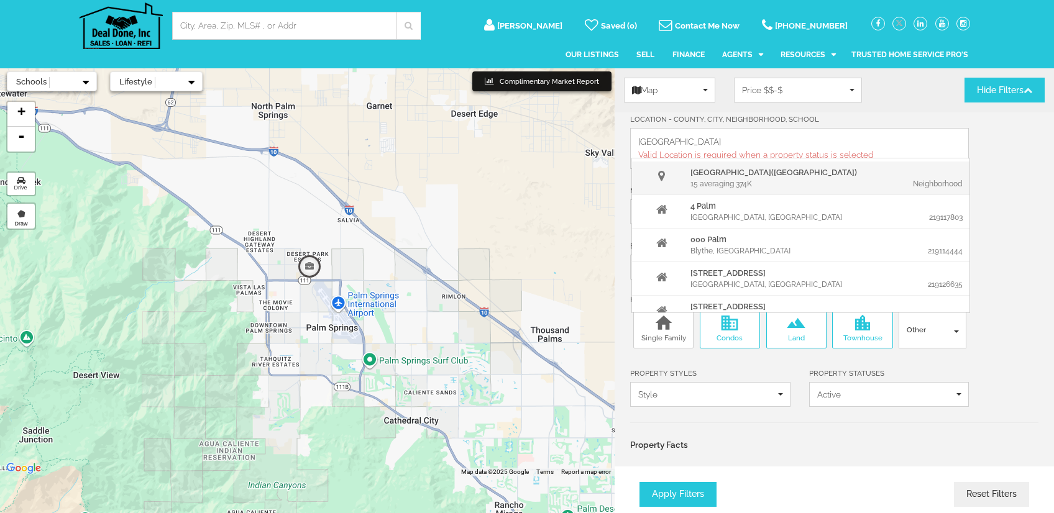
click at [717, 180] on div "15 averaging 374K" at bounding box center [759, 183] width 138 height 11
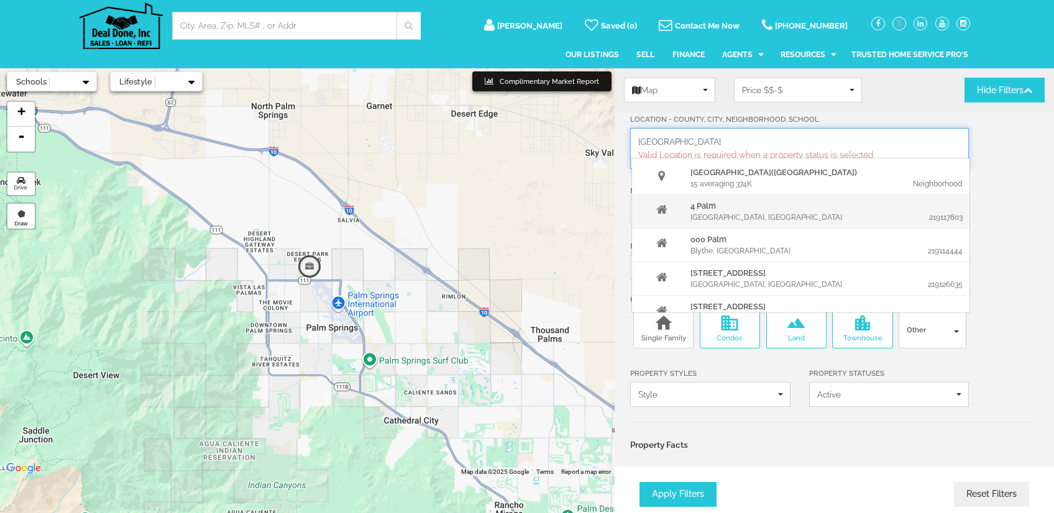
click at [679, 213] on div at bounding box center [662, 209] width 55 height 18
click at [703, 148] on div "4 Palm Downtown Palm Springs Downtown Palm Springs (CA) 15 averaging 374K Neigh…" at bounding box center [799, 148] width 339 height 40
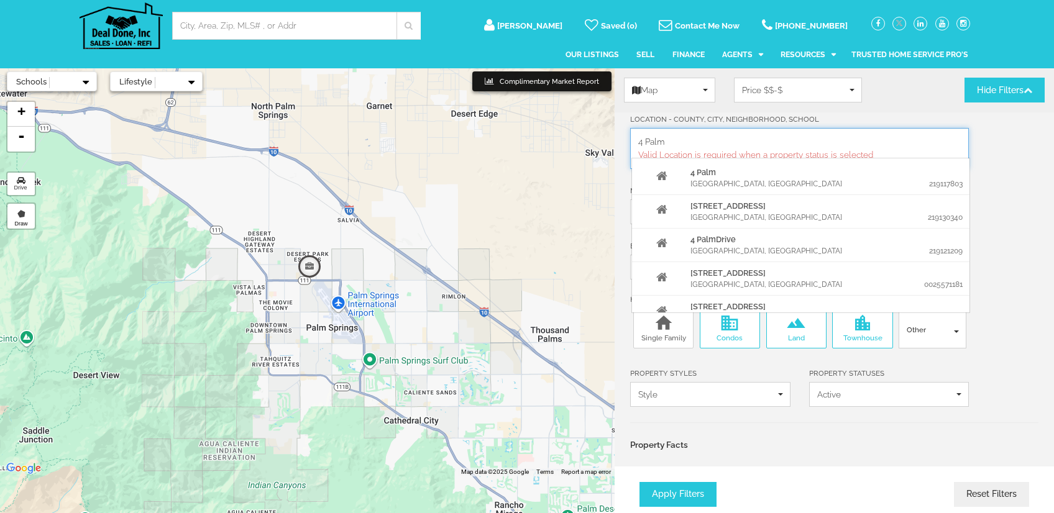
click at [695, 140] on input "4 Palm" at bounding box center [799, 142] width 322 height 12
drag, startPoint x: 695, startPoint y: 140, endPoint x: 605, endPoint y: 145, distance: 90.2
click at [605, 145] on div "Lifestyle Schools Complimentary Market Report Redo Search in Map Apply Cancel A…" at bounding box center [527, 324] width 1054 height 513
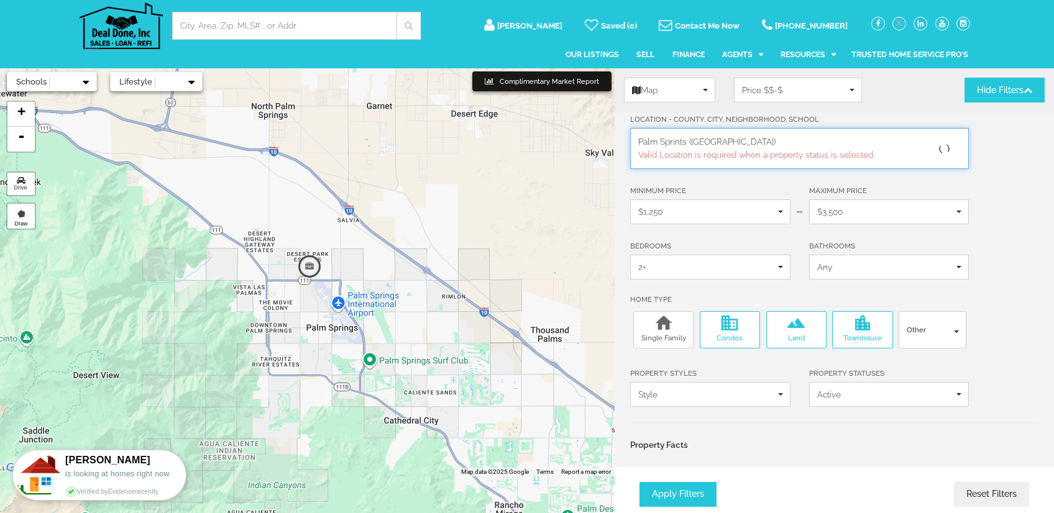
click at [639, 483] on button "Apply Filters" at bounding box center [677, 495] width 77 height 24
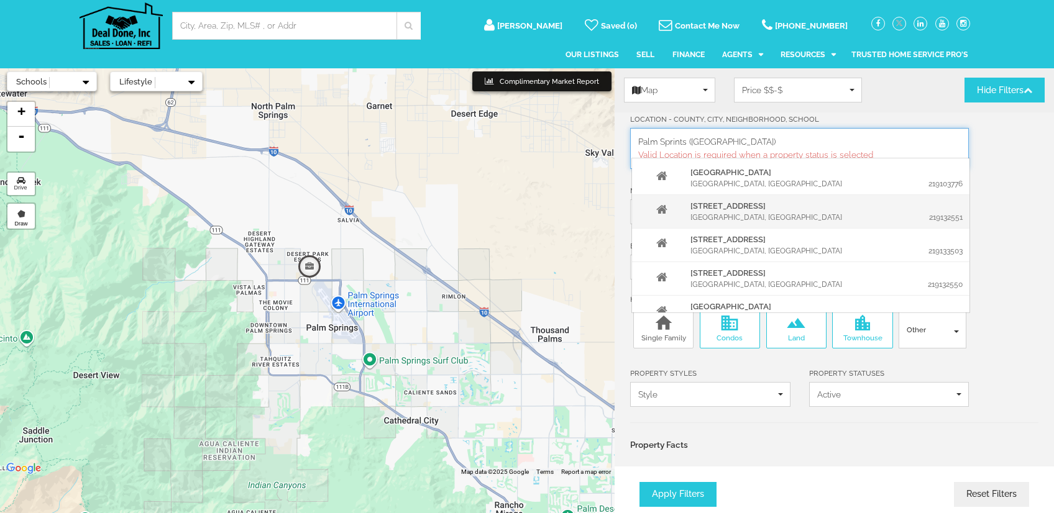
click at [710, 214] on div "Mountain Center, CA" at bounding box center [759, 217] width 138 height 11
type input "01 Palm Canyon Drive"
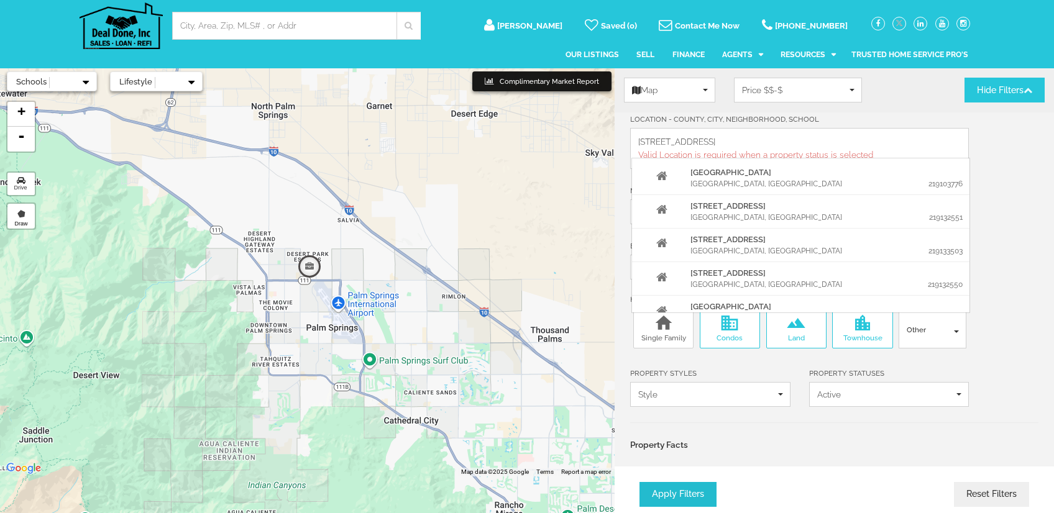
click at [700, 483] on button "Apply Filters" at bounding box center [677, 495] width 77 height 24
click at [693, 496] on button "Apply Filters" at bounding box center [677, 495] width 77 height 24
click at [964, 492] on button "Reset Filters" at bounding box center [991, 495] width 75 height 24
click at [597, 52] on link "Our Listings" at bounding box center [591, 55] width 53 height 30
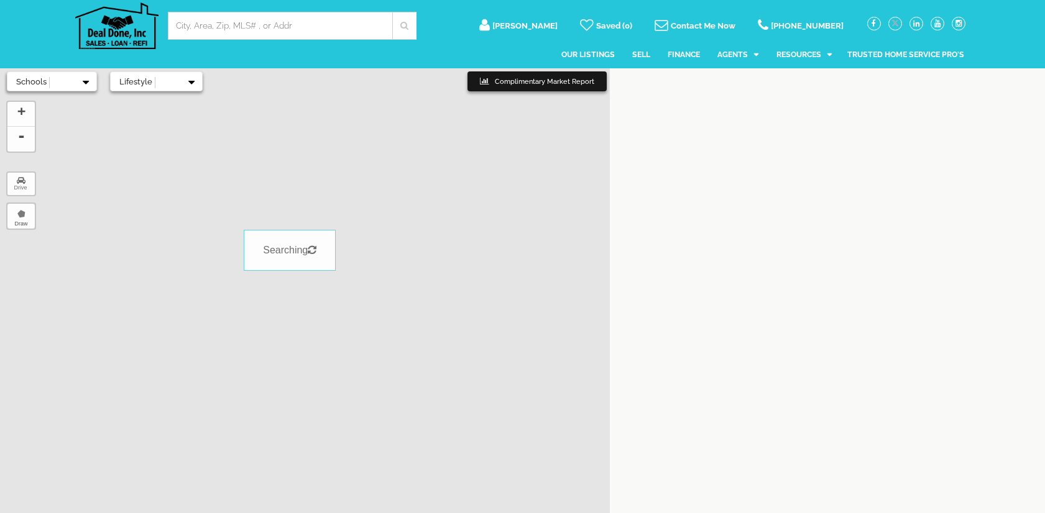
select select
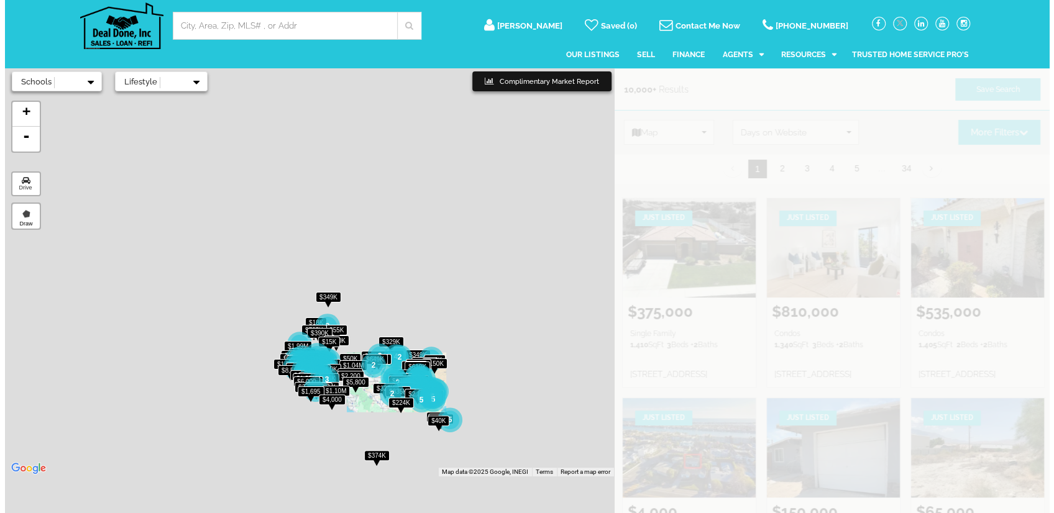
scroll to position [12, 0]
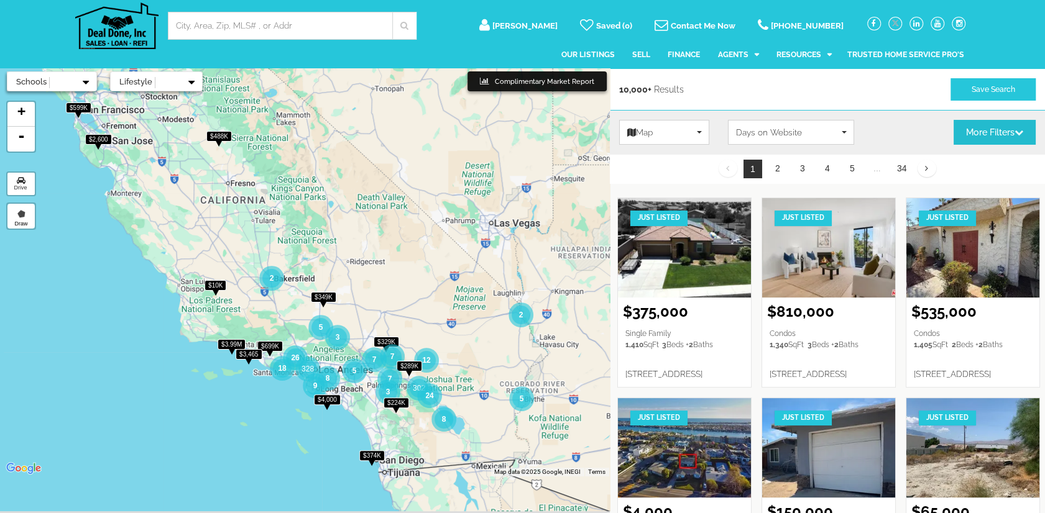
click at [969, 129] on button "More Filters" at bounding box center [994, 132] width 82 height 25
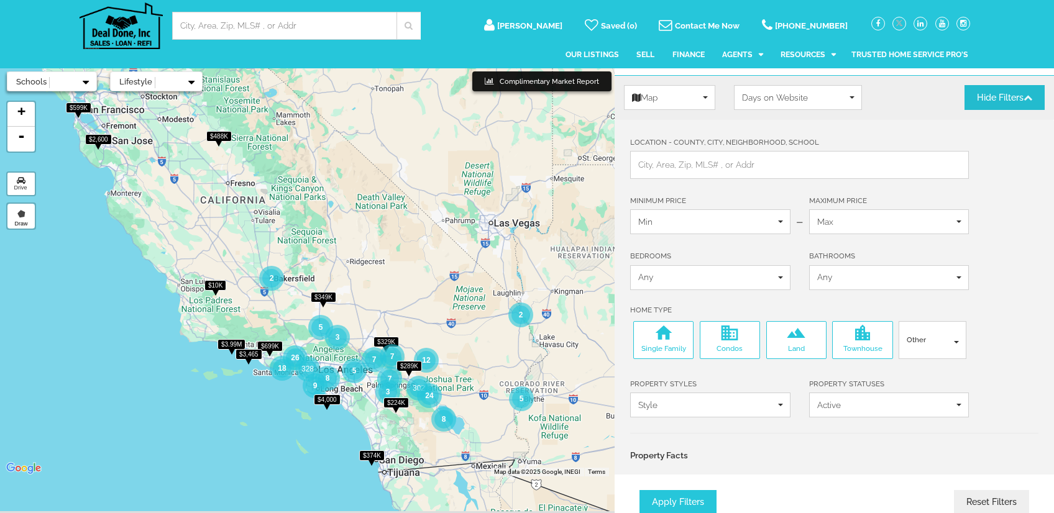
scroll to position [42, 0]
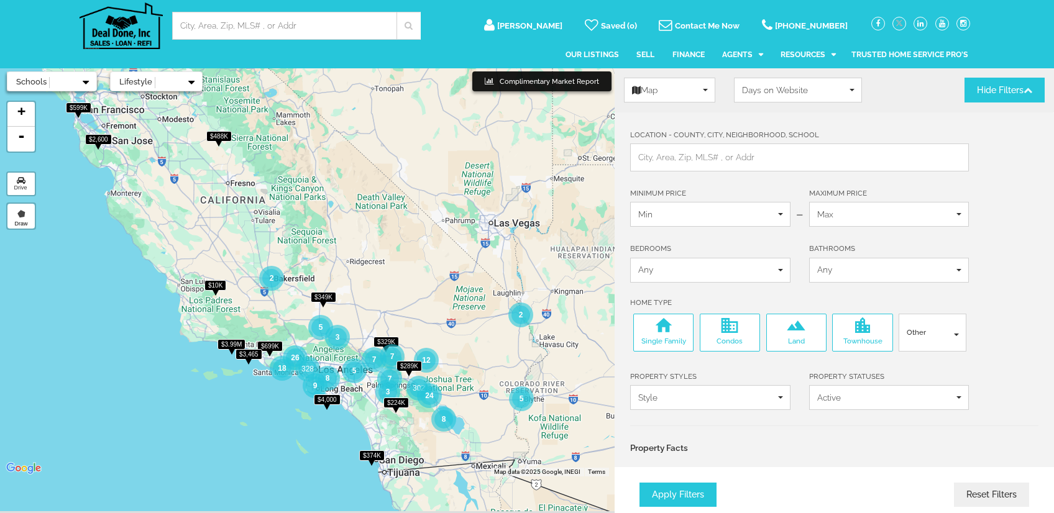
click at [690, 155] on input "Location - County, City, Neighborhood, School" at bounding box center [799, 158] width 322 height 12
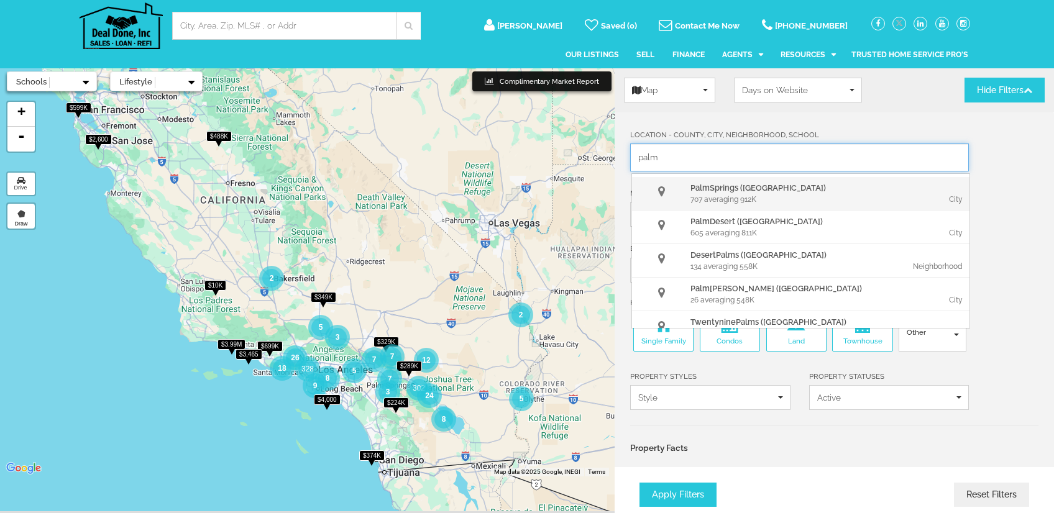
click at [734, 195] on div "707 averaging 912K" at bounding box center [759, 199] width 138 height 11
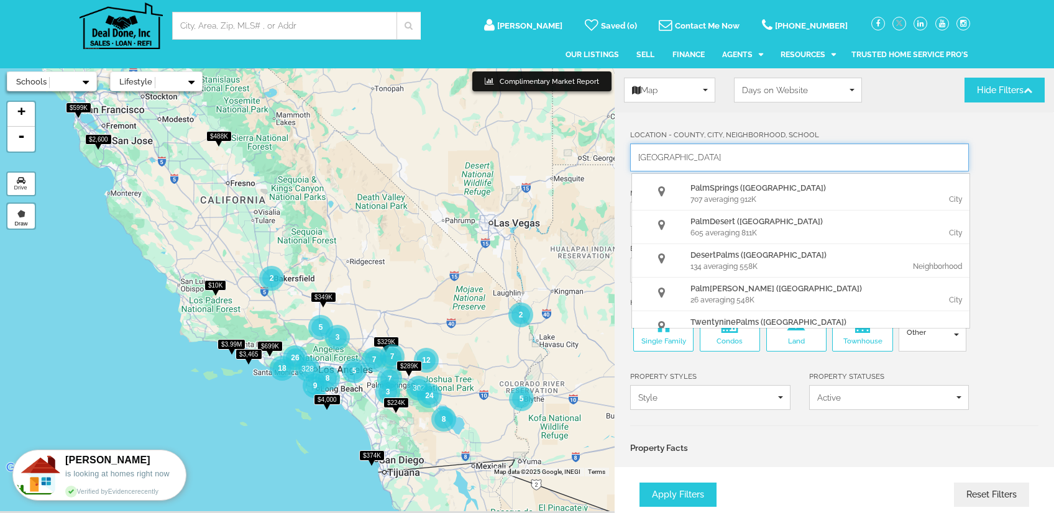
type input "Palm Springs"
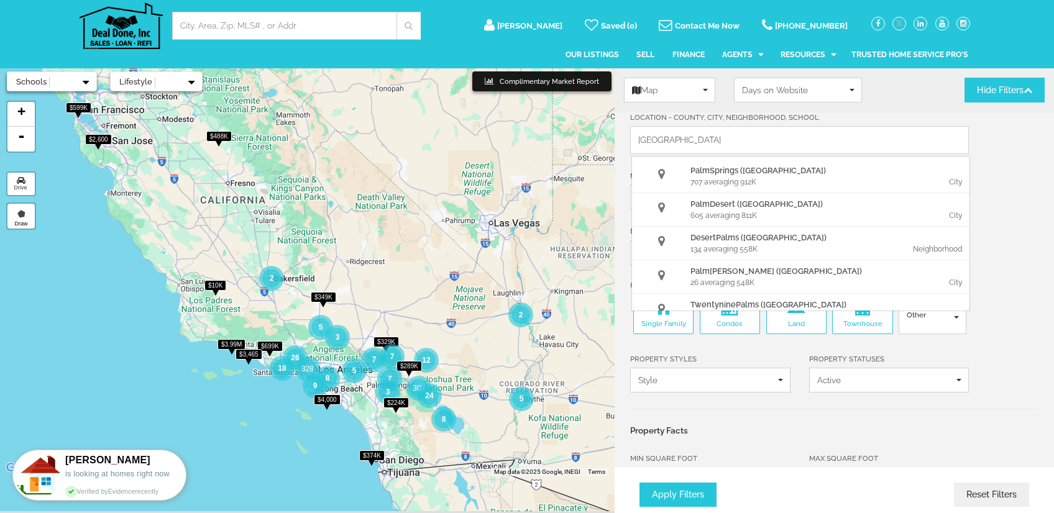
scroll to position [0, 0]
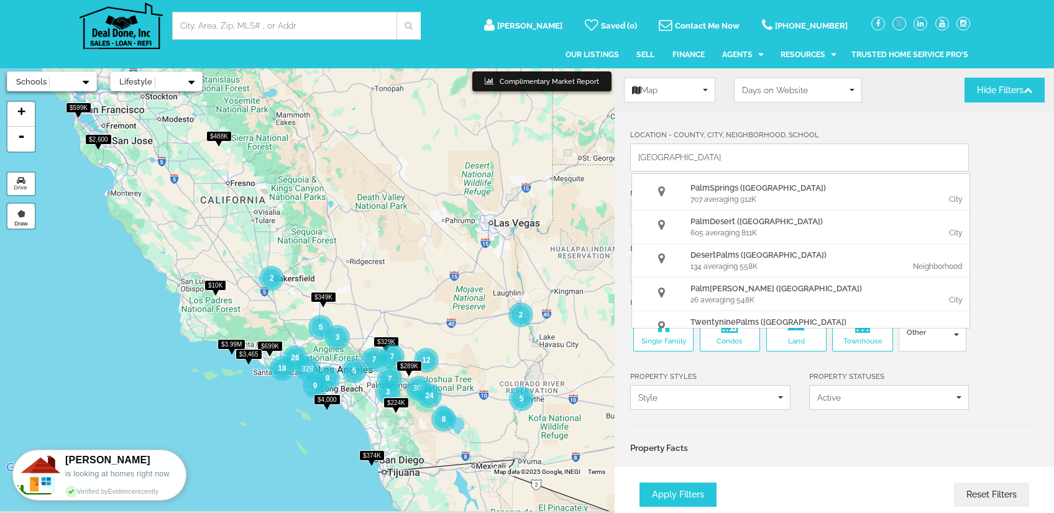
click at [1000, 304] on span "Home Type" at bounding box center [834, 303] width 408 height 11
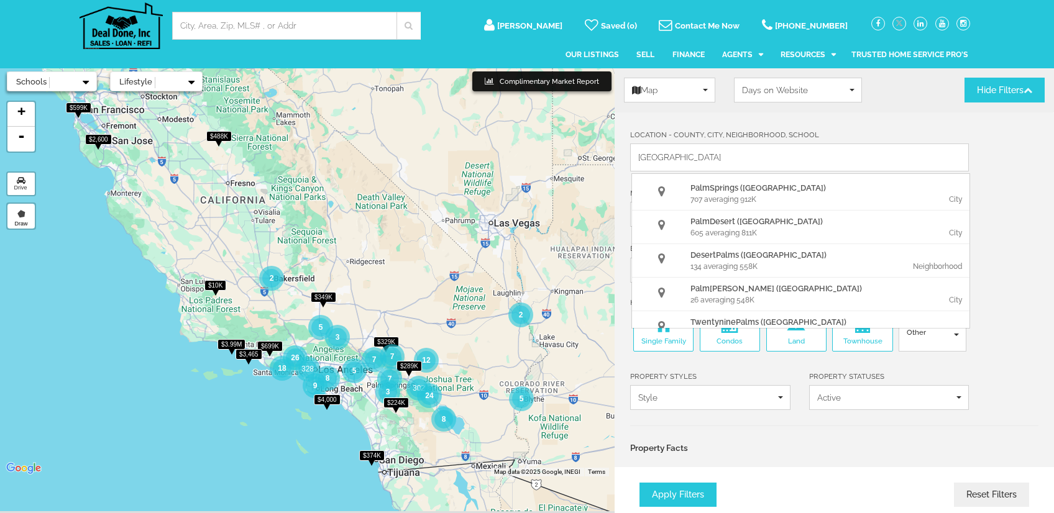
click at [816, 135] on div "Location - County, City, Neighborhood, School Palm Springs palm Palm Springs (C…" at bounding box center [799, 149] width 357 height 43
click at [816, 93] on span "Days on Website" at bounding box center [794, 90] width 104 height 12
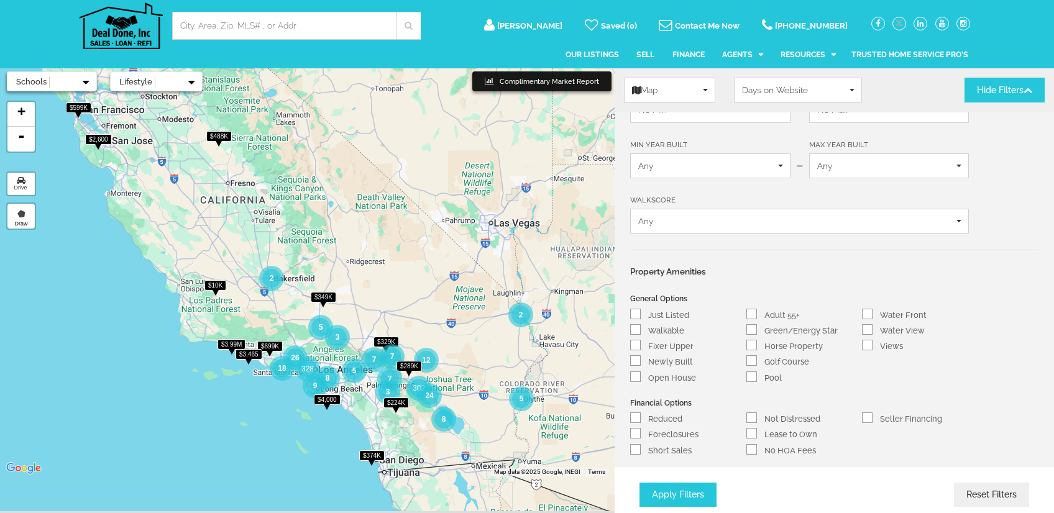
scroll to position [373, 0]
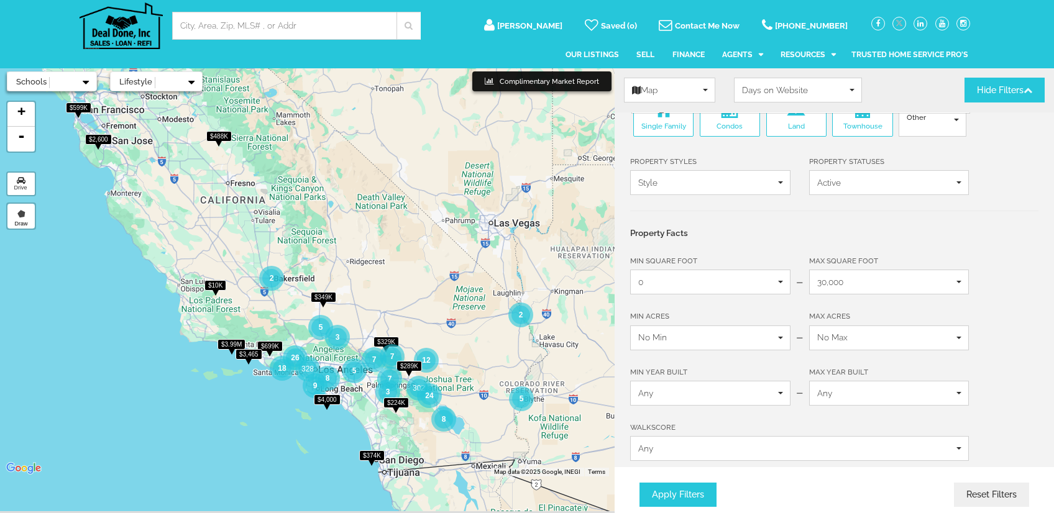
scroll to position [0, 0]
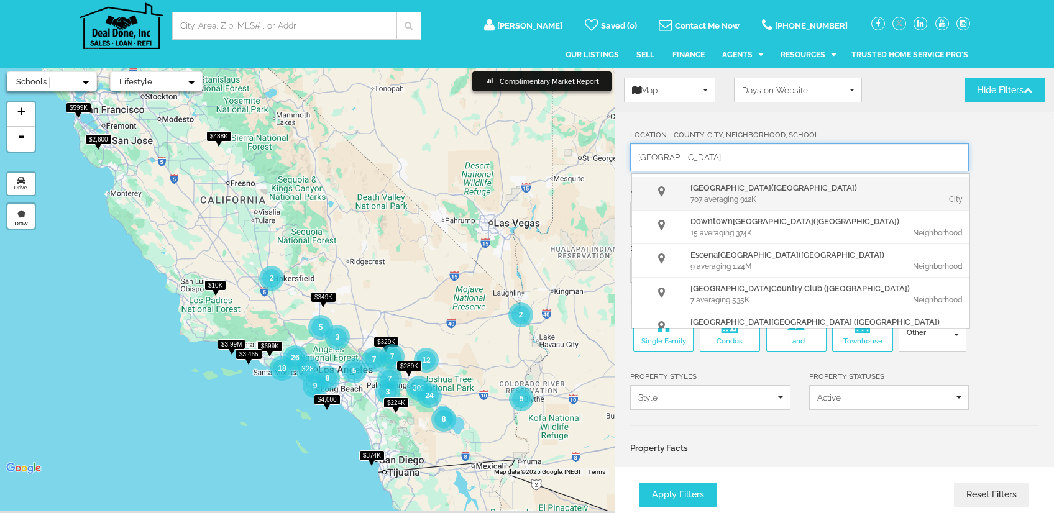
click at [757, 194] on div "707 averaging 912K" at bounding box center [759, 199] width 138 height 11
click at [727, 183] on strong "Palm Springs" at bounding box center [730, 187] width 81 height 9
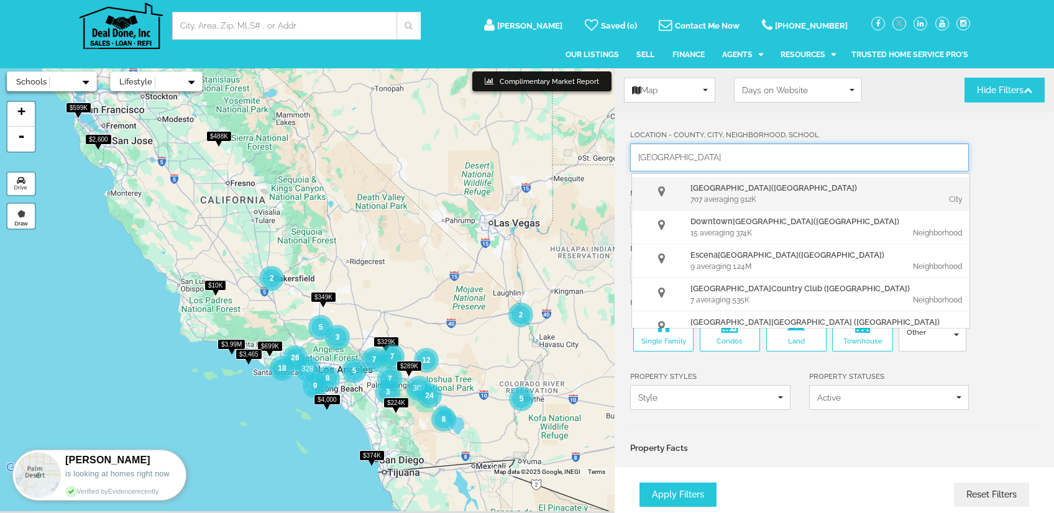
click at [727, 184] on strong "Palm Springs" at bounding box center [730, 187] width 81 height 9
drag, startPoint x: 732, startPoint y: 185, endPoint x: 740, endPoint y: 187, distance: 8.5
click at [736, 186] on strong "Palm Springs" at bounding box center [730, 187] width 81 height 9
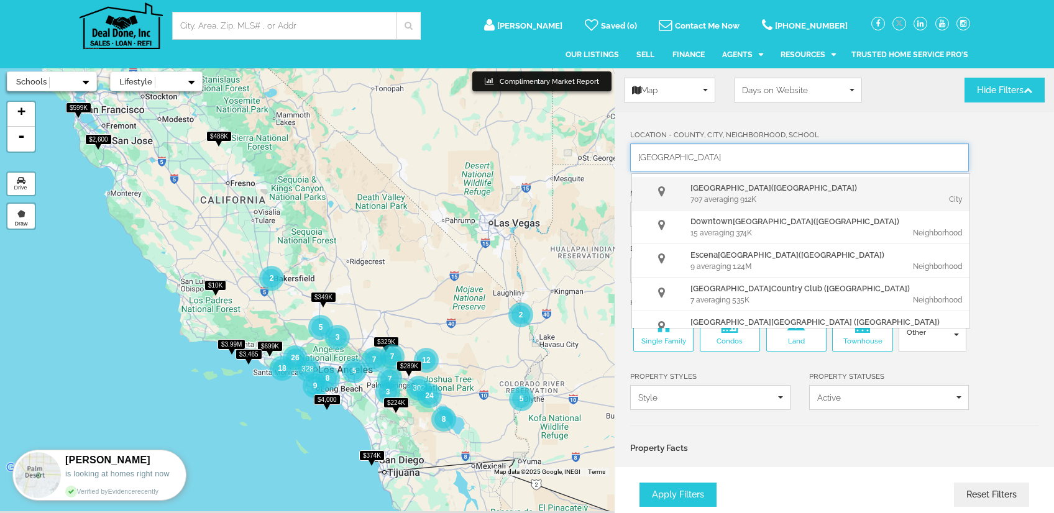
click at [740, 187] on div "Palm Springs (CA)" at bounding box center [828, 188] width 276 height 12
drag, startPoint x: 740, startPoint y: 187, endPoint x: 725, endPoint y: 193, distance: 16.2
click at [738, 188] on div "Palm Springs (CA)" at bounding box center [828, 188] width 276 height 12
click at [725, 194] on div "707 averaging 912K" at bounding box center [759, 199] width 138 height 11
drag, startPoint x: 718, startPoint y: 199, endPoint x: 659, endPoint y: 192, distance: 60.1
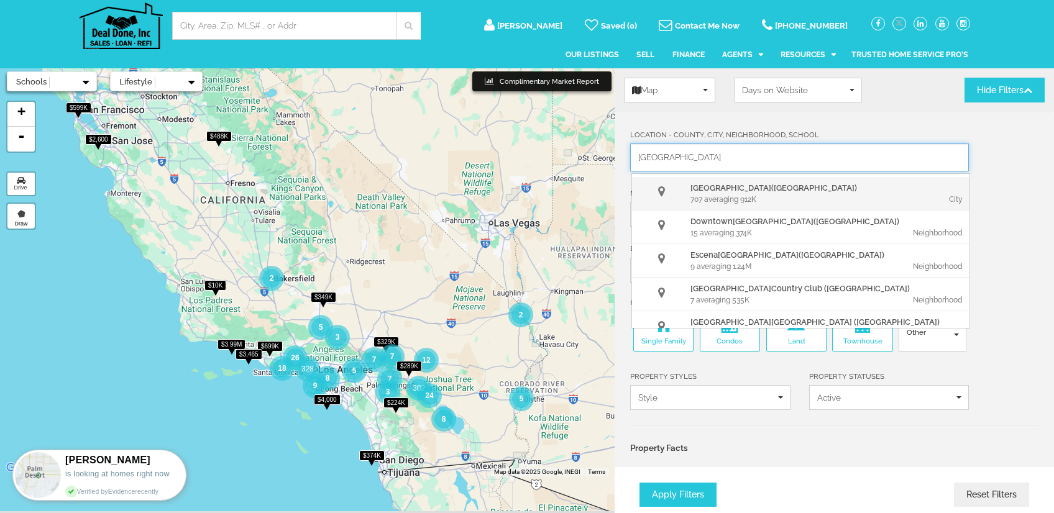
click at [718, 203] on div "Palm Springs (CA) 707 averaging 912K City" at bounding box center [828, 193] width 276 height 23
click at [659, 192] on icon at bounding box center [661, 192] width 7 height 12
click at [644, 193] on div at bounding box center [662, 191] width 55 height 18
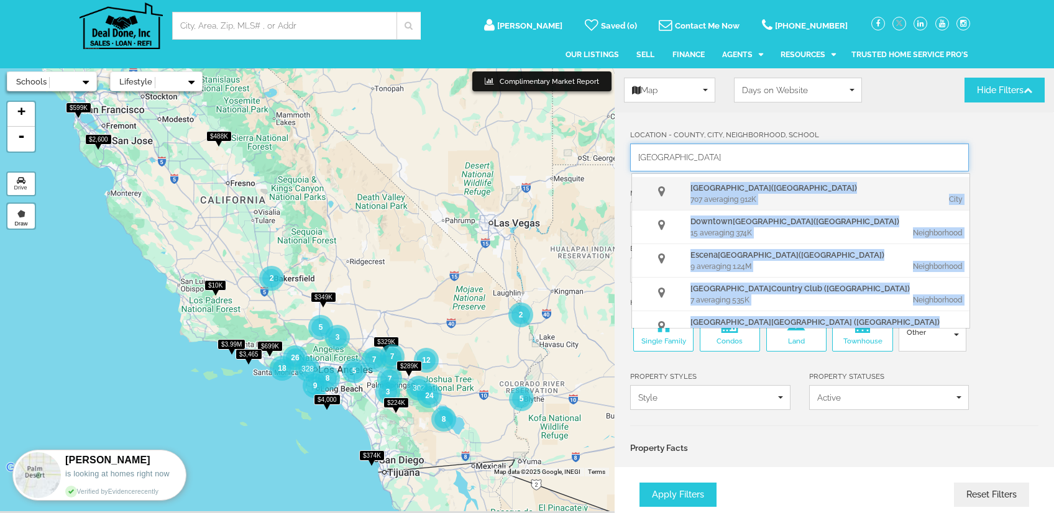
drag, startPoint x: 629, startPoint y: 187, endPoint x: 646, endPoint y: 187, distance: 16.8
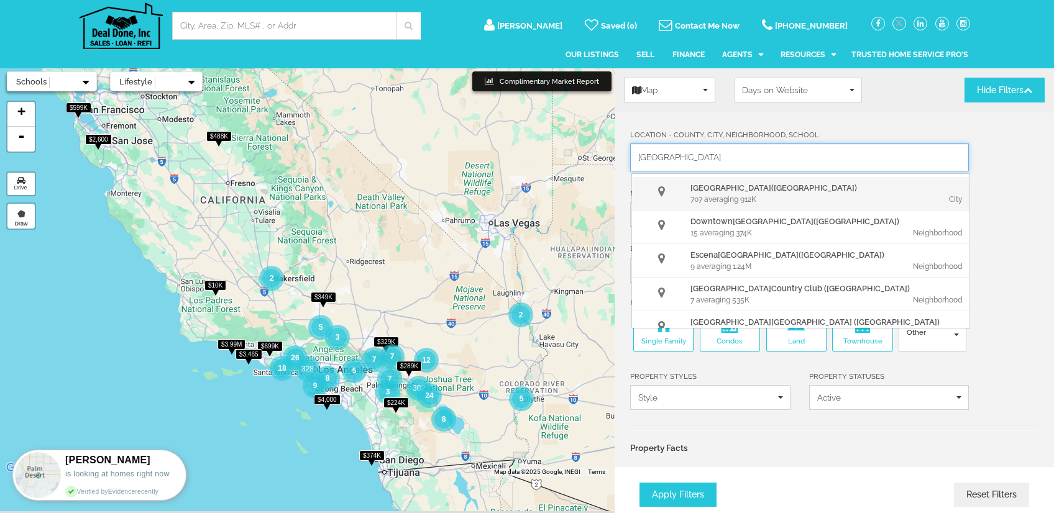
click at [646, 187] on div at bounding box center [662, 191] width 55 height 18
click at [649, 188] on div at bounding box center [662, 191] width 55 height 18
click at [650, 188] on div at bounding box center [662, 191] width 55 height 18
click at [657, 188] on div at bounding box center [662, 191] width 55 height 18
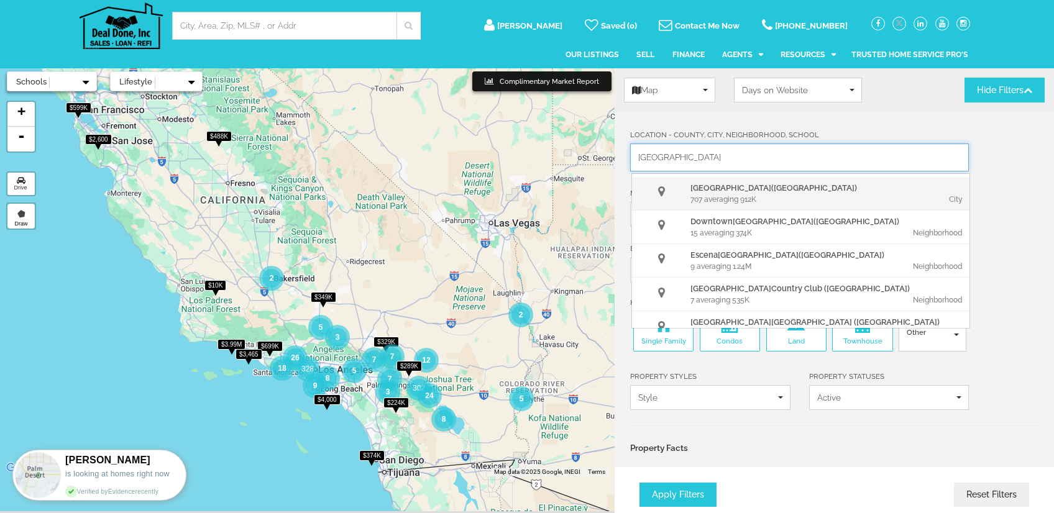
click at [664, 188] on div at bounding box center [662, 191] width 55 height 18
drag, startPoint x: 674, startPoint y: 191, endPoint x: 710, endPoint y: 202, distance: 37.7
click at [680, 196] on div at bounding box center [662, 191] width 55 height 18
drag, startPoint x: 710, startPoint y: 202, endPoint x: 743, endPoint y: 201, distance: 33.0
click at [713, 202] on div "707 averaging 912K" at bounding box center [759, 199] width 138 height 11
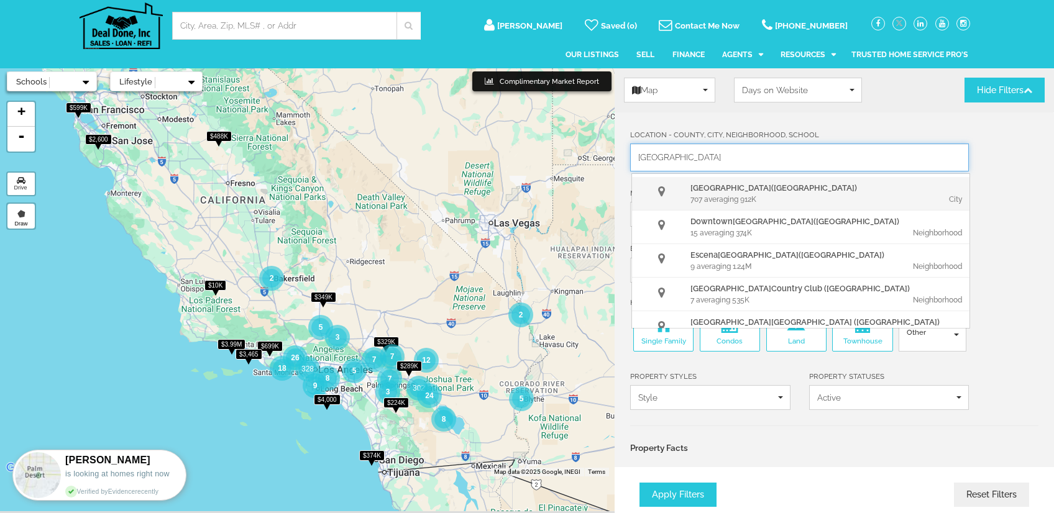
click at [764, 201] on div "707 averaging 912K" at bounding box center [759, 199] width 138 height 11
click at [752, 198] on div "707 averaging 912K" at bounding box center [759, 199] width 138 height 11
click at [750, 198] on div "707 averaging 912K" at bounding box center [759, 199] width 138 height 11
click at [749, 198] on div "707 averaging 912K" at bounding box center [759, 199] width 138 height 11
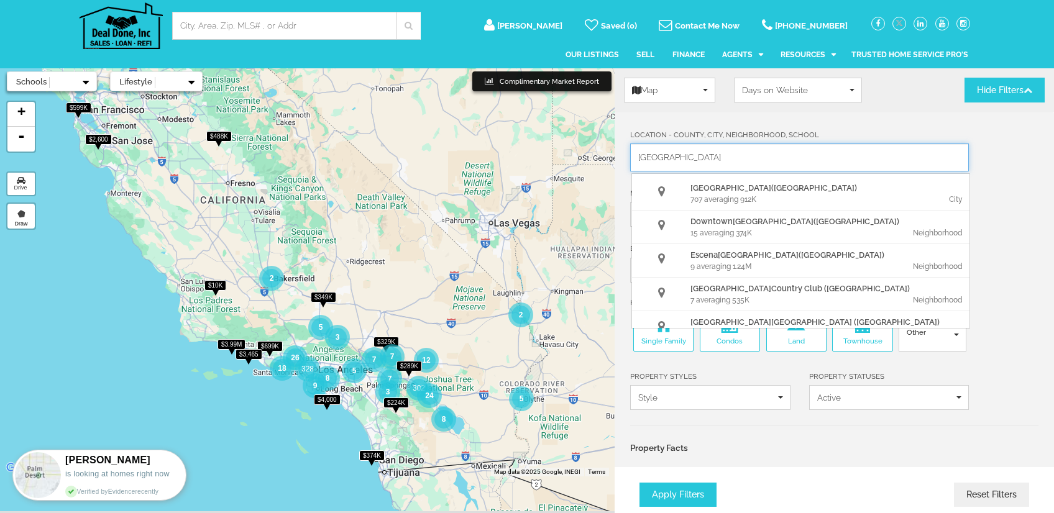
click at [733, 341] on span "Condos" at bounding box center [730, 341] width 54 height 11
click at [711, 324] on input "Condos" at bounding box center [707, 320] width 8 height 8
checkbox input "false"
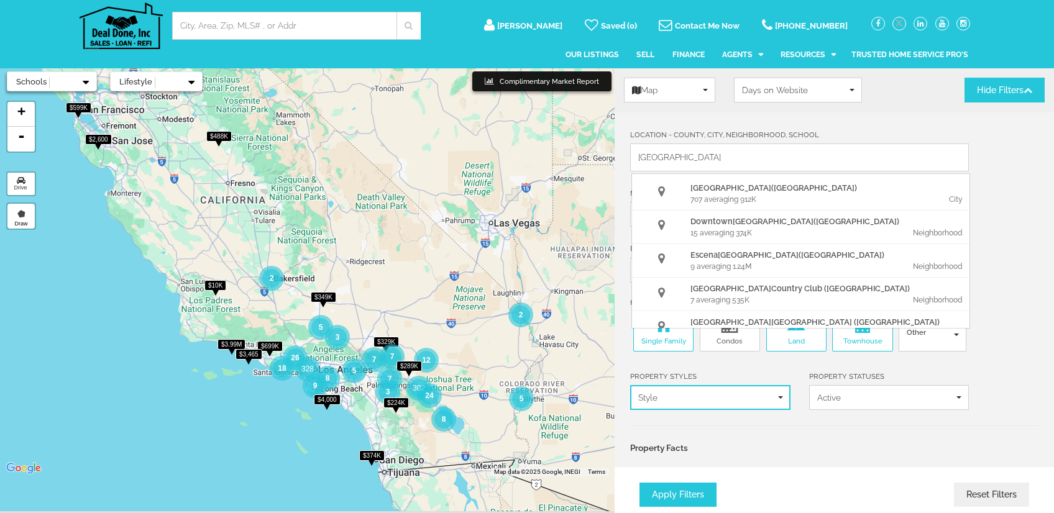
click at [762, 396] on span "Style" at bounding box center [706, 397] width 136 height 12
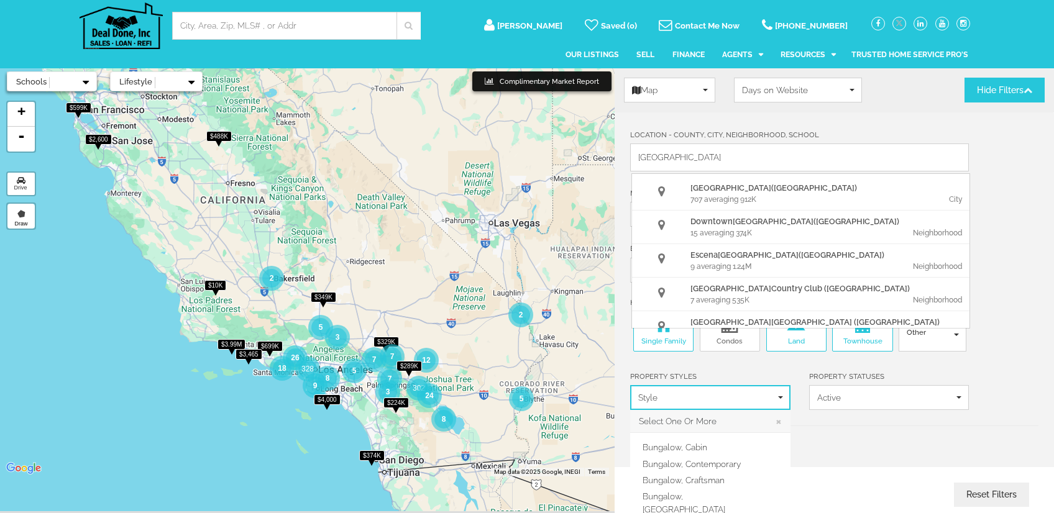
click at [762, 396] on span "Style" at bounding box center [706, 397] width 136 height 12
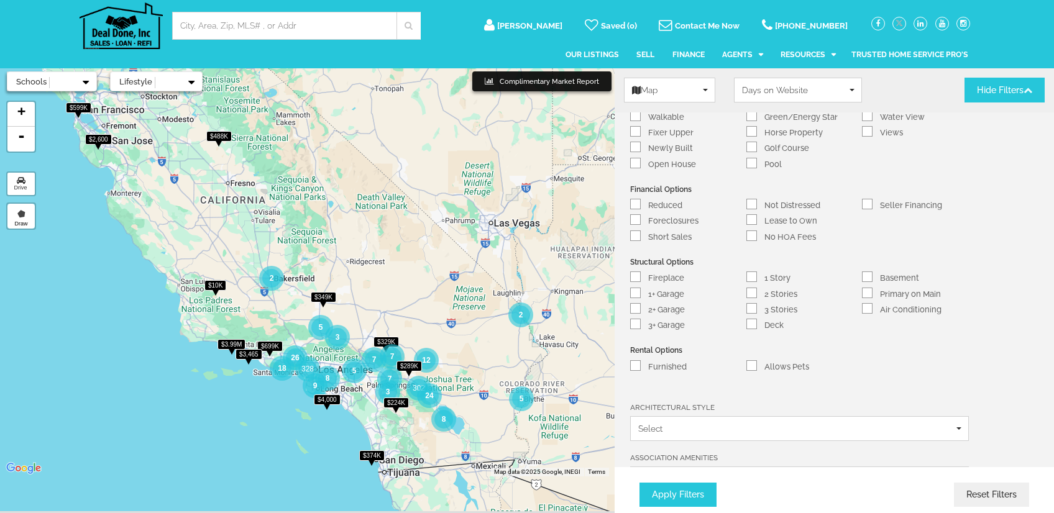
scroll to position [684, 0]
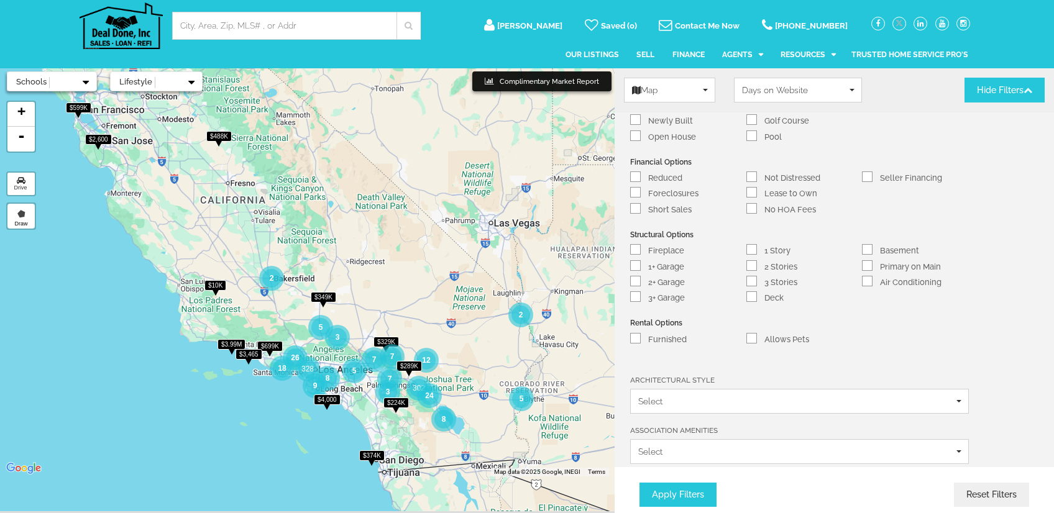
click at [640, 333] on div at bounding box center [635, 338] width 11 height 11
click at [637, 335] on input "Furnished" at bounding box center [635, 339] width 8 height 8
checkbox input "true"
click at [691, 487] on button "Apply Filters" at bounding box center [677, 495] width 77 height 24
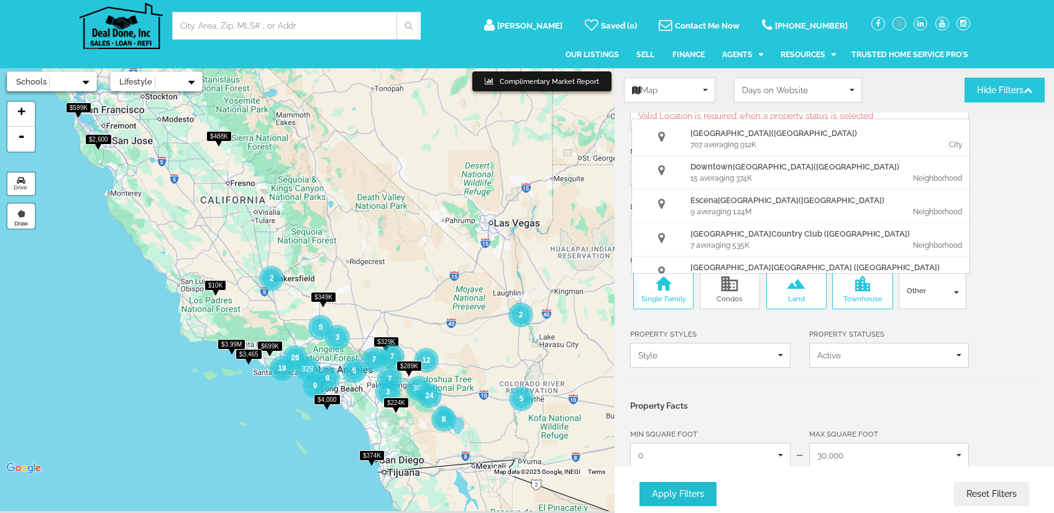
scroll to position [16, 0]
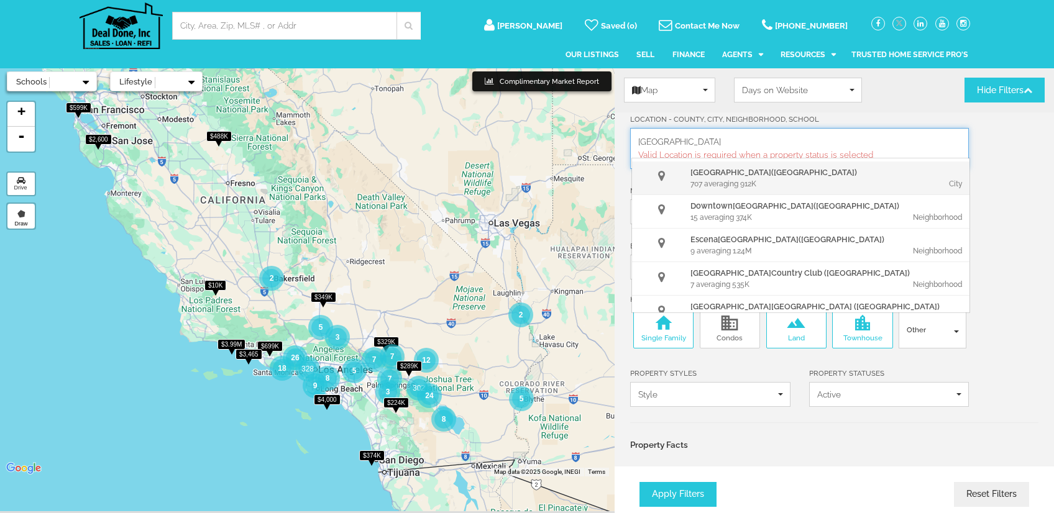
click at [718, 175] on div "Palm Springs (CA)" at bounding box center [828, 173] width 276 height 12
drag, startPoint x: 684, startPoint y: 151, endPoint x: 736, endPoint y: 159, distance: 52.8
click at [736, 159] on div "Palm Springs Palm Springs Palm Springs (CA) 707 averaging 912K City Downtown Pa…" at bounding box center [799, 148] width 339 height 40
click at [783, 144] on input "Palm Springs" at bounding box center [799, 142] width 322 height 12
click at [754, 178] on div "707 averaging 912K" at bounding box center [759, 183] width 138 height 11
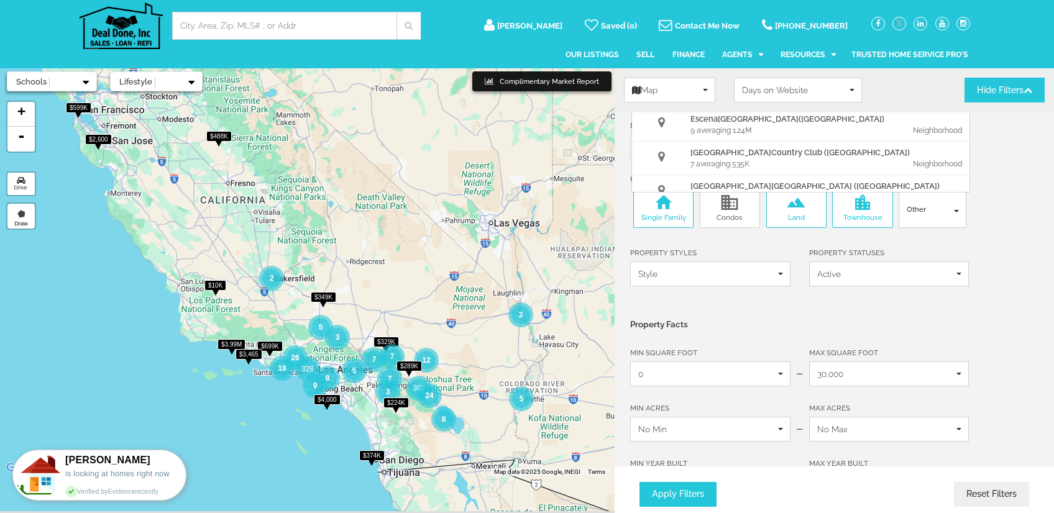
scroll to position [140, 0]
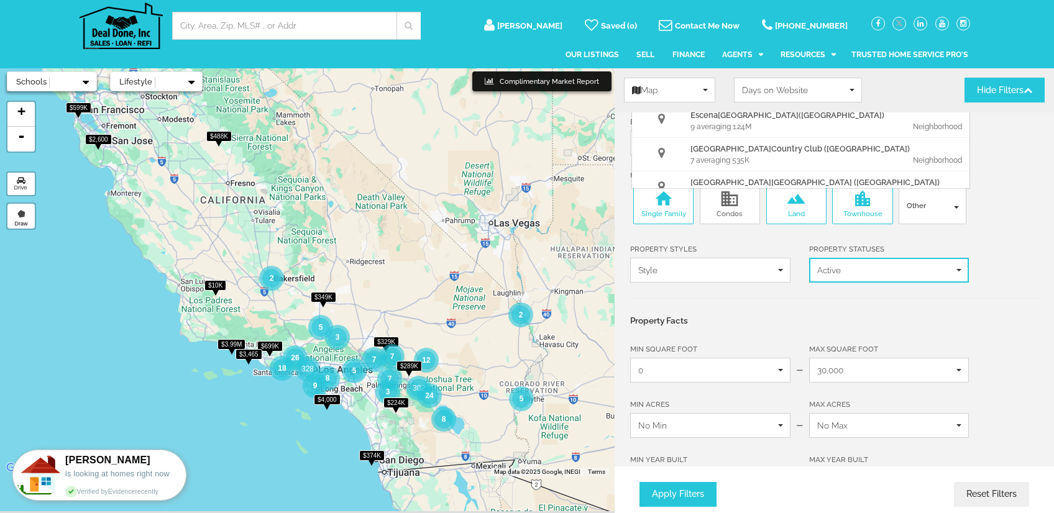
click at [897, 272] on span "Active" at bounding box center [885, 270] width 136 height 12
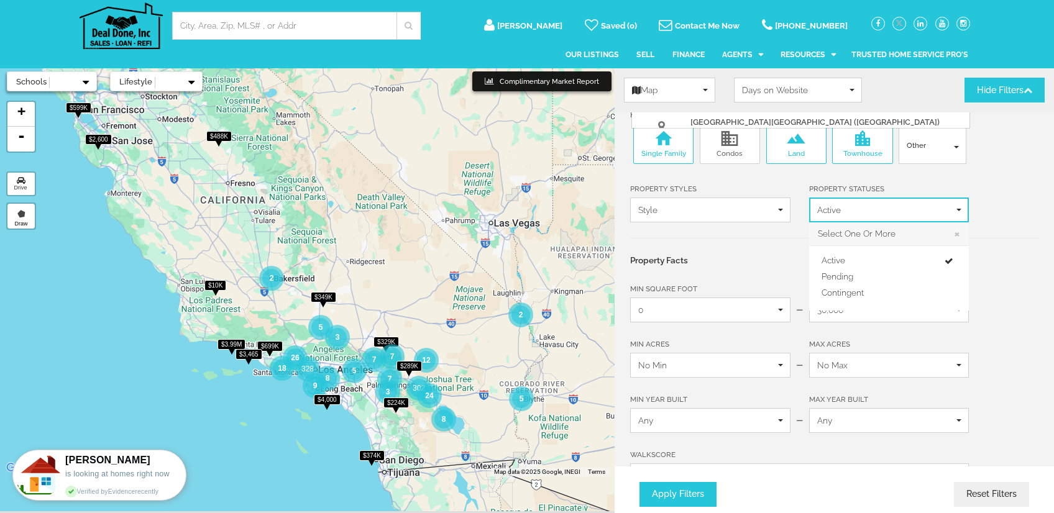
scroll to position [202, 0]
click at [862, 228] on div "× Select One Or More" at bounding box center [889, 232] width 160 height 23
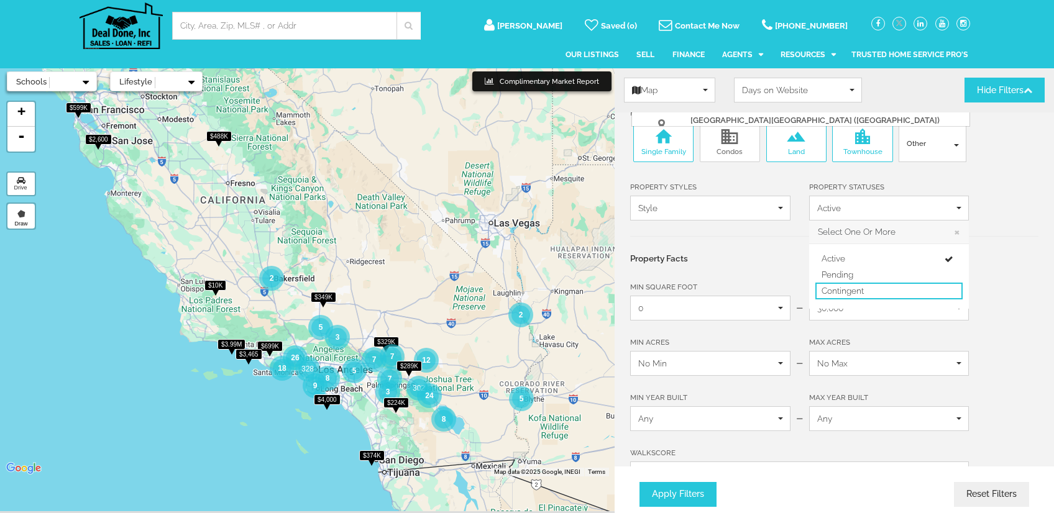
click at [853, 287] on span "Contingent" at bounding box center [842, 291] width 42 height 12
click at [853, 285] on span "Contingent" at bounding box center [842, 291] width 42 height 12
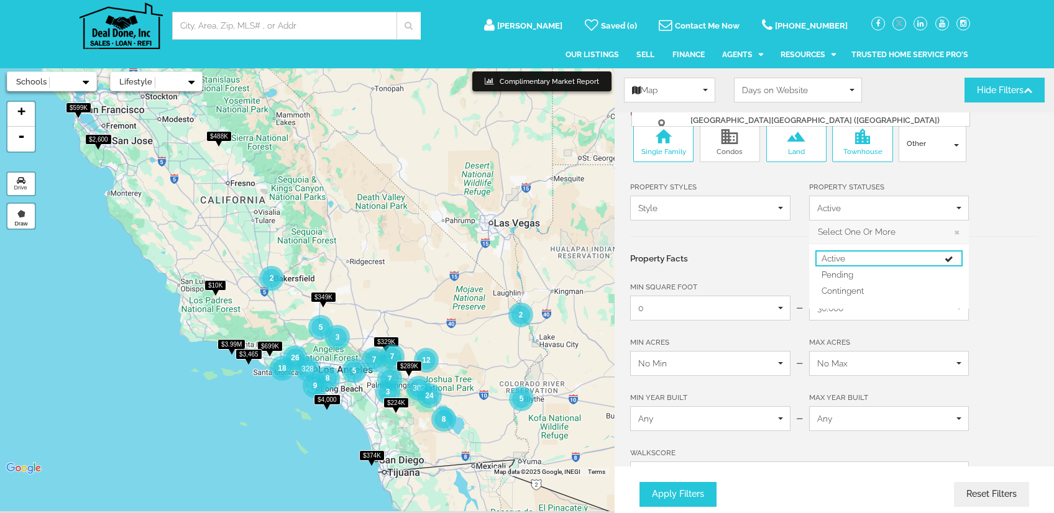
click at [850, 254] on link "Active" at bounding box center [889, 258] width 148 height 16
select select
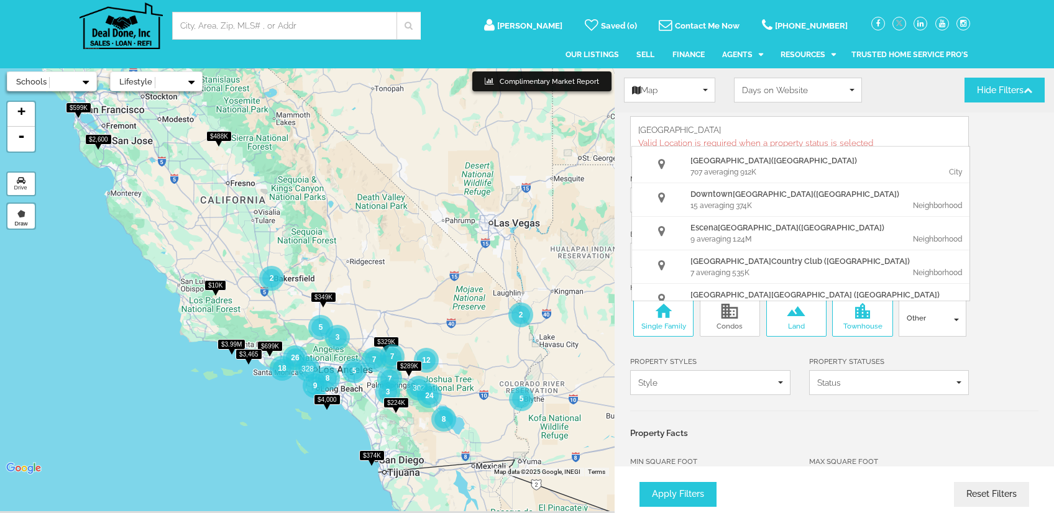
scroll to position [0, 0]
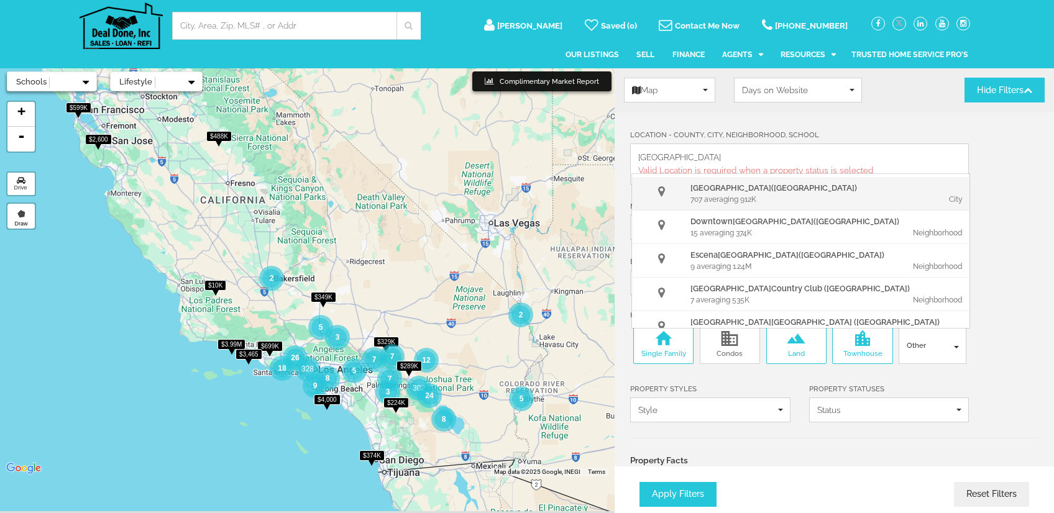
click at [695, 198] on div "707 averaging 912K" at bounding box center [759, 199] width 138 height 11
click at [700, 489] on button "Apply Filters" at bounding box center [677, 495] width 77 height 24
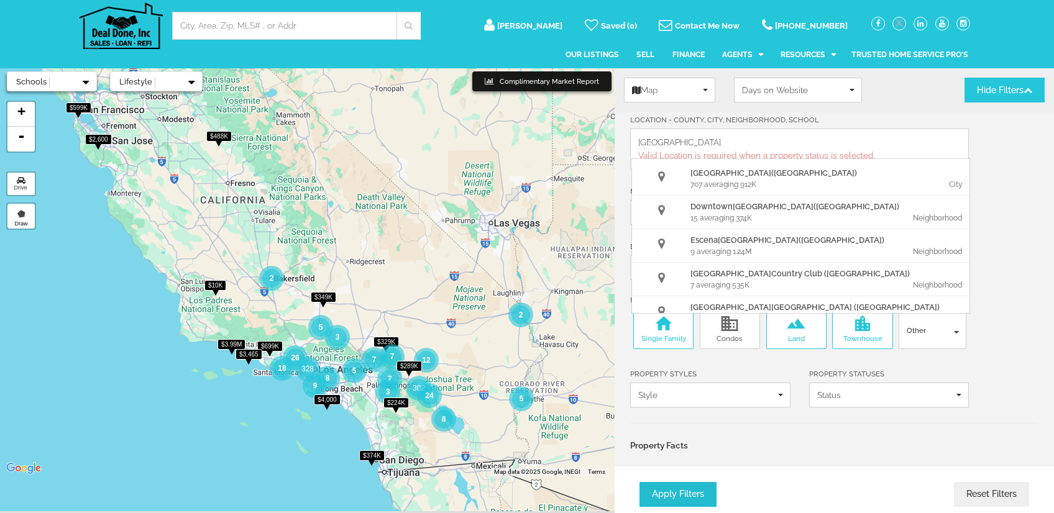
scroll to position [16, 0]
click at [597, 52] on link "Our Listings" at bounding box center [591, 55] width 53 height 30
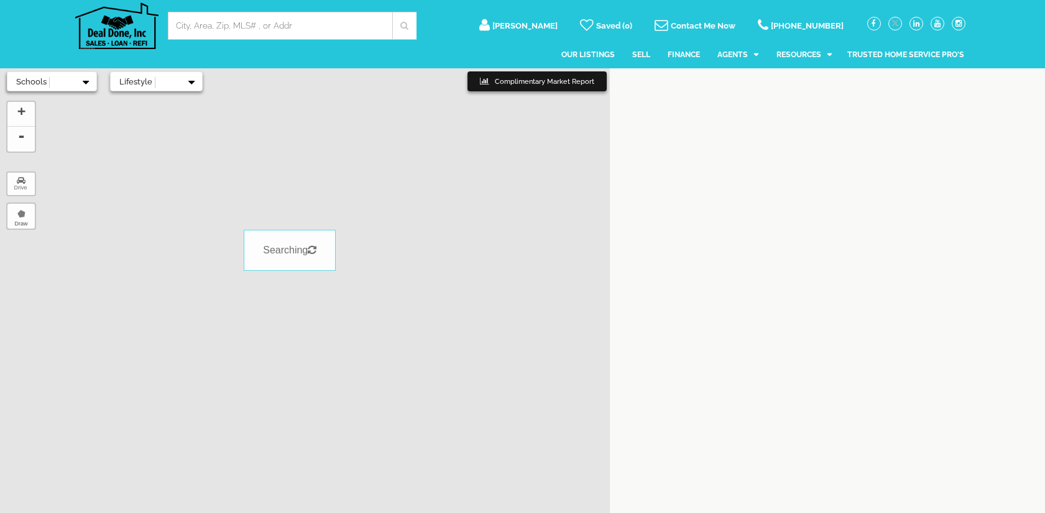
select select
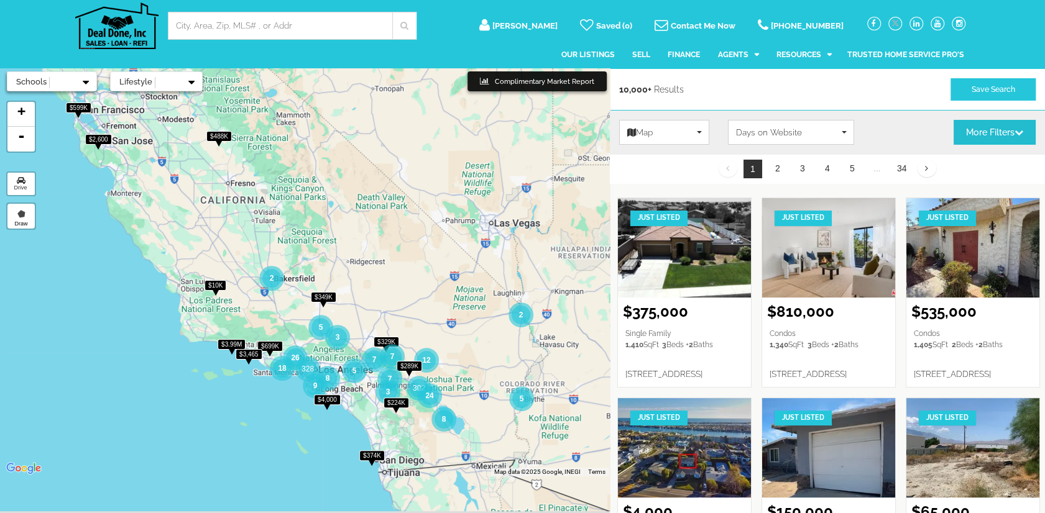
click at [984, 130] on button "More Filters" at bounding box center [994, 132] width 82 height 25
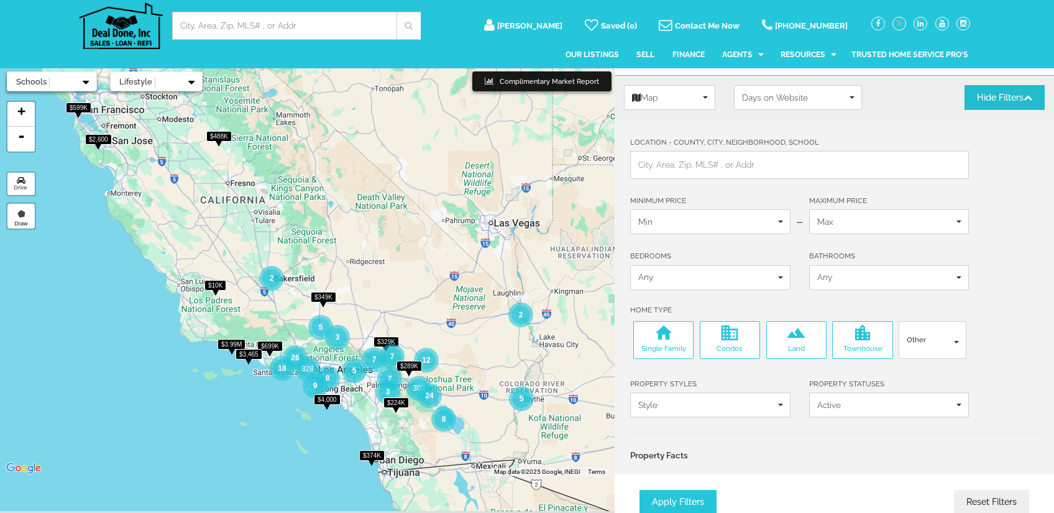
scroll to position [42, 0]
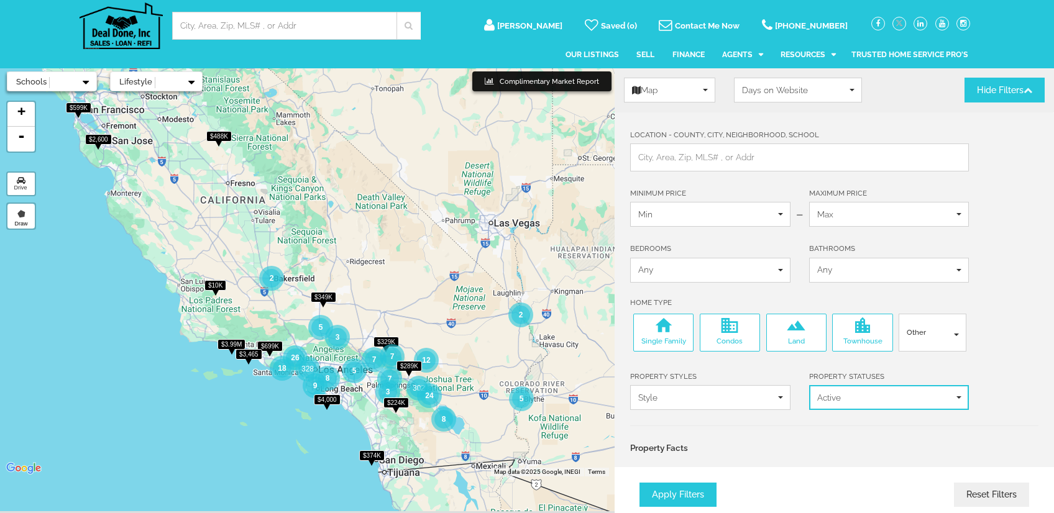
click at [915, 400] on span "Active" at bounding box center [885, 397] width 136 height 12
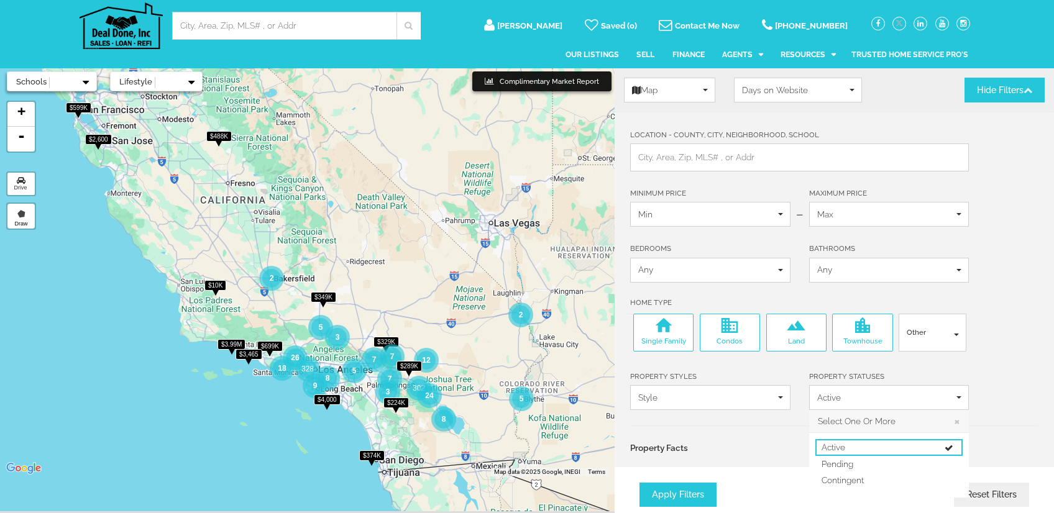
click at [902, 441] on link "Active" at bounding box center [889, 447] width 148 height 16
select select
click at [956, 419] on button "×" at bounding box center [957, 421] width 6 height 12
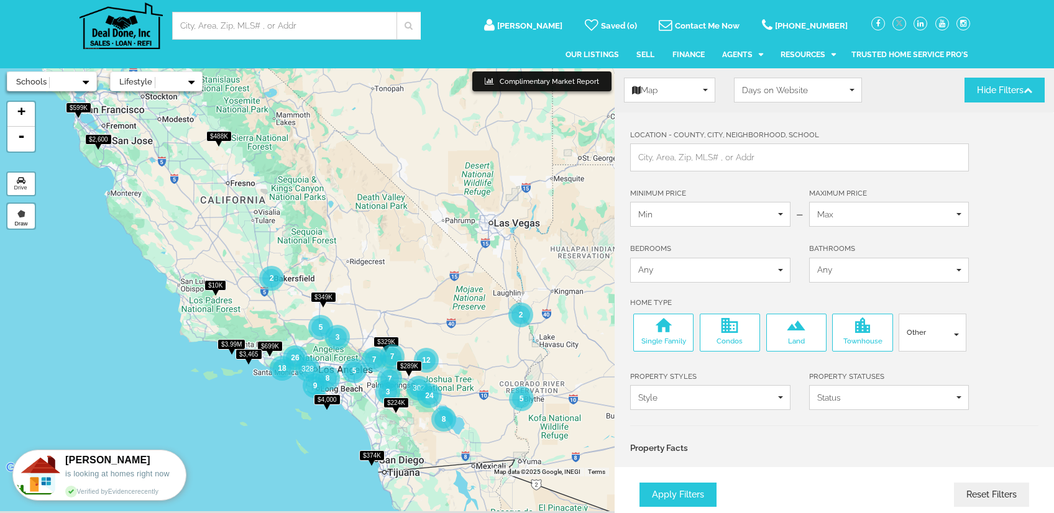
click at [687, 337] on span "Single Family" at bounding box center [663, 341] width 54 height 11
click at [644, 324] on input "Single Family" at bounding box center [640, 320] width 8 height 8
click at [661, 330] on label "Single Family" at bounding box center [663, 333] width 54 height 34
click at [644, 324] on input "Single Family" at bounding box center [640, 320] width 8 height 8
checkbox input "true"
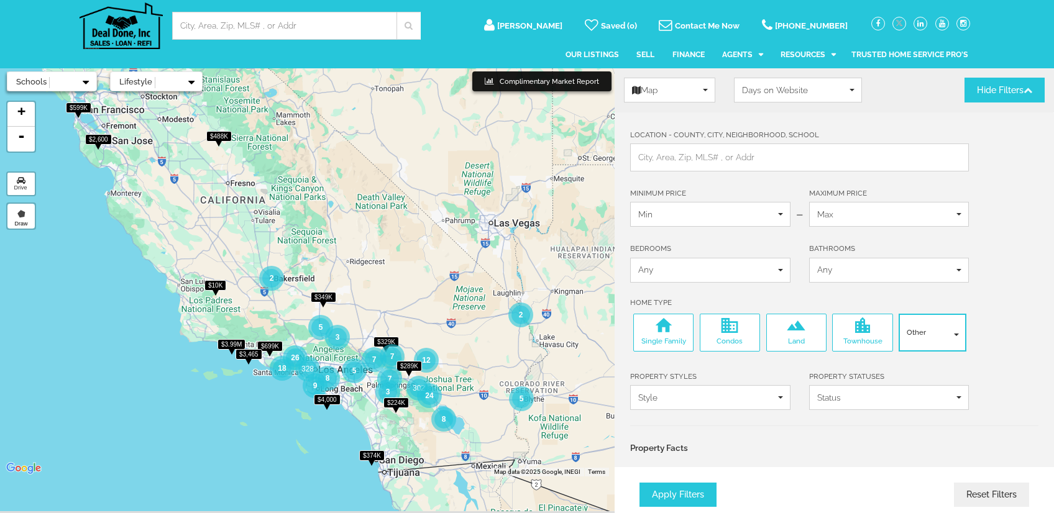
click at [918, 335] on span "Other" at bounding box center [936, 332] width 58 height 11
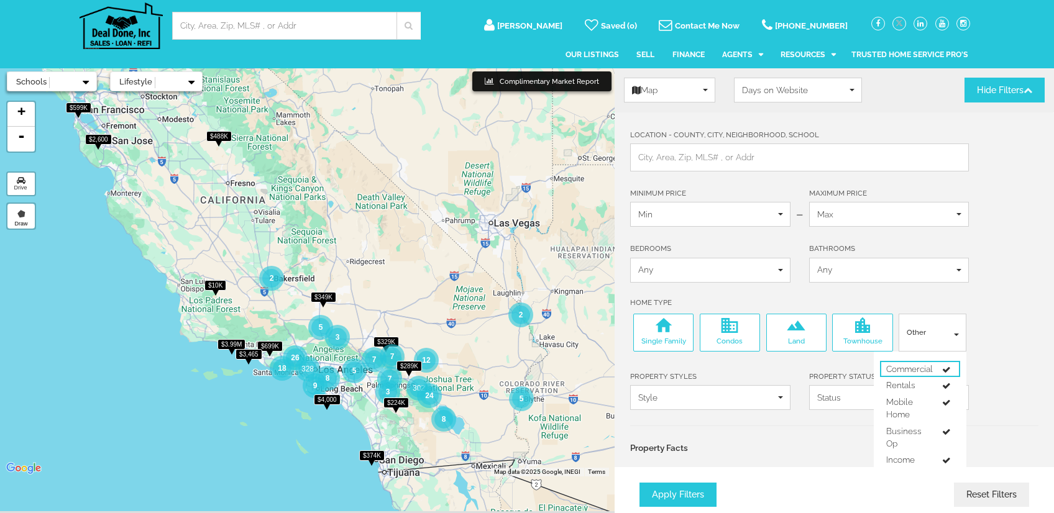
click at [942, 366] on span at bounding box center [946, 370] width 9 height 9
select select "6"
click at [947, 405] on link "Mobile Home" at bounding box center [920, 408] width 80 height 29
click at [949, 431] on span at bounding box center [946, 432] width 9 height 9
click at [948, 460] on span at bounding box center [946, 461] width 9 height 9
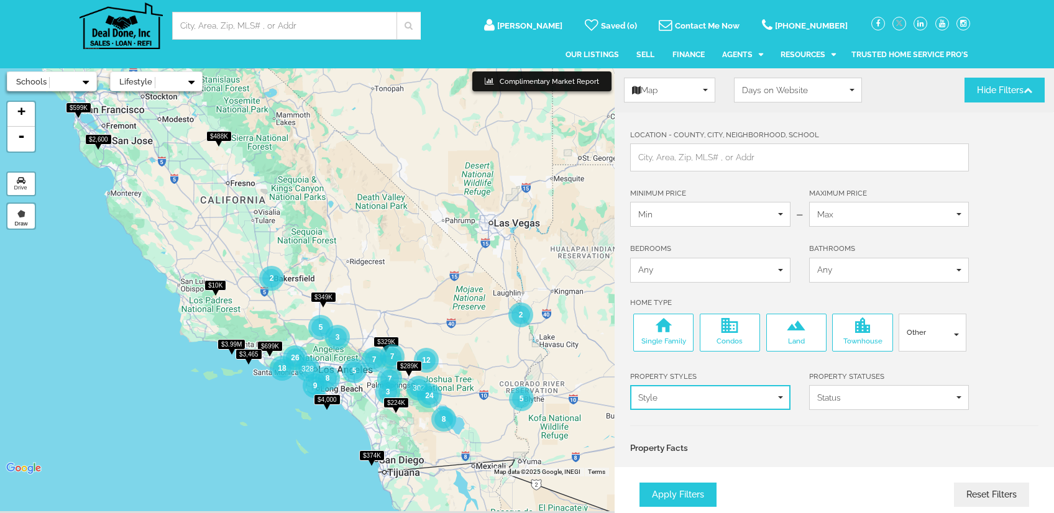
click at [713, 393] on span "Style" at bounding box center [706, 397] width 136 height 12
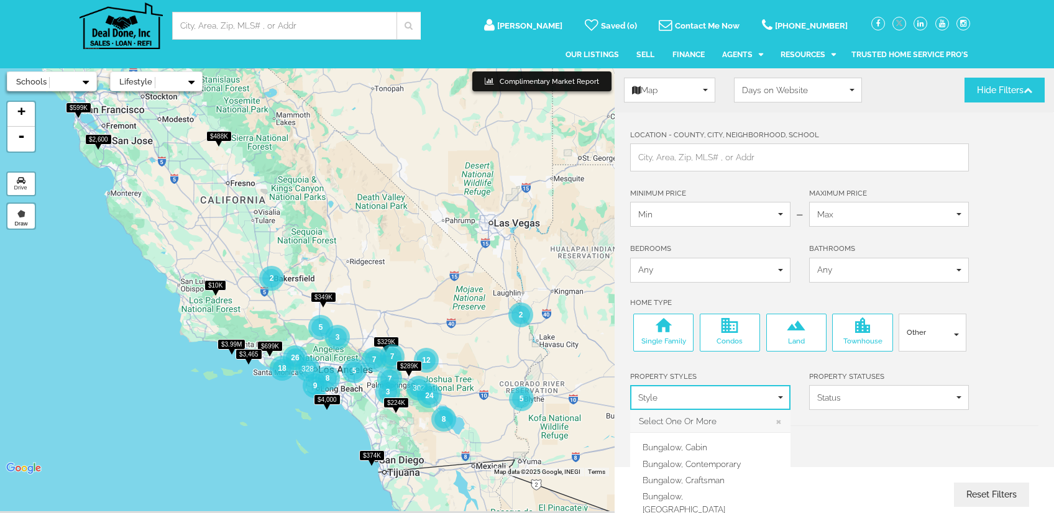
click at [716, 392] on span "Style" at bounding box center [706, 397] width 136 height 12
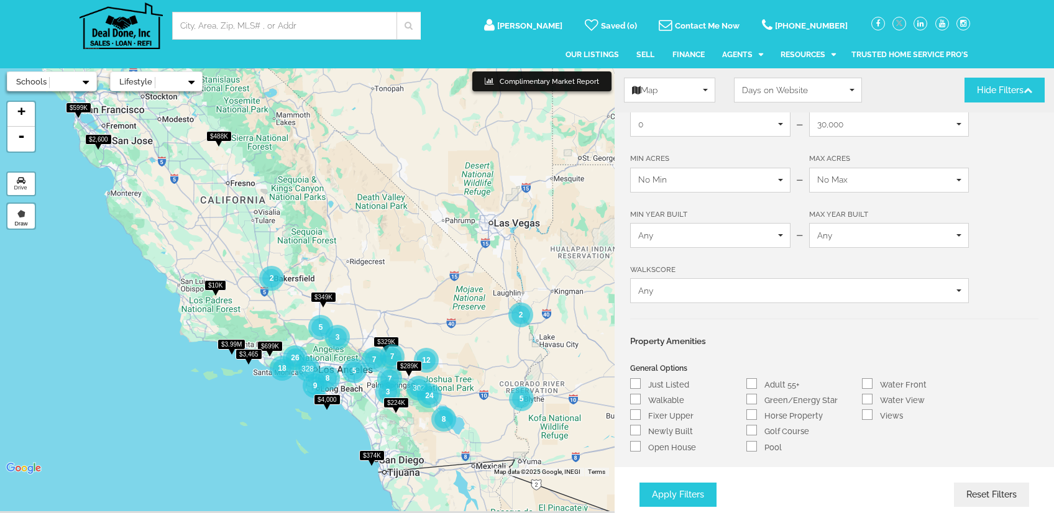
scroll to position [497, 0]
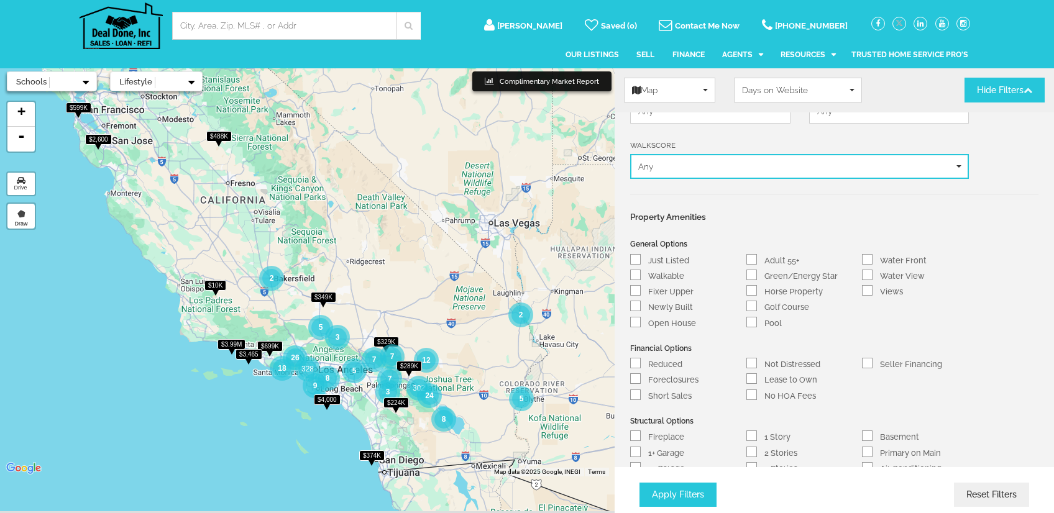
click at [734, 166] on button "Any" at bounding box center [799, 166] width 339 height 25
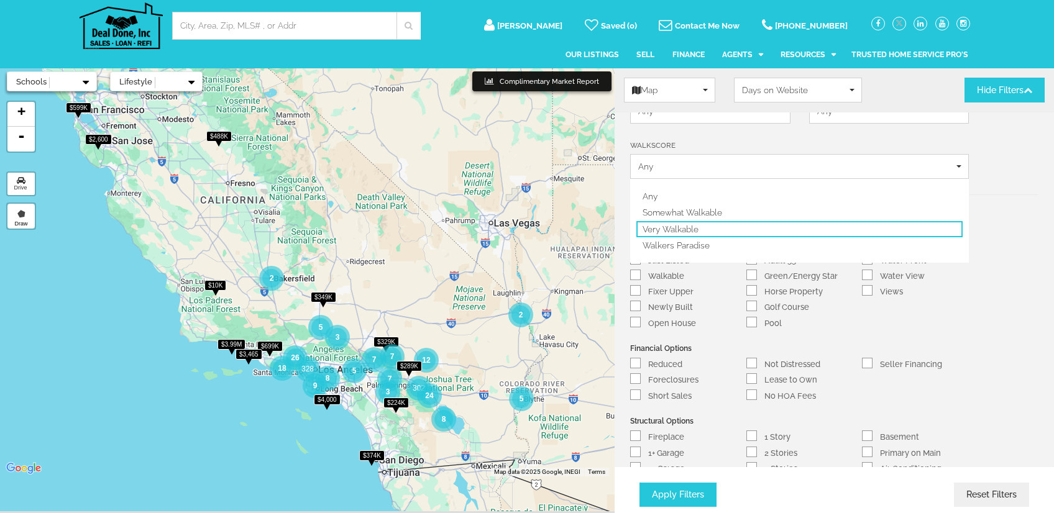
click at [686, 223] on span "Very Walkable" at bounding box center [671, 229] width 56 height 12
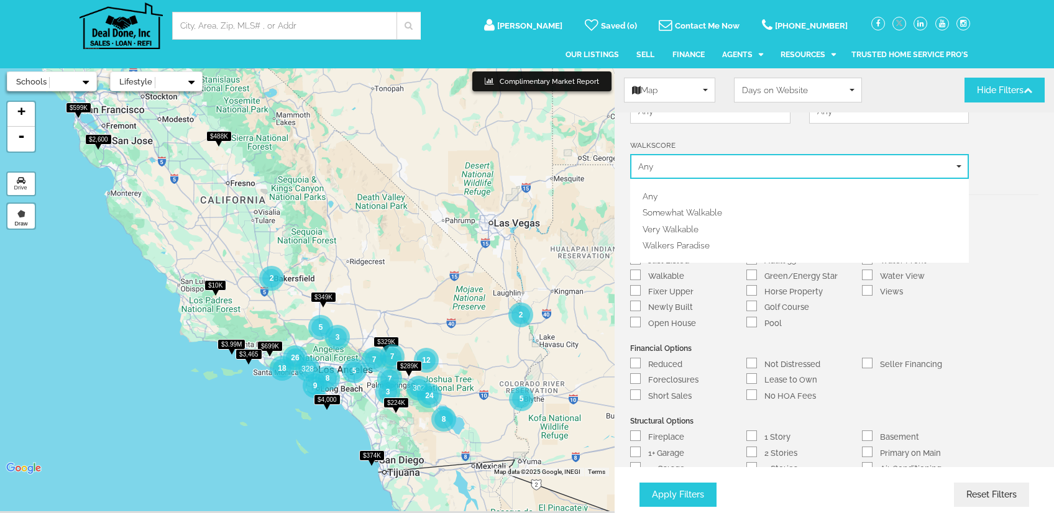
select select "70"
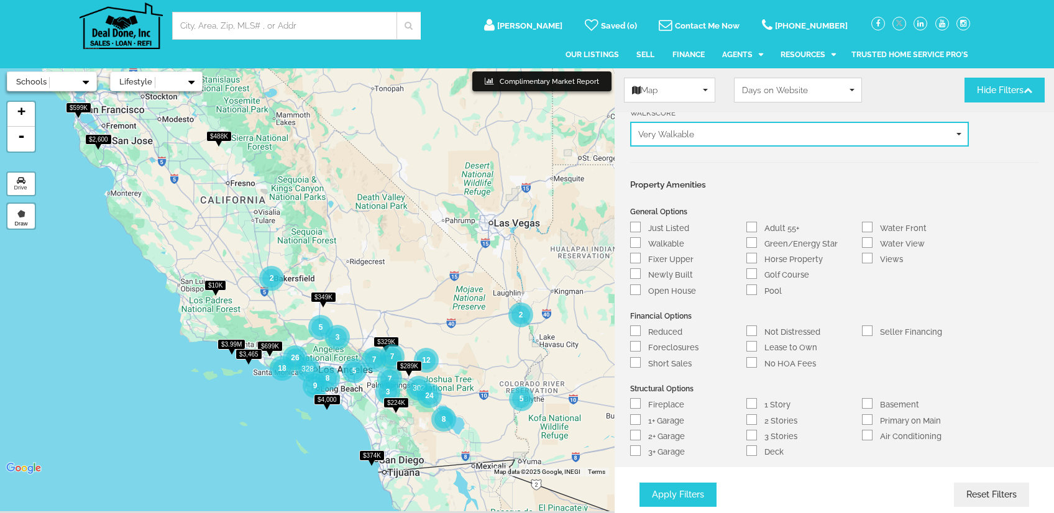
scroll to position [621, 0]
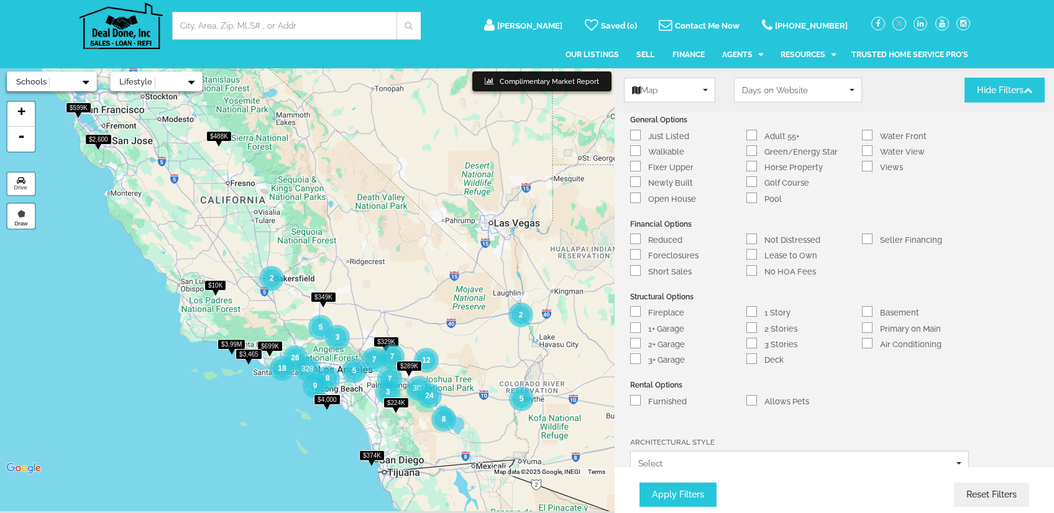
click at [665, 396] on label "Furnished" at bounding box center [667, 402] width 39 height 12
click at [639, 397] on input "Furnished" at bounding box center [635, 401] width 8 height 8
checkbox input "true"
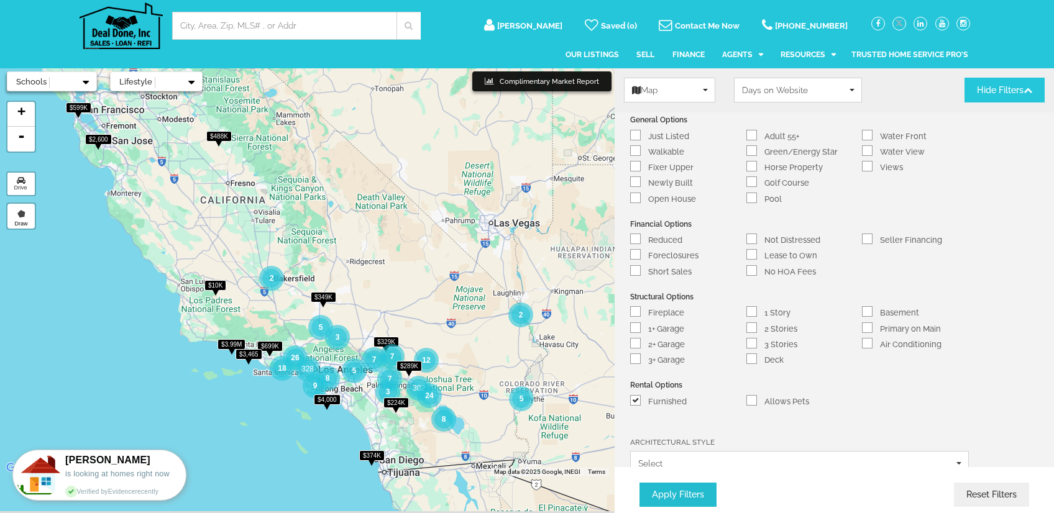
click at [684, 488] on button "Apply Filters" at bounding box center [677, 495] width 77 height 24
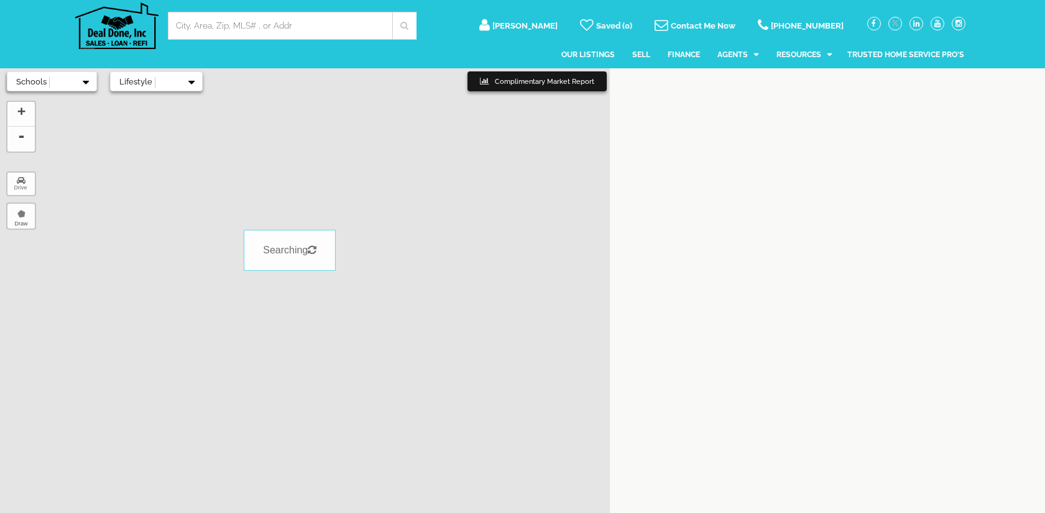
select select
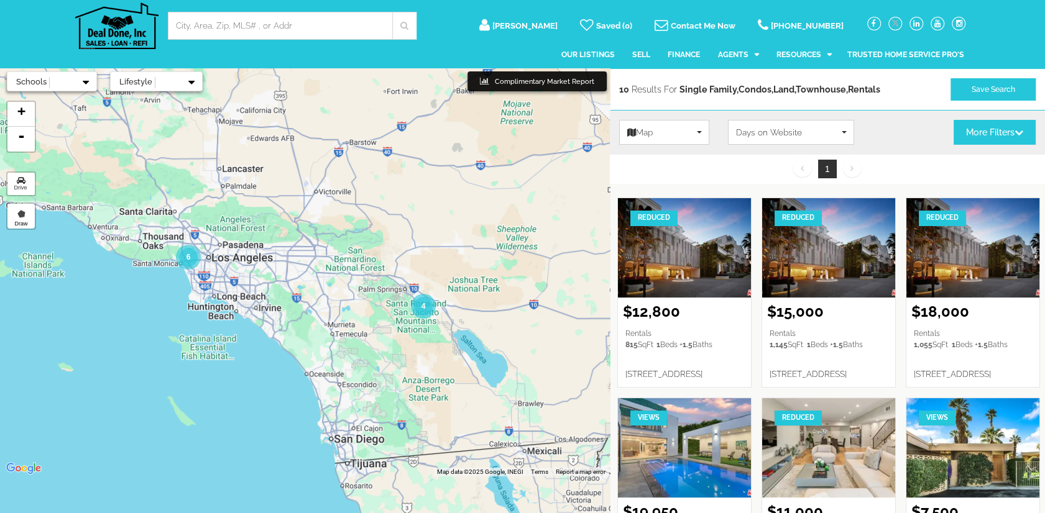
scroll to position [12, 0]
click at [24, 110] on link "+" at bounding box center [20, 114] width 27 height 25
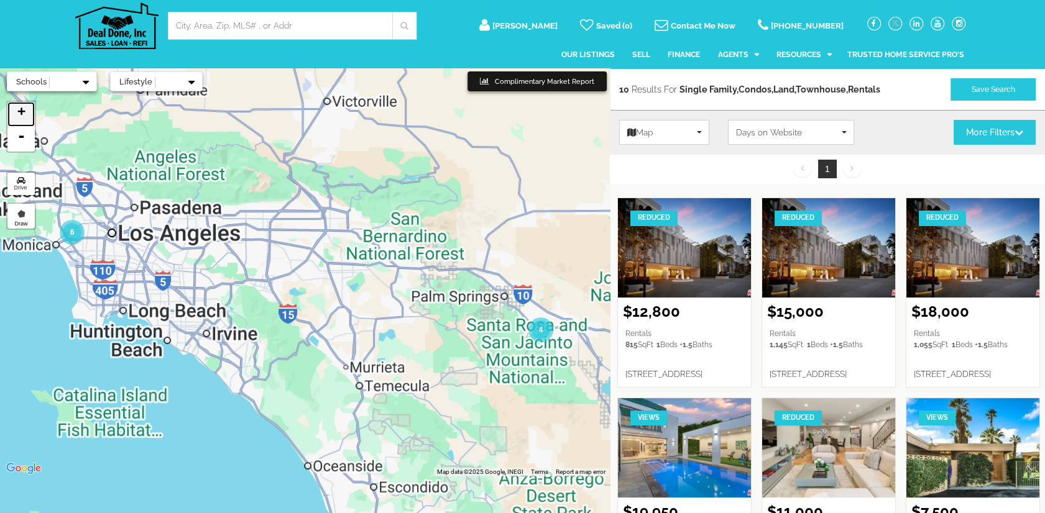
click at [24, 110] on link "+" at bounding box center [20, 114] width 27 height 25
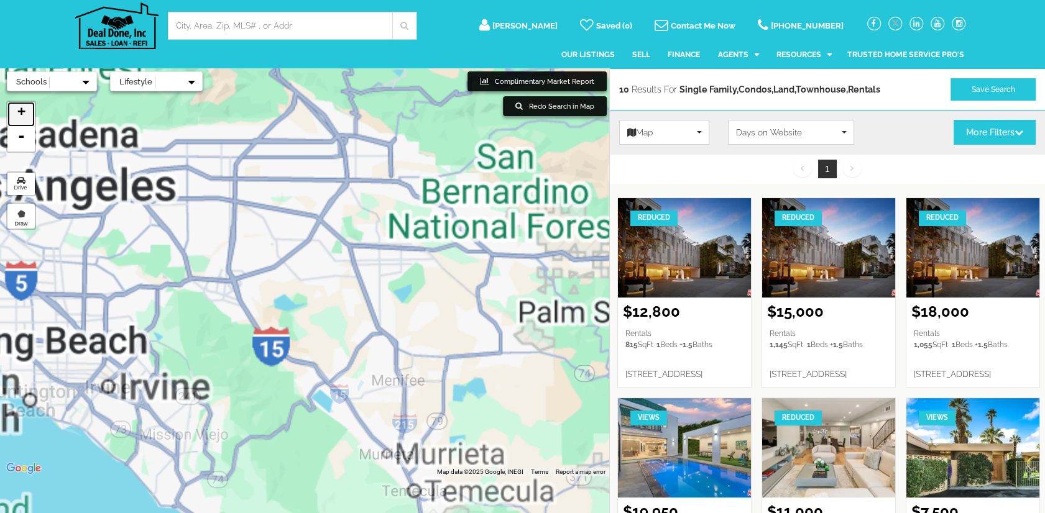
click at [24, 110] on link "+" at bounding box center [20, 114] width 27 height 25
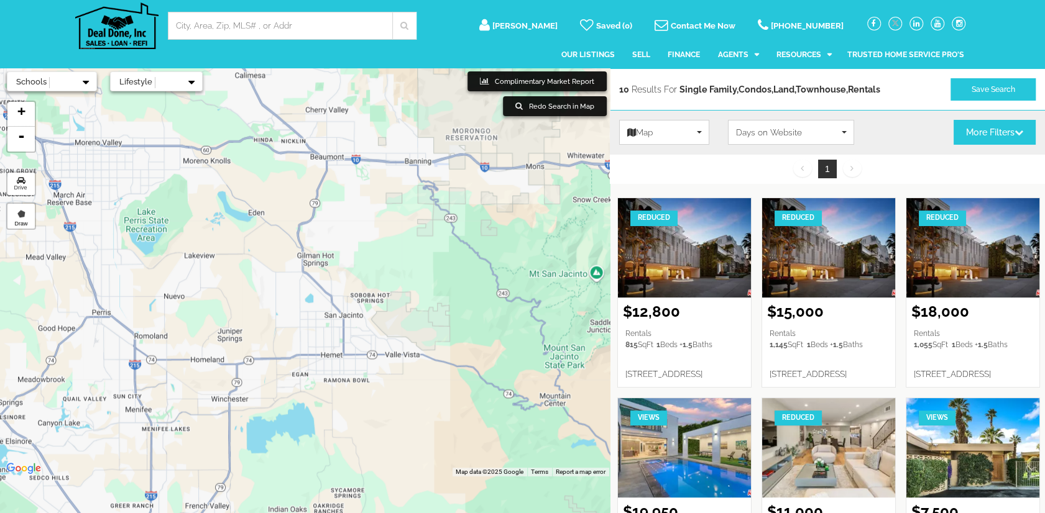
drag, startPoint x: 519, startPoint y: 345, endPoint x: 164, endPoint y: 276, distance: 361.6
click at [164, 276] on img at bounding box center [162, 300] width 159 height 159
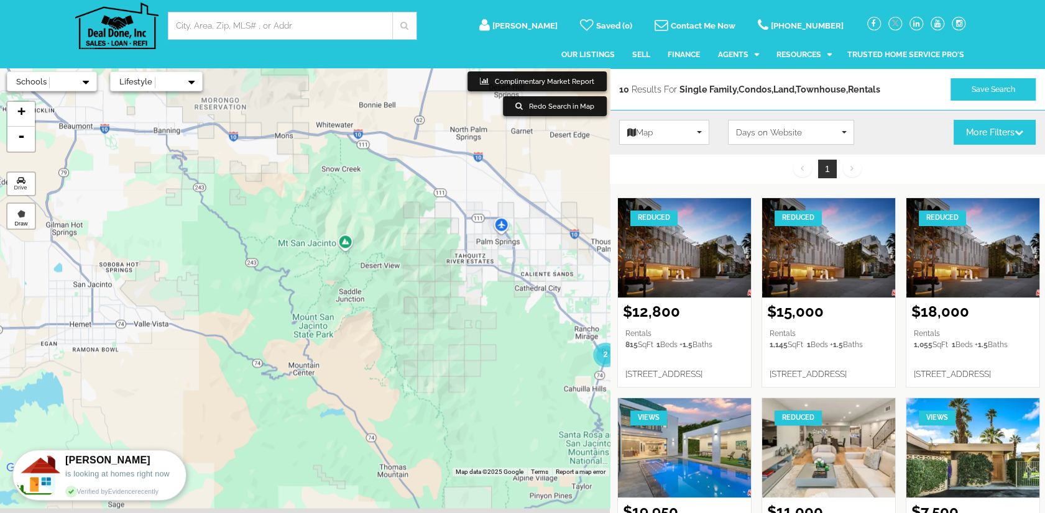
drag, startPoint x: 475, startPoint y: 305, endPoint x: 222, endPoint y: 275, distance: 254.7
click at [222, 275] on img at bounding box center [229, 269] width 159 height 159
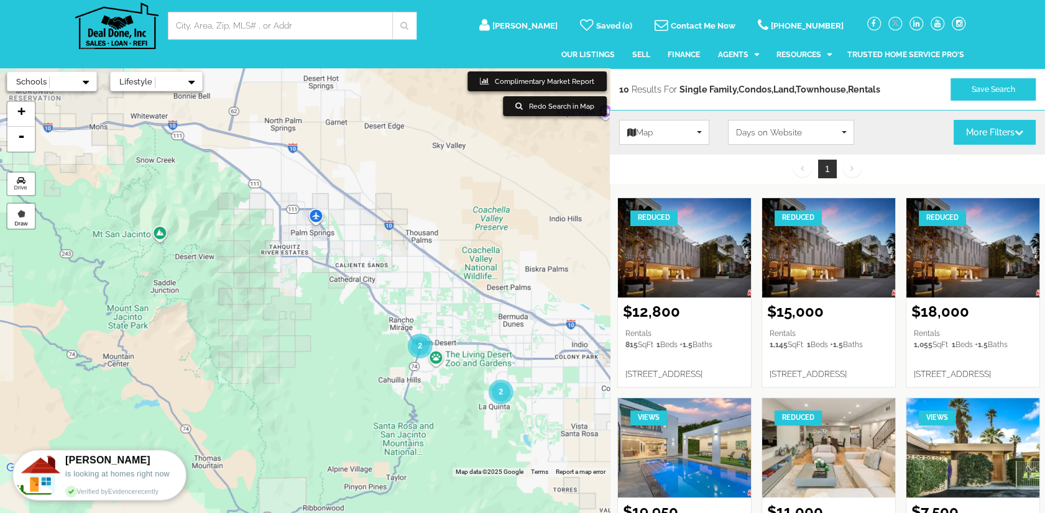
drag, startPoint x: 483, startPoint y: 346, endPoint x: 296, endPoint y: 337, distance: 186.6
click at [296, 337] on img at bounding box center [362, 260] width 159 height 159
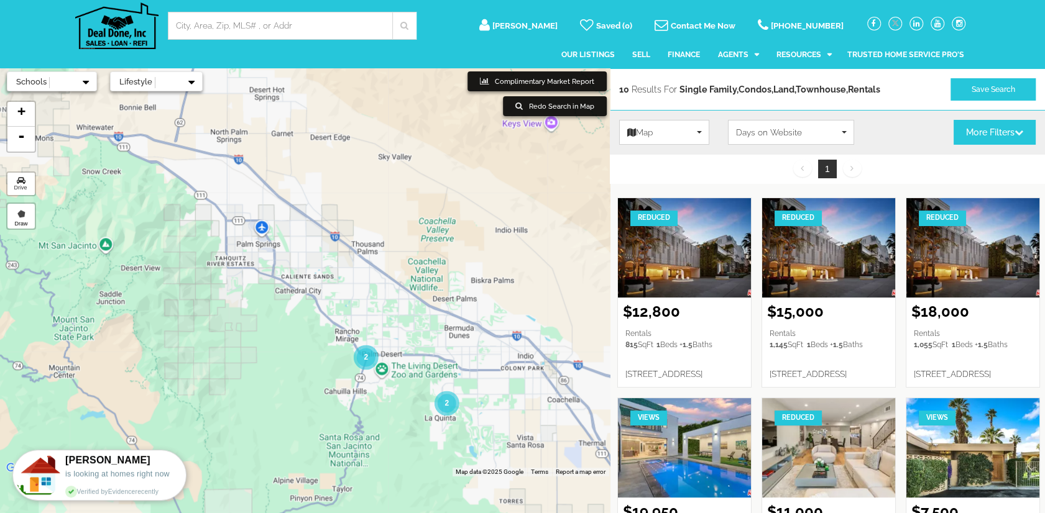
drag, startPoint x: 531, startPoint y: 371, endPoint x: 482, endPoint y: 383, distance: 49.9
click at [482, 383] on img at bounding box center [467, 431] width 159 height 159
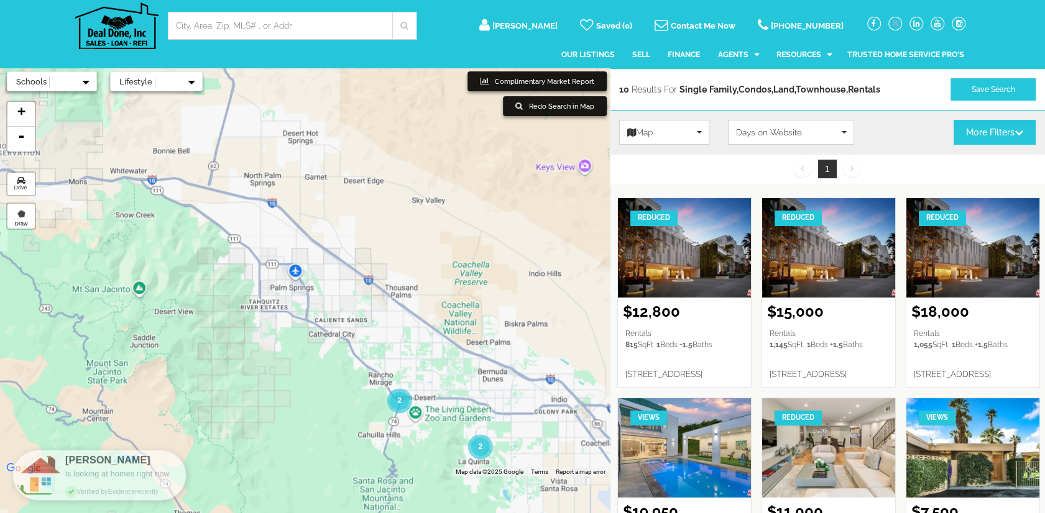
click at [390, 336] on img at bounding box center [342, 315] width 159 height 159
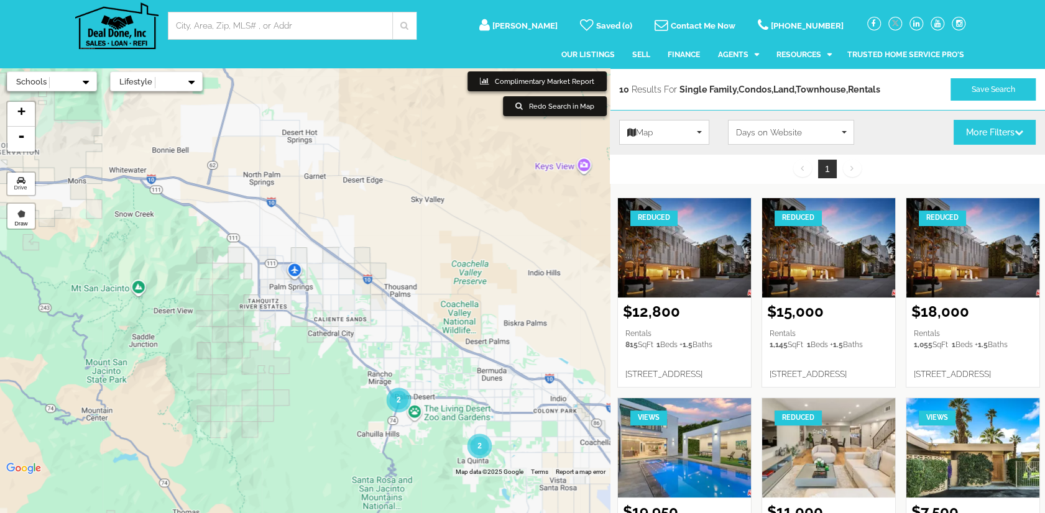
click at [394, 398] on div "2" at bounding box center [398, 400] width 19 height 19
click at [480, 446] on span "2" at bounding box center [479, 446] width 4 height 9
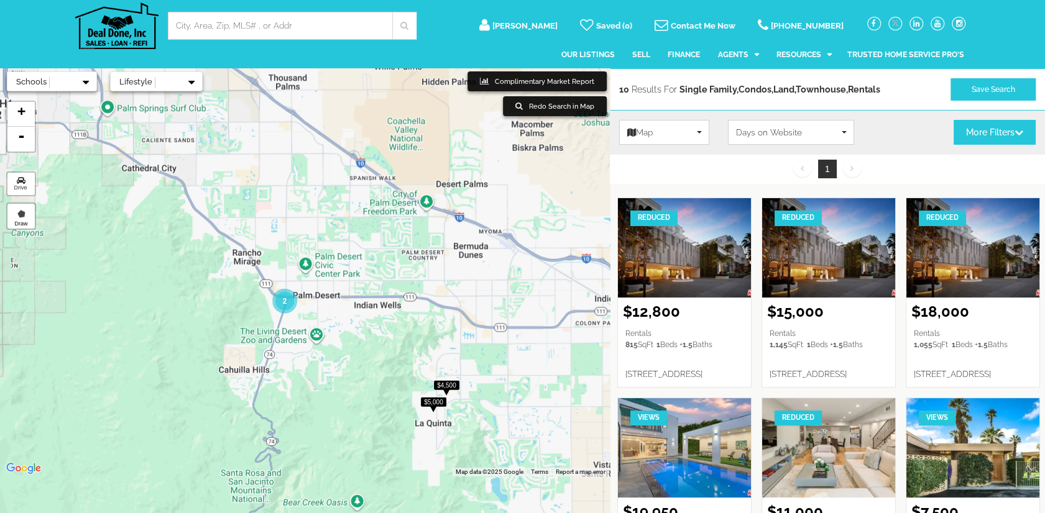
drag, startPoint x: 350, startPoint y: 307, endPoint x: 508, endPoint y: 430, distance: 200.1
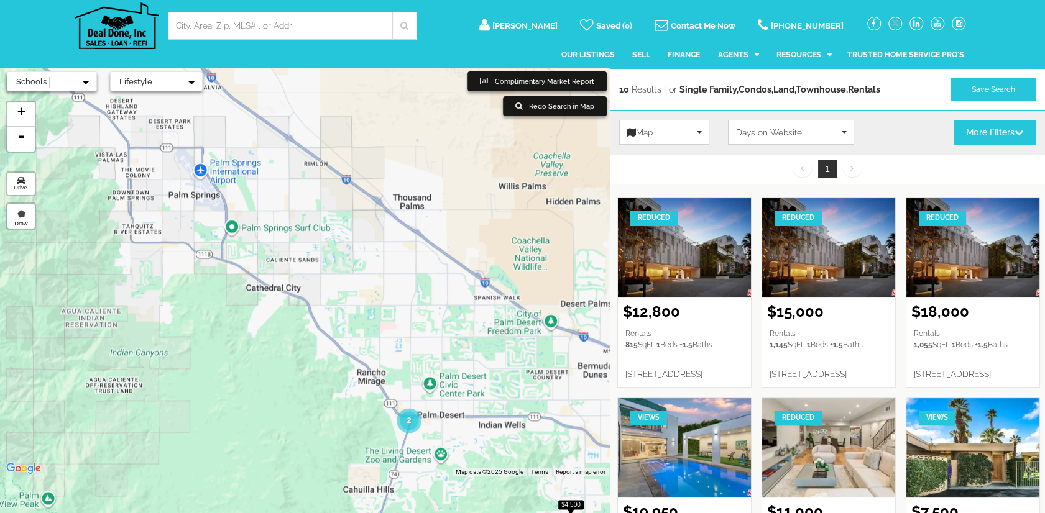
drag, startPoint x: 399, startPoint y: 262, endPoint x: 505, endPoint y: 368, distance: 150.7
click at [505, 368] on img at bounding box center [533, 330] width 159 height 159
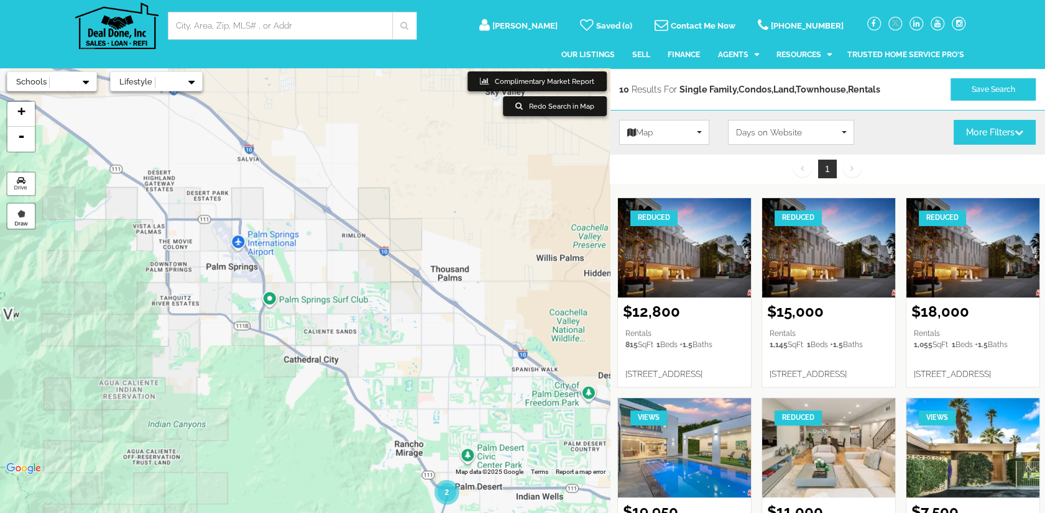
drag, startPoint x: 357, startPoint y: 227, endPoint x: 420, endPoint y: 344, distance: 132.9
click at [420, 323] on img at bounding box center [411, 243] width 159 height 159
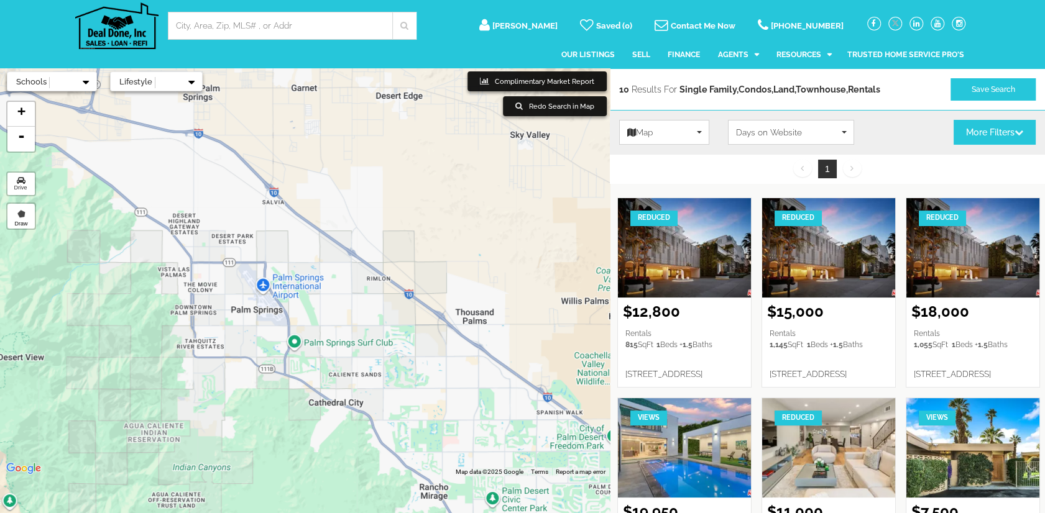
scroll to position [0, 0]
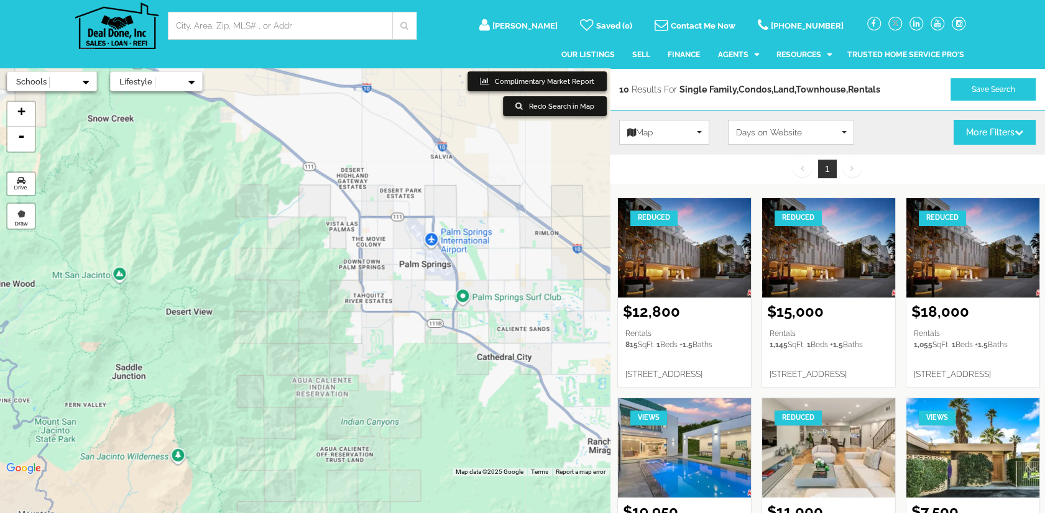
drag, startPoint x: 211, startPoint y: 319, endPoint x: 381, endPoint y: 263, distance: 178.4
click at [381, 263] on img at bounding box center [445, 241] width 159 height 159
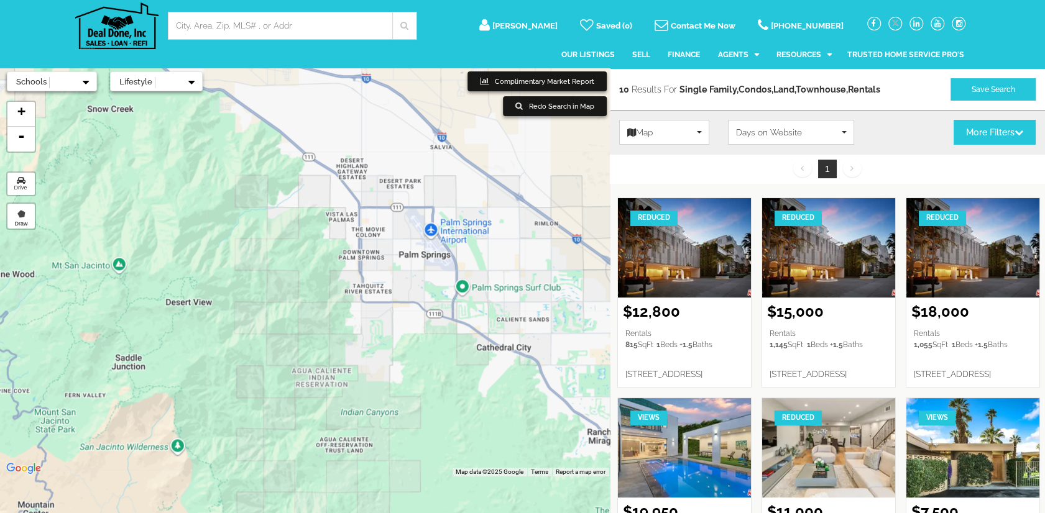
click at [568, 109] on link "Redo Search in Map" at bounding box center [555, 106] width 104 height 20
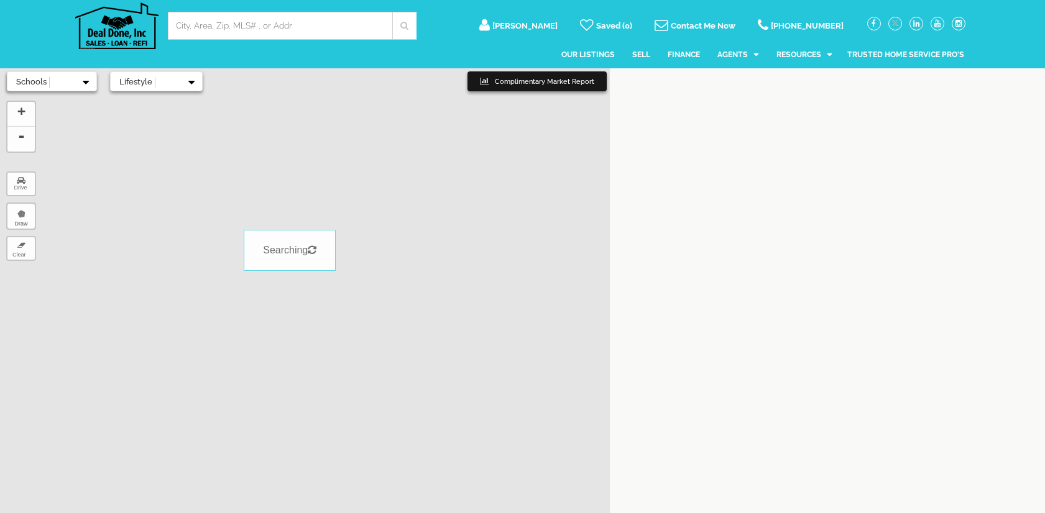
select select
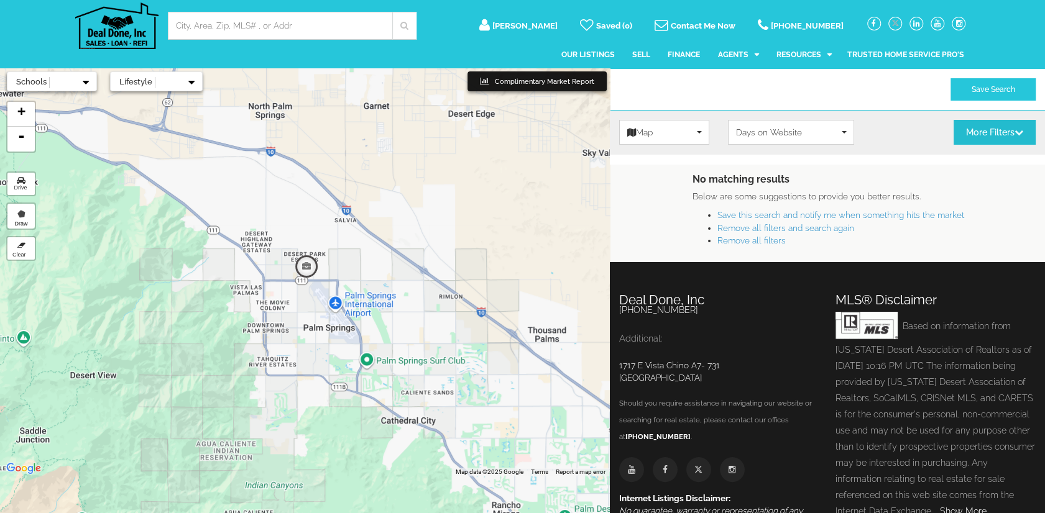
click at [983, 131] on button "More Filters" at bounding box center [994, 132] width 82 height 25
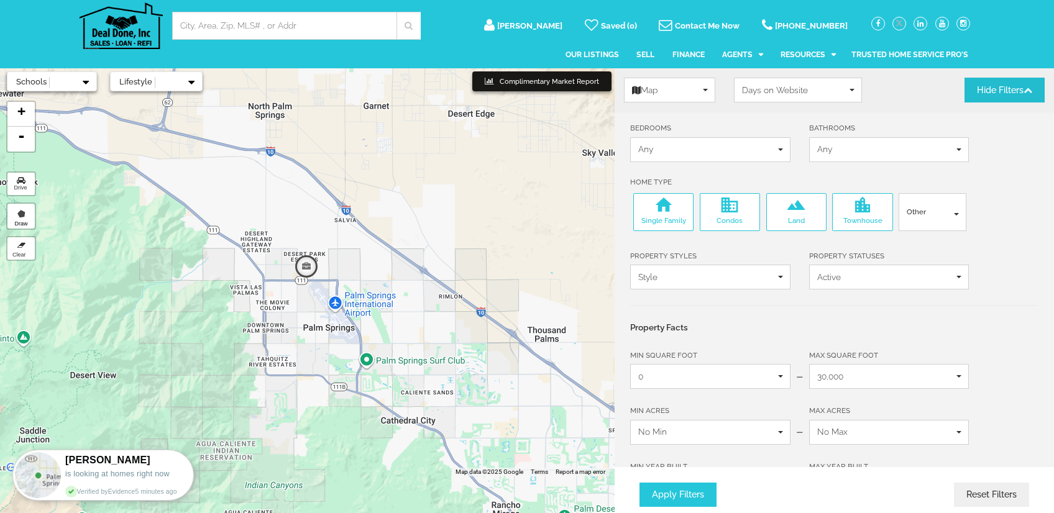
scroll to position [62, 0]
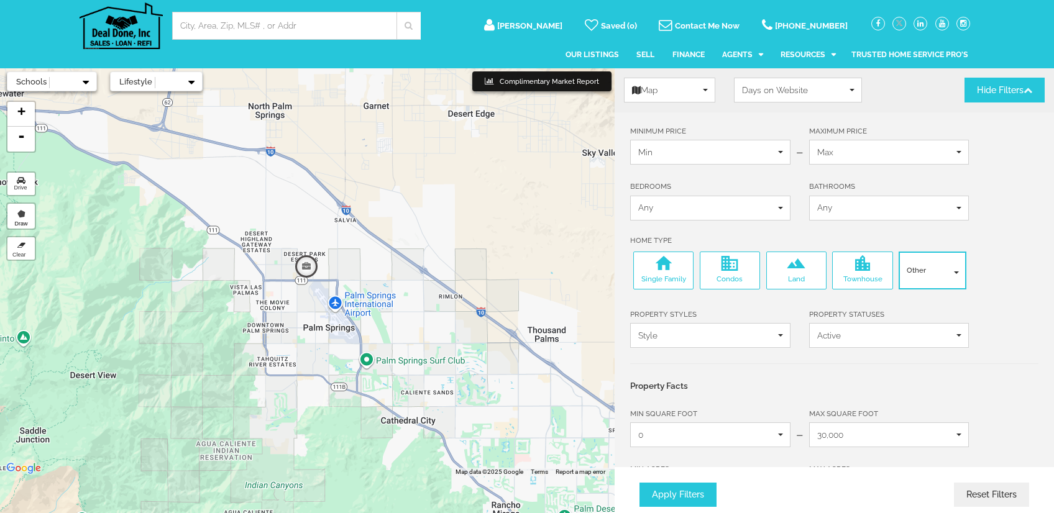
click at [921, 274] on button "Other" at bounding box center [932, 270] width 67 height 37
click at [928, 270] on span "Other" at bounding box center [936, 270] width 58 height 11
click at [657, 274] on span "Single Family" at bounding box center [663, 279] width 54 height 11
click at [644, 262] on input "Single Family" at bounding box center [640, 258] width 8 height 8
checkbox input "false"
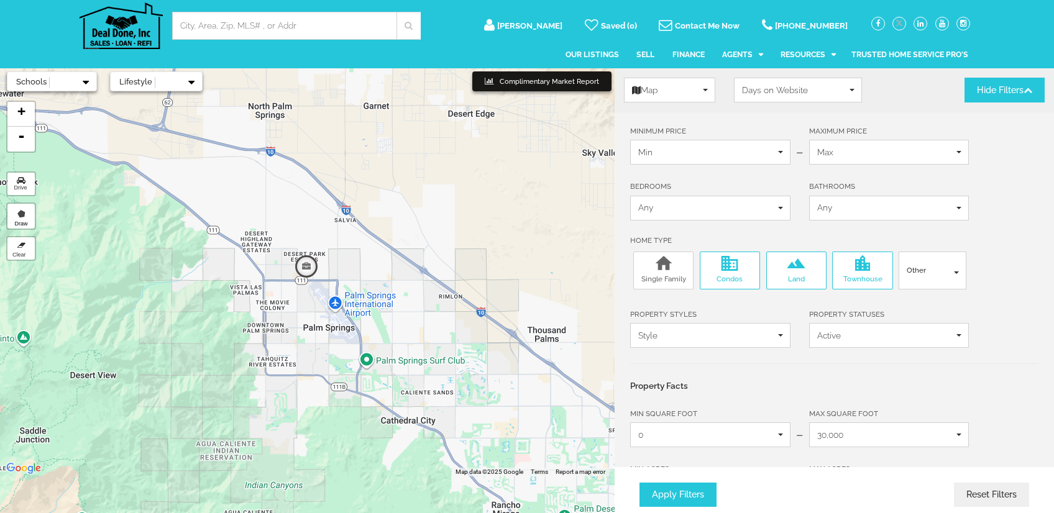
click at [725, 274] on span "Condos" at bounding box center [730, 279] width 54 height 11
click at [711, 262] on input "Condos" at bounding box center [707, 258] width 8 height 8
checkbox input "false"
click at [802, 277] on span "Land" at bounding box center [796, 279] width 54 height 11
click at [777, 262] on input "Land" at bounding box center [773, 258] width 8 height 8
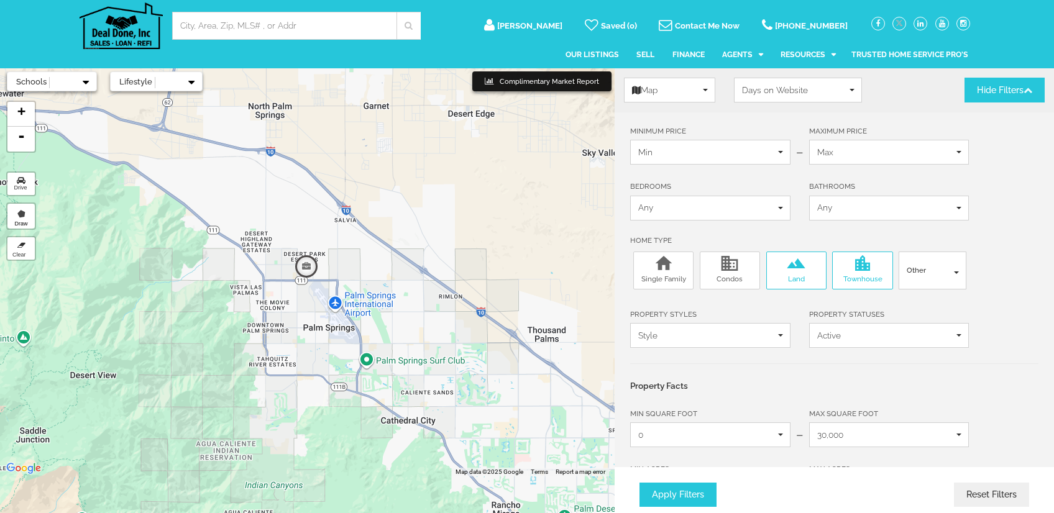
checkbox input "false"
click at [859, 275] on span "Townhouse" at bounding box center [862, 279] width 54 height 11
click at [843, 262] on input "Townhouse" at bounding box center [839, 258] width 8 height 8
checkbox input "false"
click at [931, 281] on button "Other" at bounding box center [932, 270] width 67 height 37
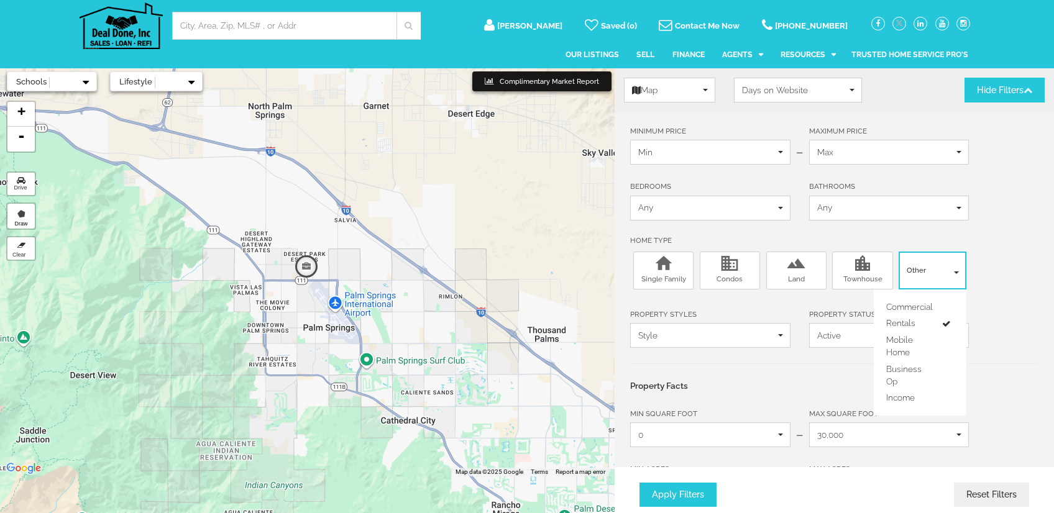
click at [931, 272] on span "Other" at bounding box center [936, 270] width 58 height 11
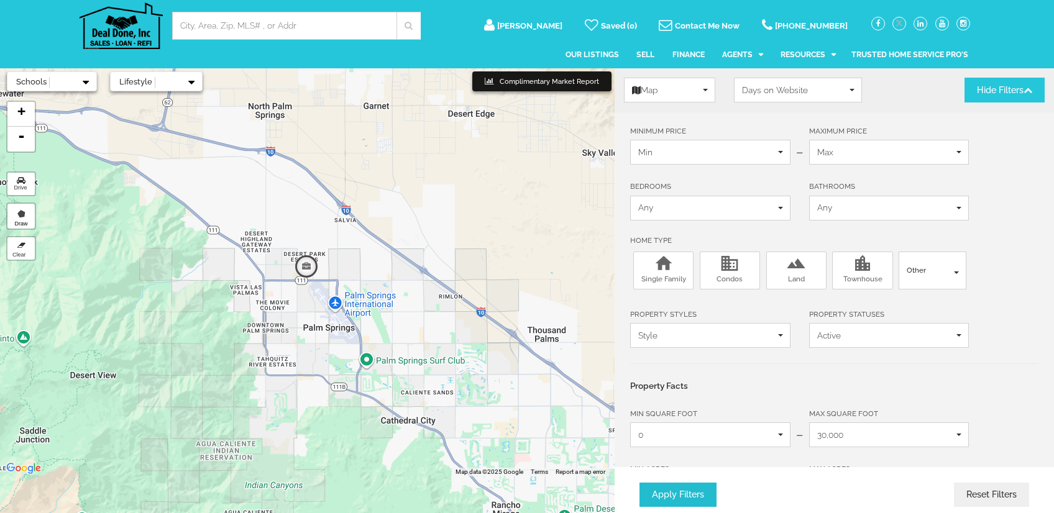
click at [677, 492] on button "Apply Filters" at bounding box center [677, 495] width 77 height 24
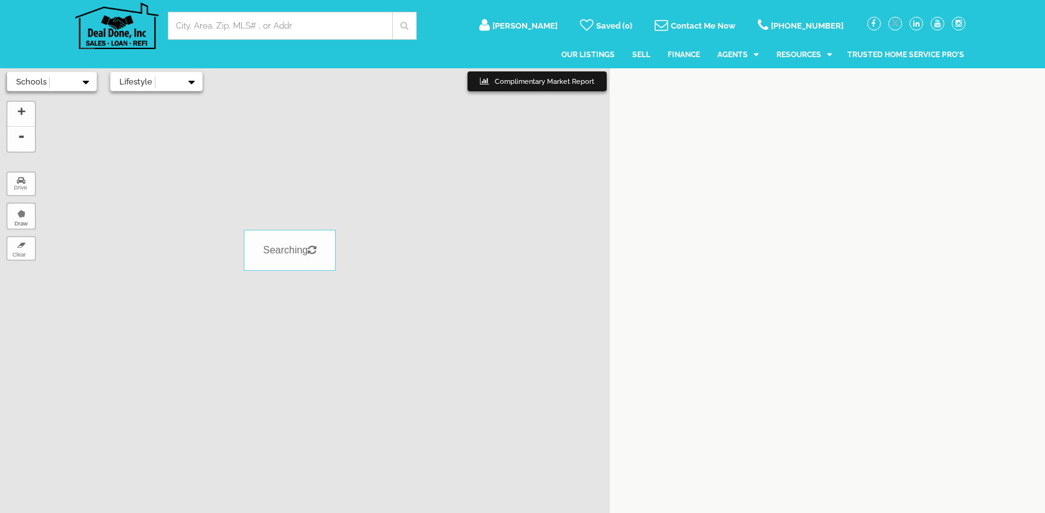
select select
